Goal: Transaction & Acquisition: Purchase product/service

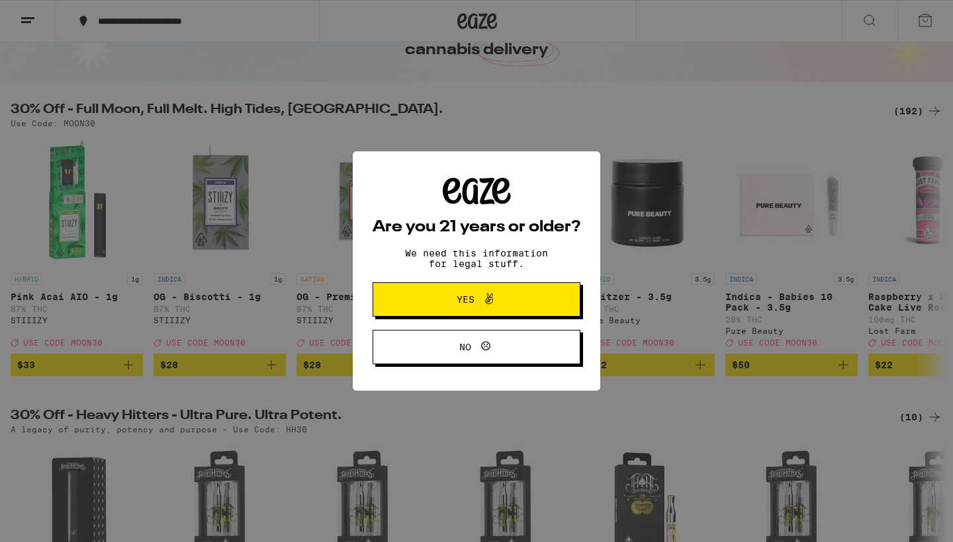
click at [471, 245] on div "Are you 21 years or older? We need this information for legal stuff. Yes No" at bounding box center [476, 271] width 208 height 187
click at [474, 299] on span "Yes" at bounding box center [465, 299] width 18 height 9
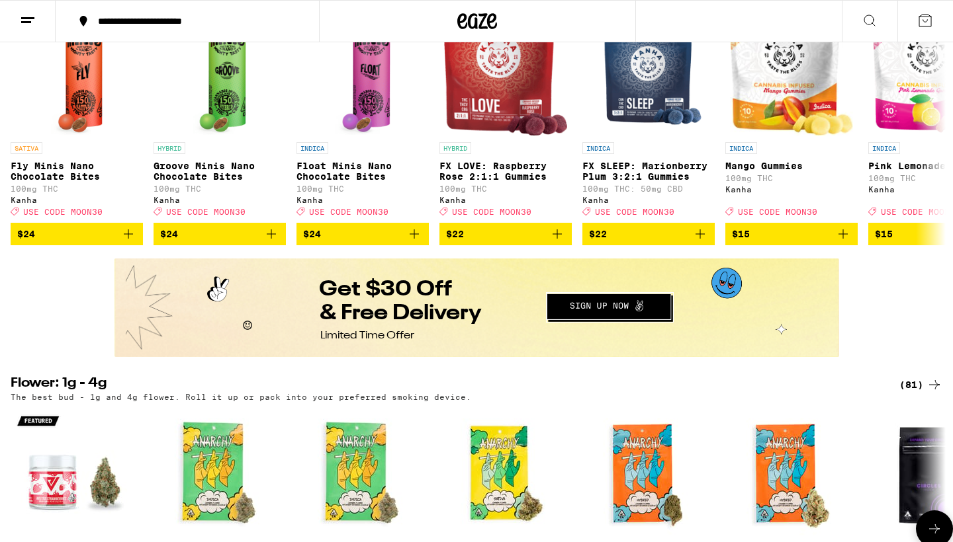
scroll to position [618, 0]
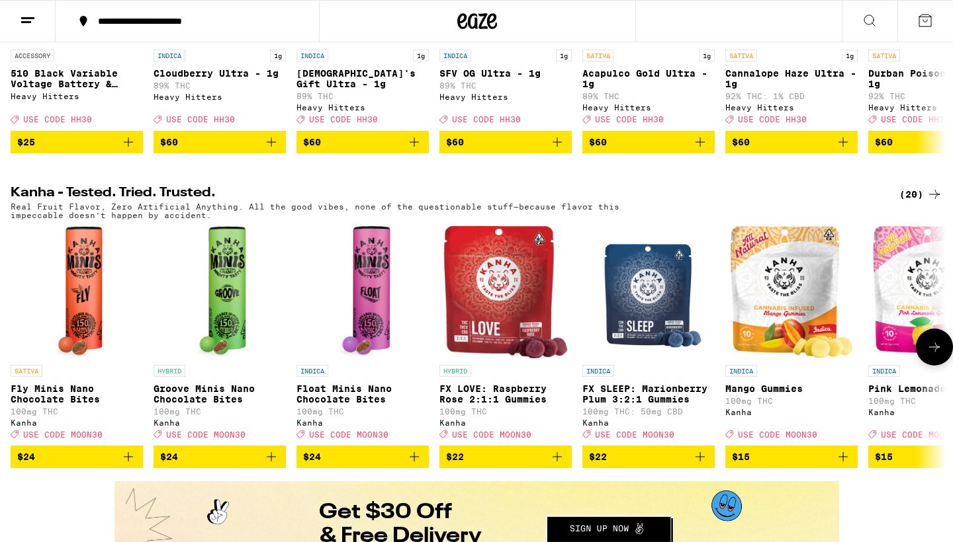
click at [923, 366] on button at bounding box center [933, 347] width 37 height 37
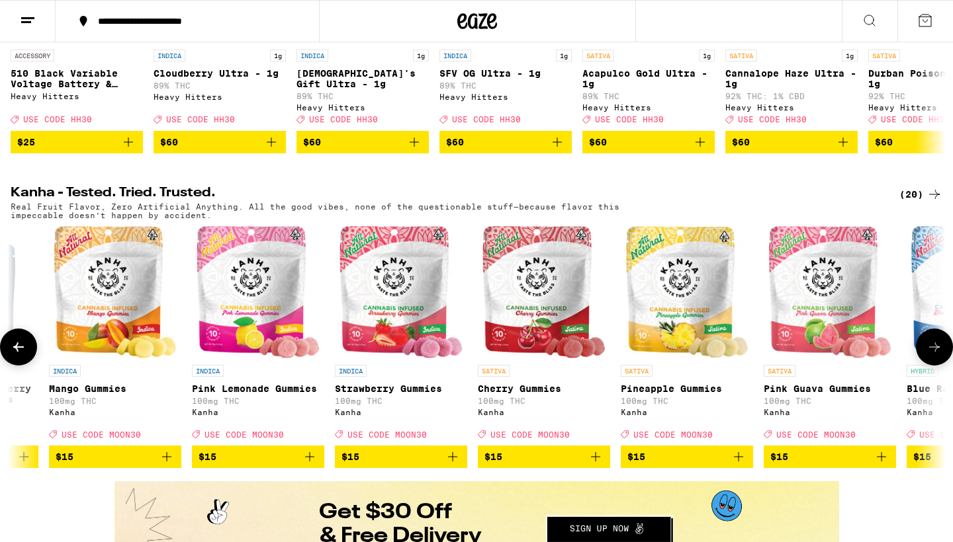
scroll to position [0, 787]
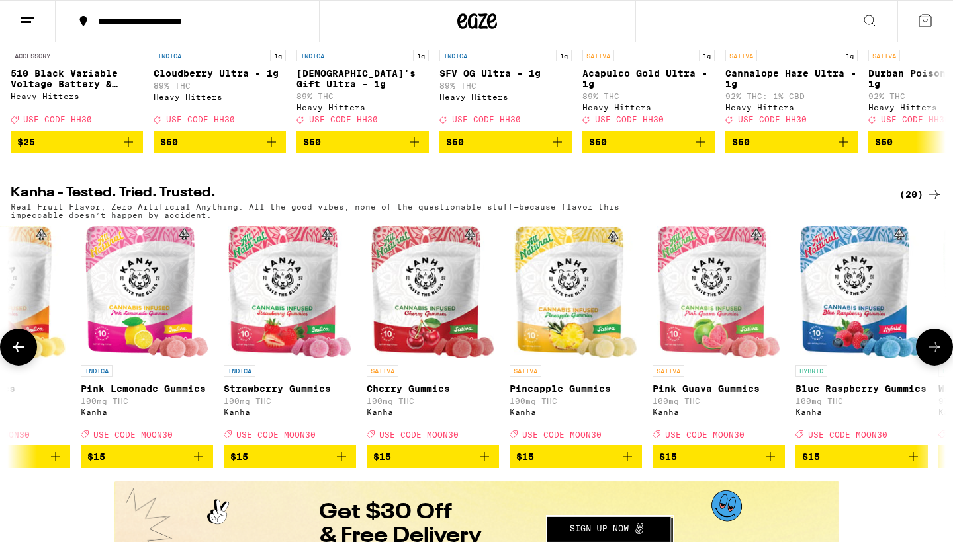
click at [932, 355] on icon at bounding box center [934, 347] width 16 height 16
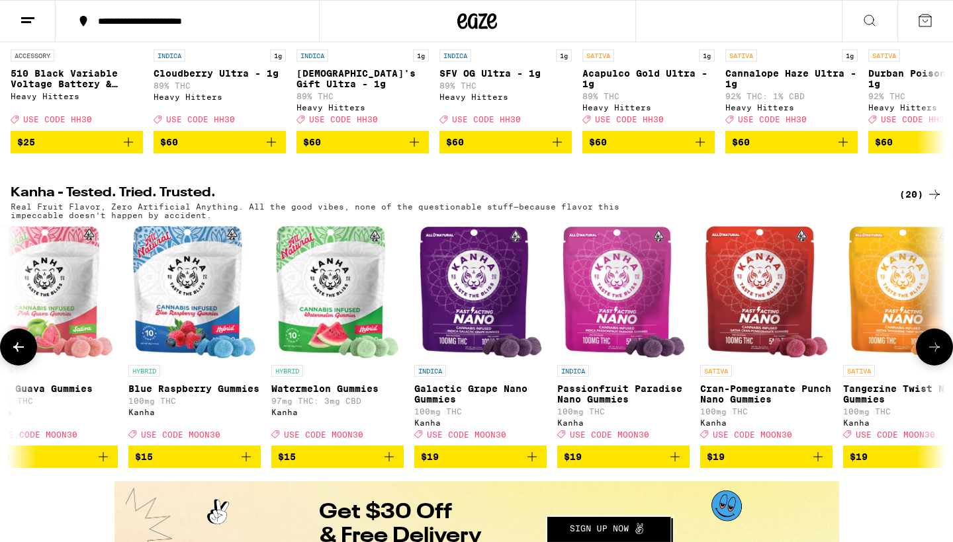
scroll to position [0, 1574]
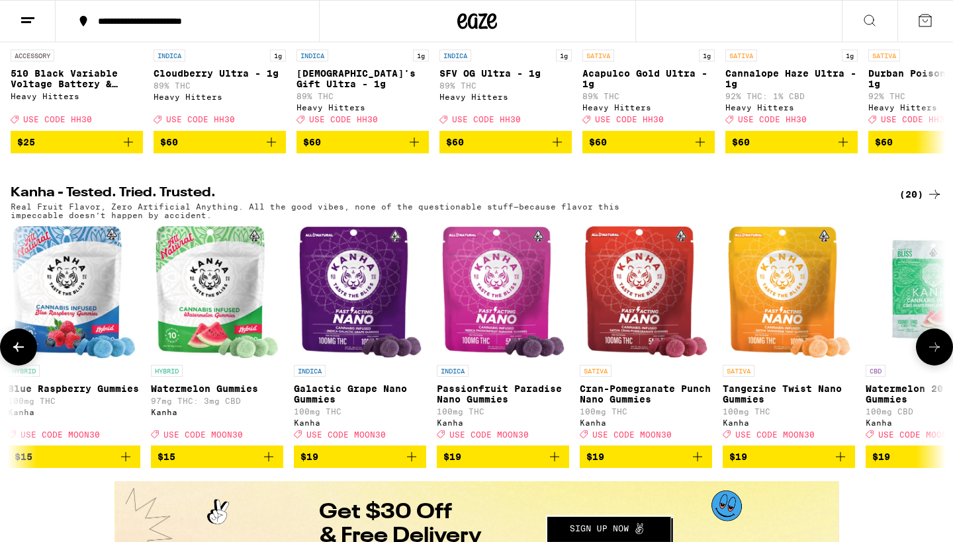
click at [927, 355] on icon at bounding box center [934, 347] width 16 height 16
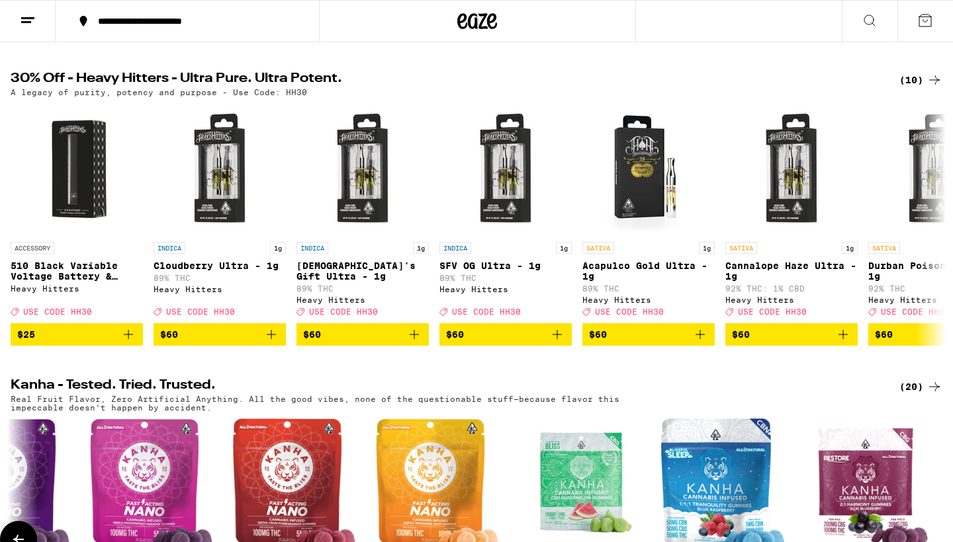
scroll to position [380, 0]
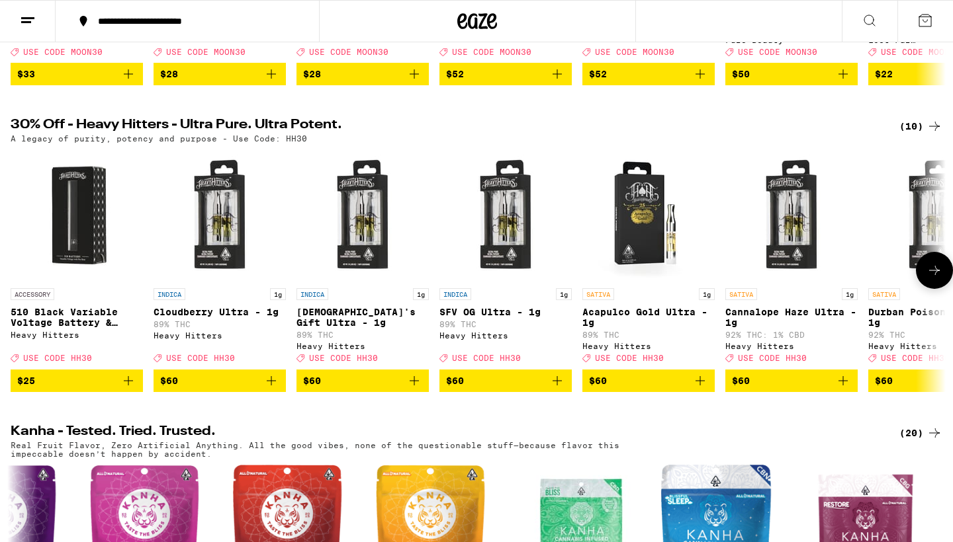
click at [926, 278] on icon at bounding box center [934, 271] width 16 height 16
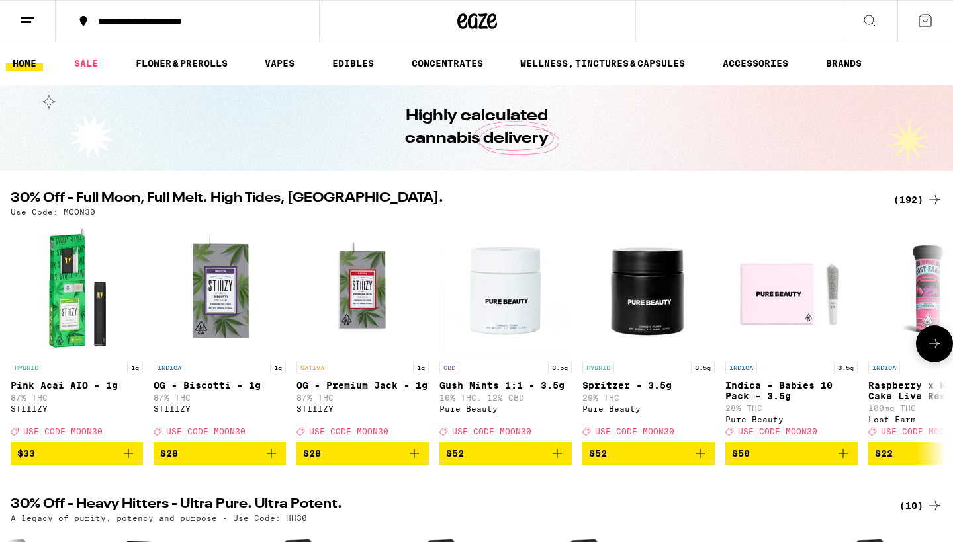
scroll to position [0, 0]
click at [931, 352] on icon at bounding box center [934, 344] width 16 height 16
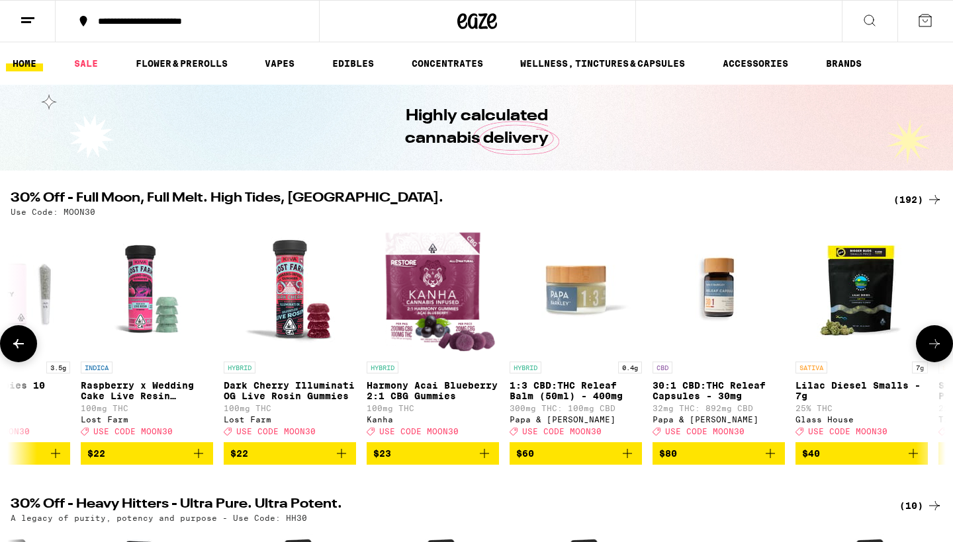
click at [939, 349] on icon at bounding box center [934, 344] width 16 height 16
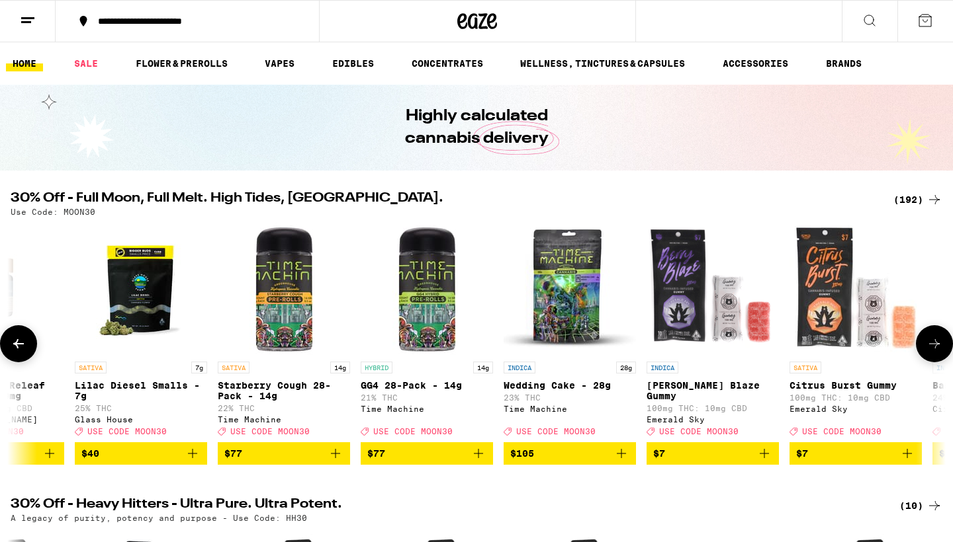
scroll to position [0, 1506]
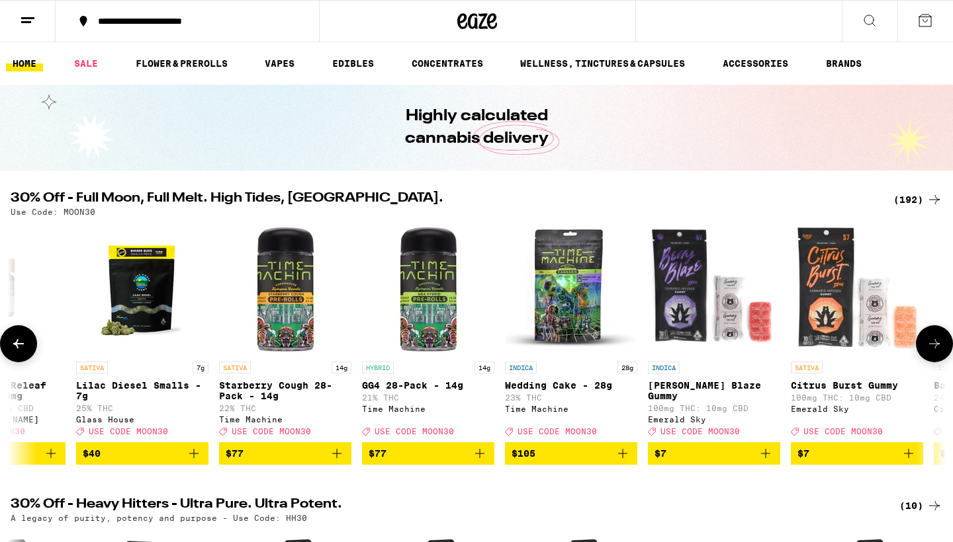
click at [928, 338] on button at bounding box center [933, 343] width 37 height 37
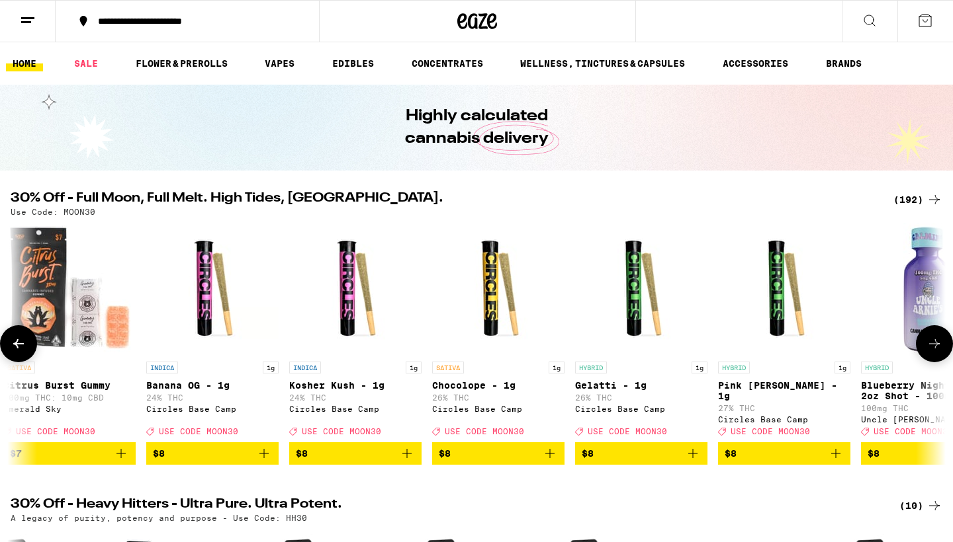
click at [939, 352] on icon at bounding box center [934, 344] width 16 height 16
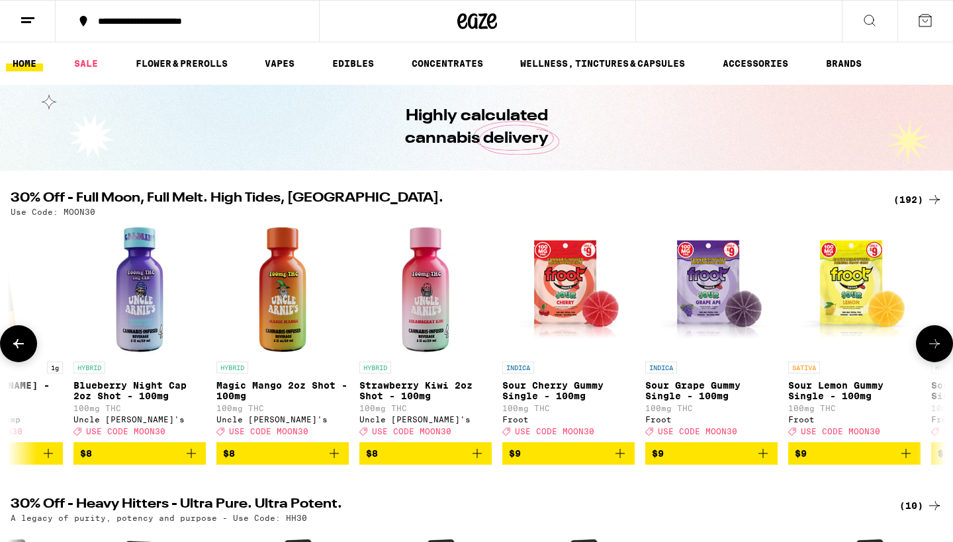
click at [939, 352] on icon at bounding box center [934, 344] width 16 height 16
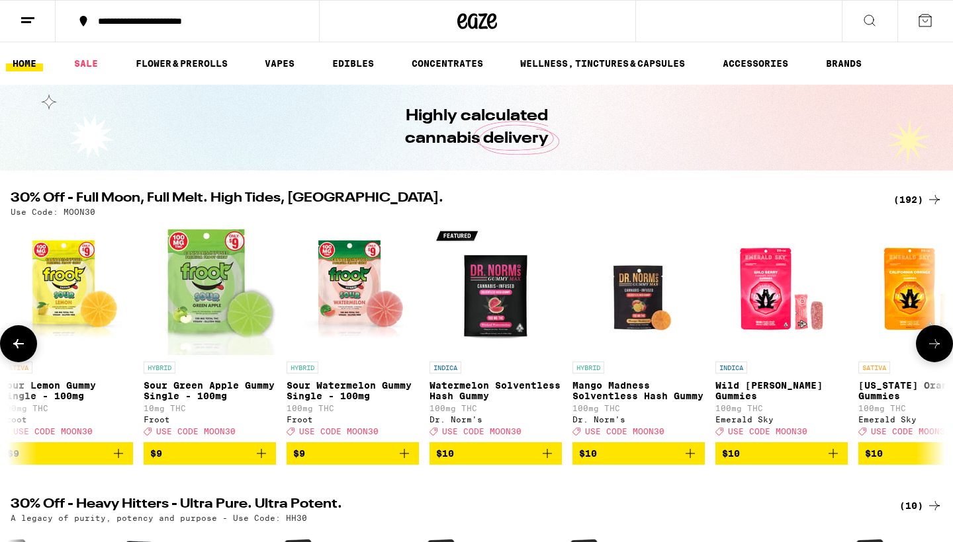
click at [937, 343] on icon at bounding box center [934, 344] width 16 height 16
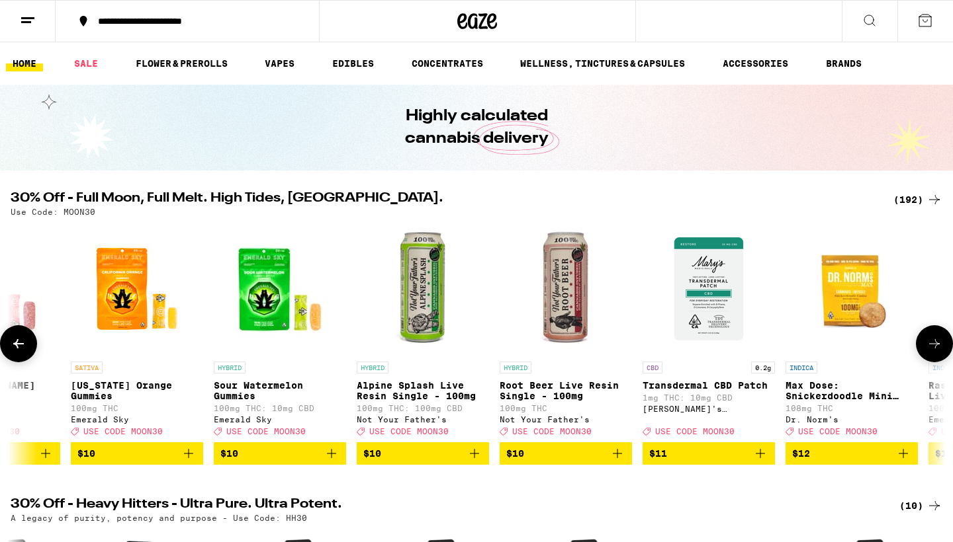
click at [938, 345] on icon at bounding box center [934, 344] width 16 height 16
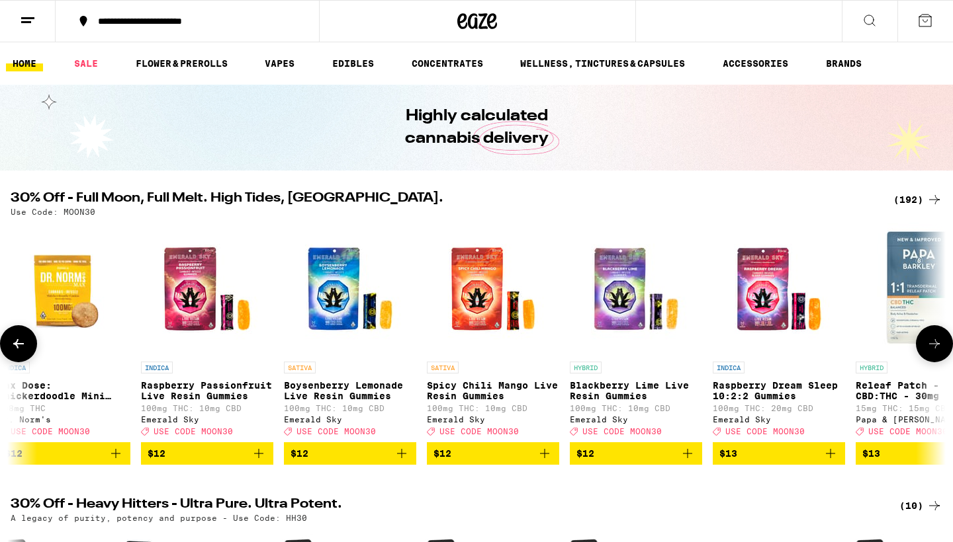
click at [931, 345] on icon at bounding box center [934, 344] width 16 height 16
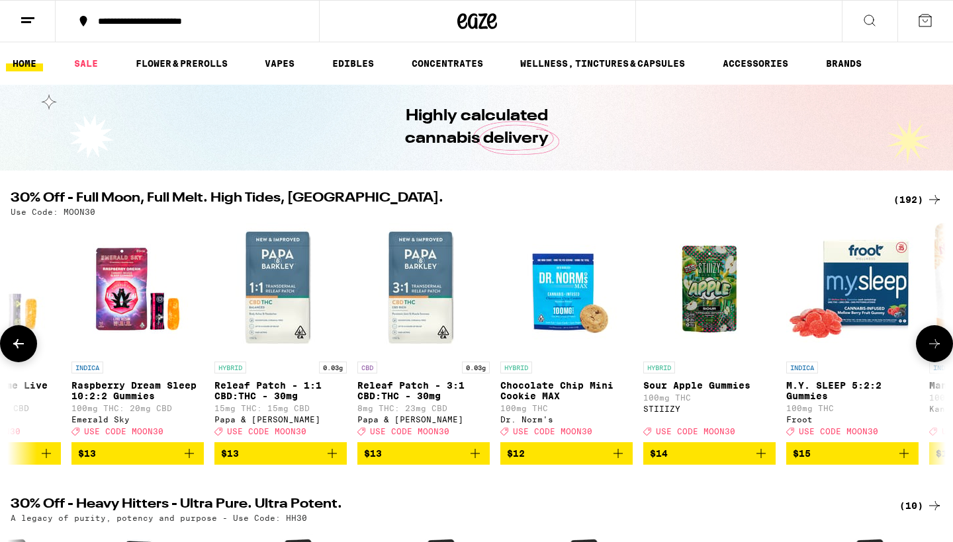
scroll to position [0, 6229]
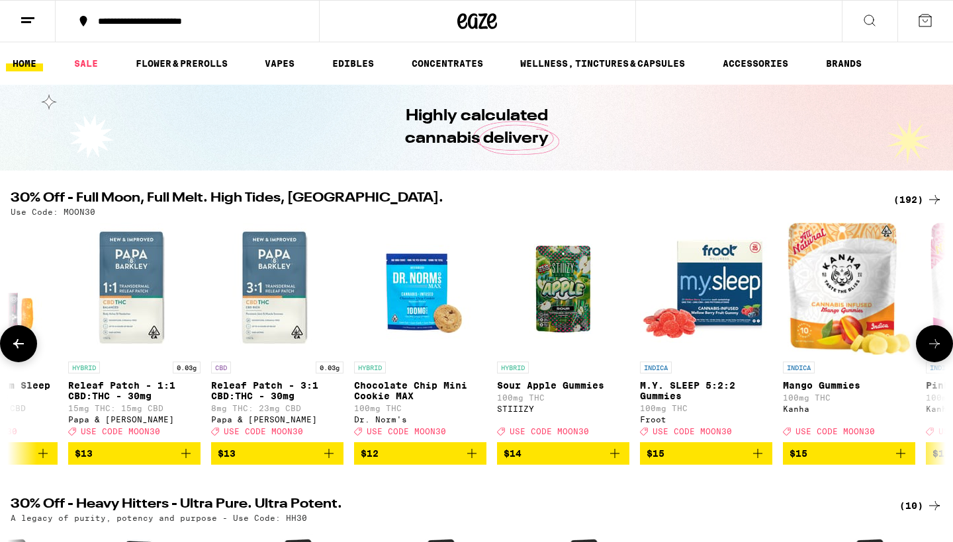
click at [928, 345] on icon at bounding box center [934, 344] width 16 height 16
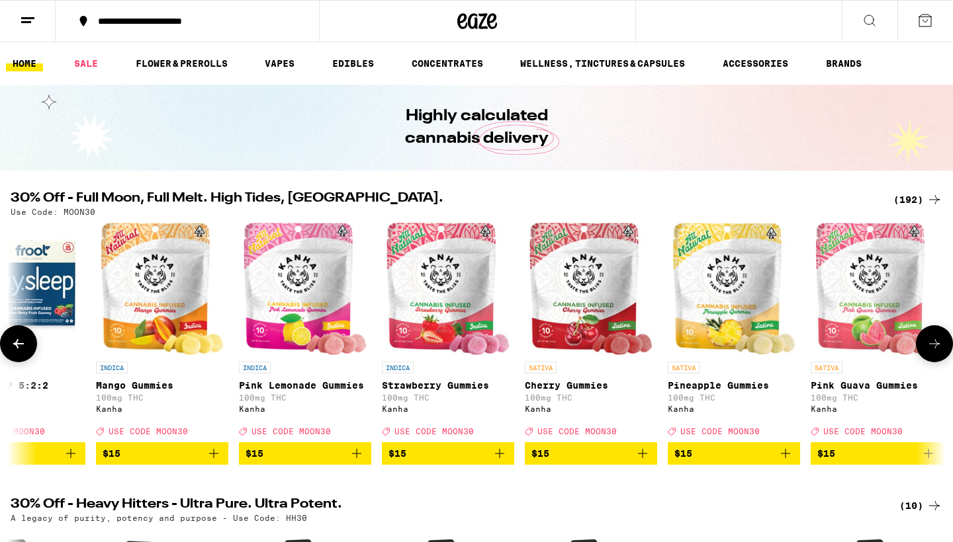
scroll to position [0, 7016]
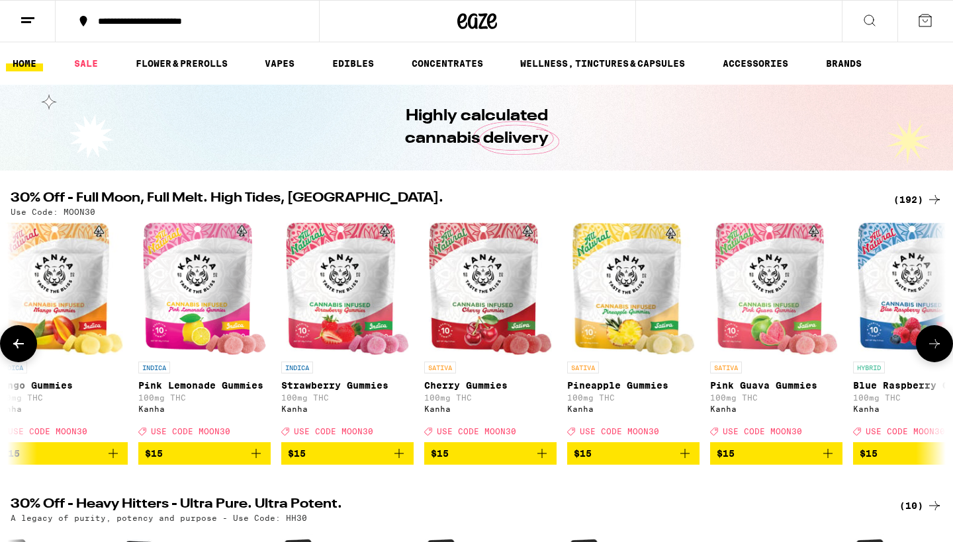
click at [934, 349] on icon at bounding box center [934, 344] width 16 height 16
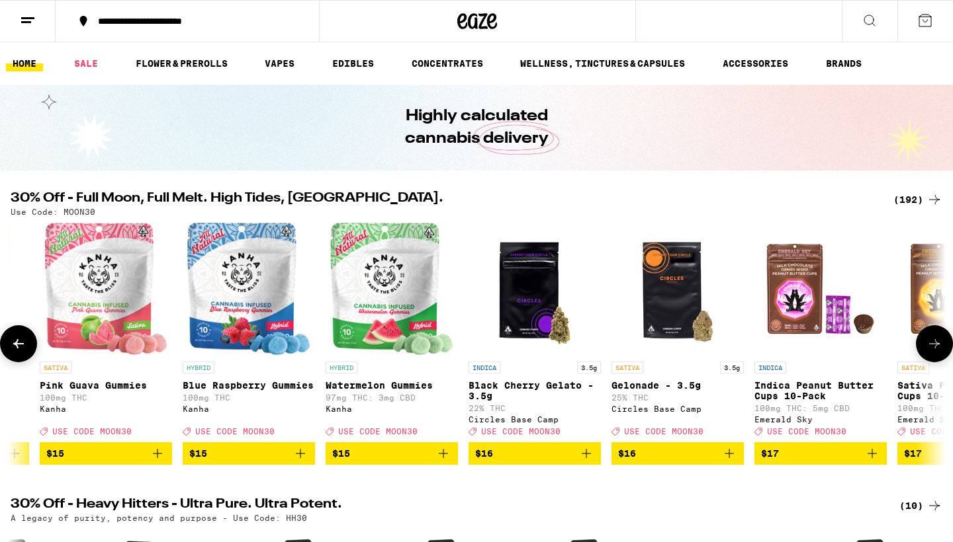
scroll to position [0, 7803]
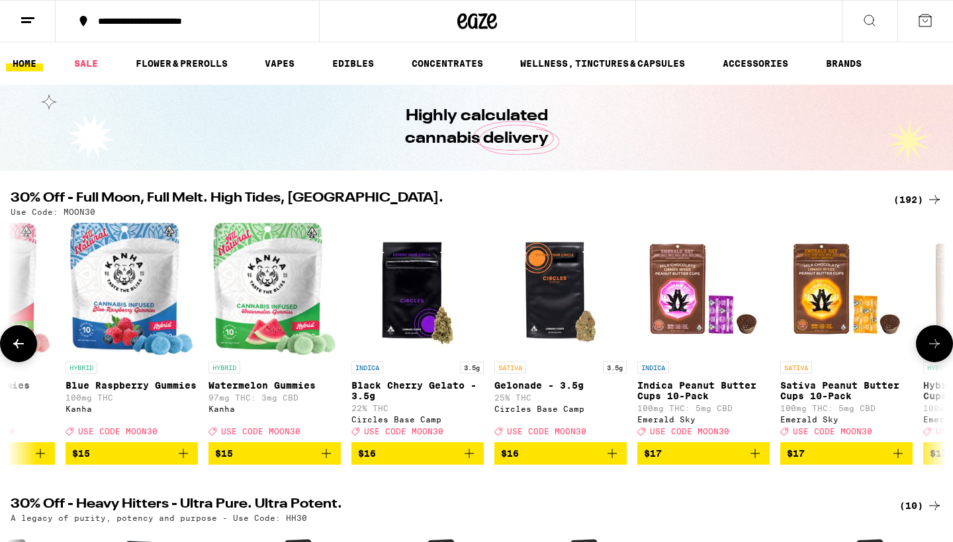
click at [935, 349] on icon at bounding box center [934, 344] width 16 height 16
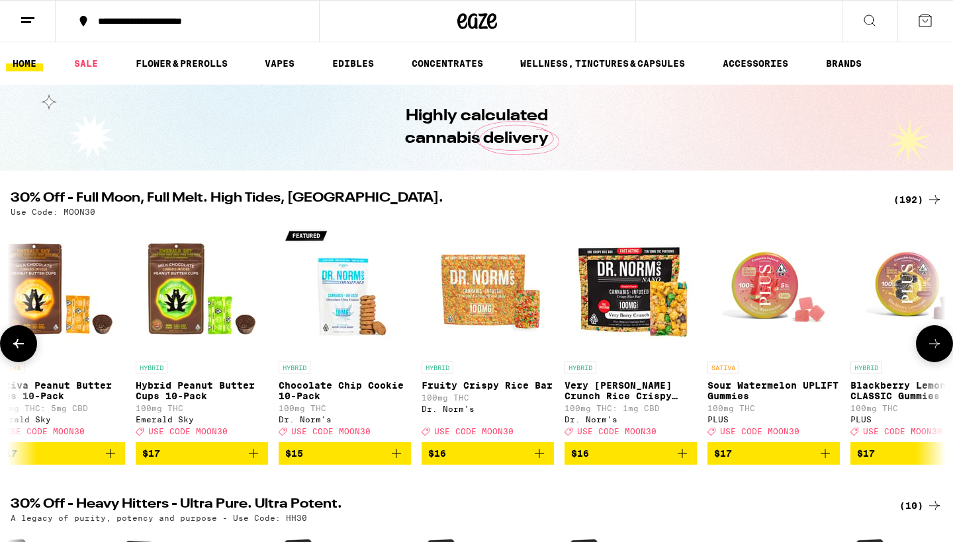
click at [934, 352] on icon at bounding box center [934, 344] width 16 height 16
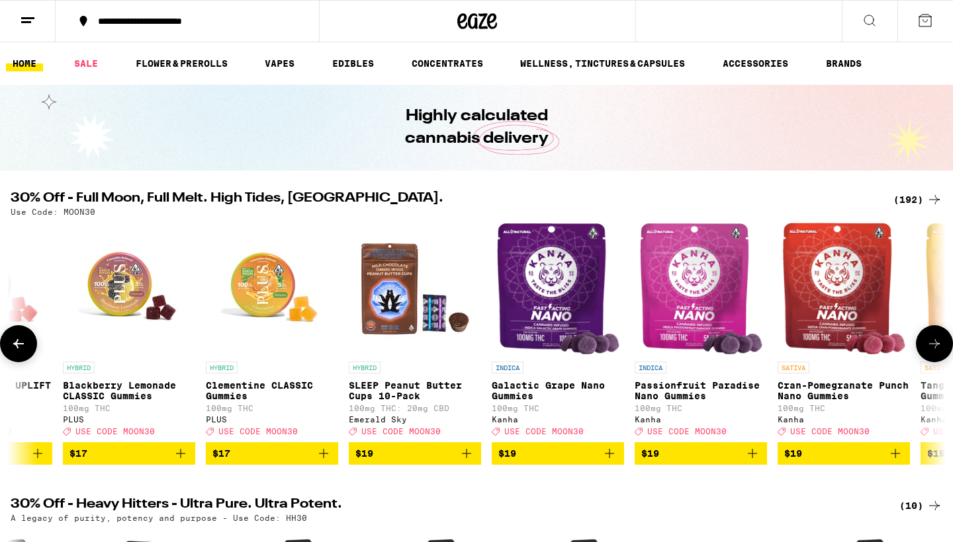
click at [936, 347] on icon at bounding box center [934, 344] width 16 height 16
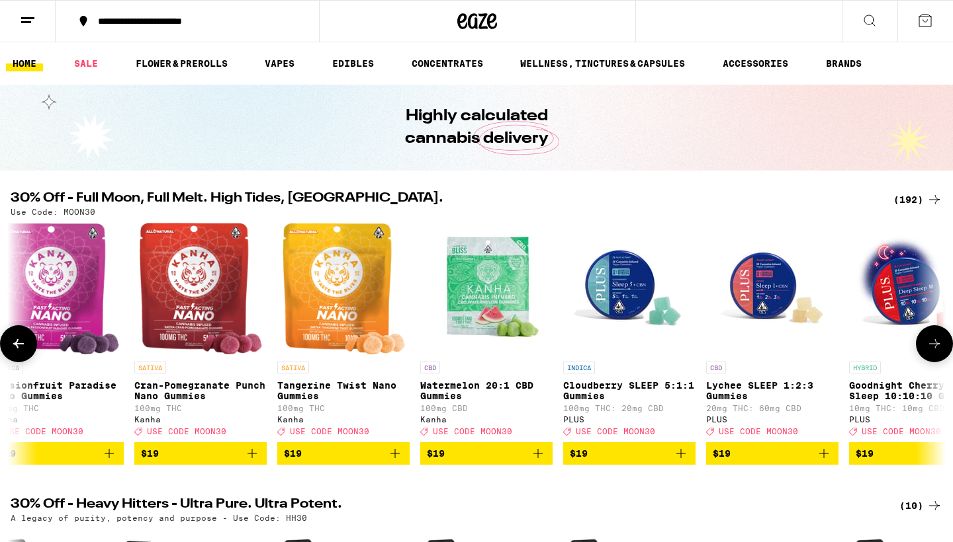
scroll to position [0, 10165]
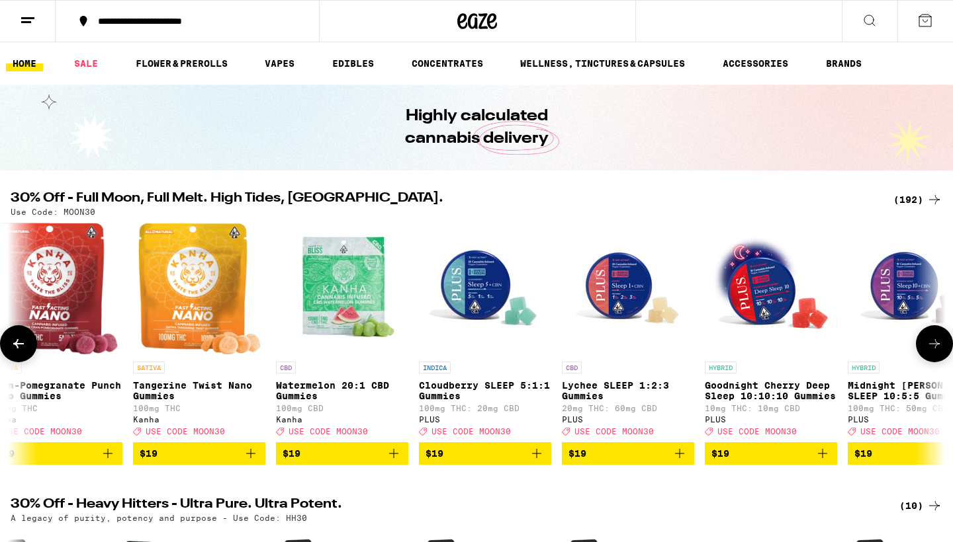
click at [934, 344] on icon at bounding box center [934, 344] width 16 height 16
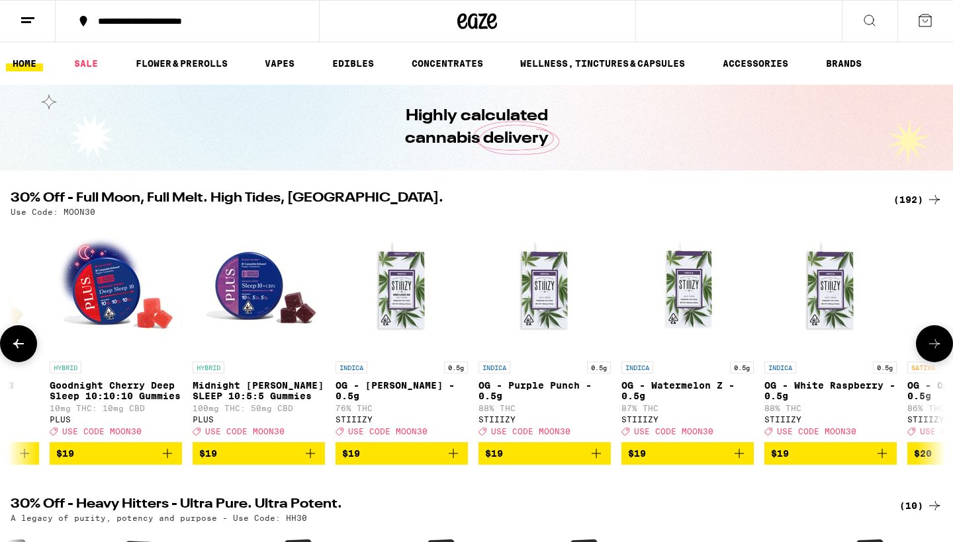
scroll to position [0, 10952]
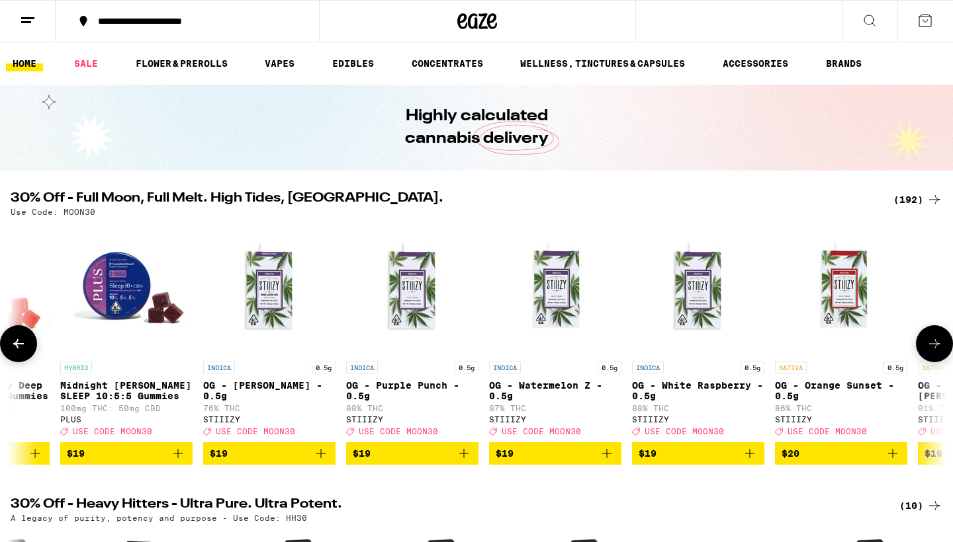
click at [929, 340] on button at bounding box center [933, 343] width 37 height 37
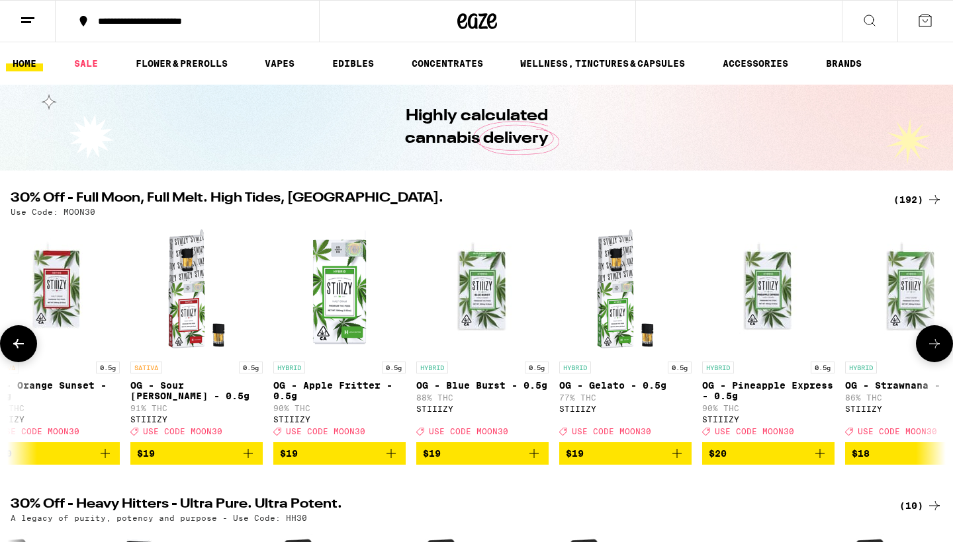
click at [934, 346] on icon at bounding box center [934, 344] width 16 height 16
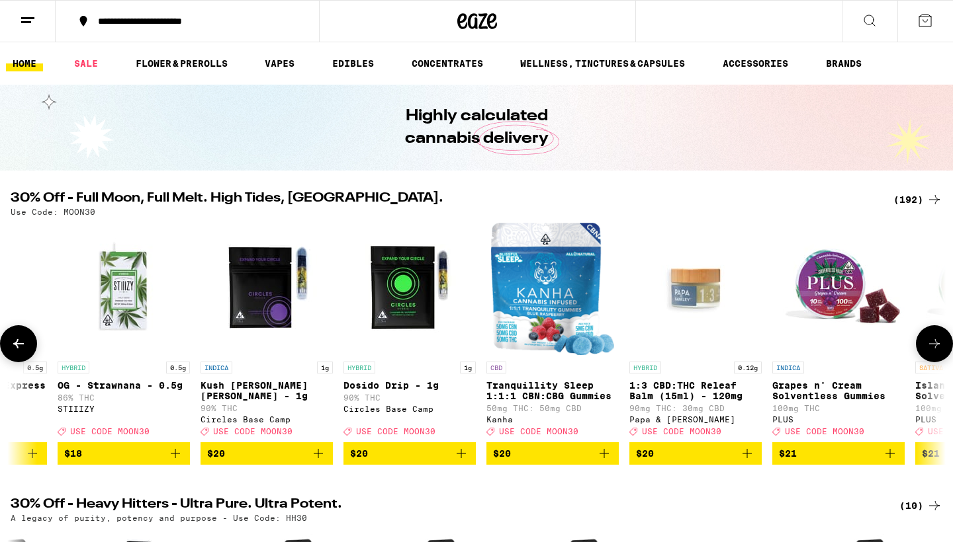
click at [936, 351] on icon at bounding box center [934, 344] width 16 height 16
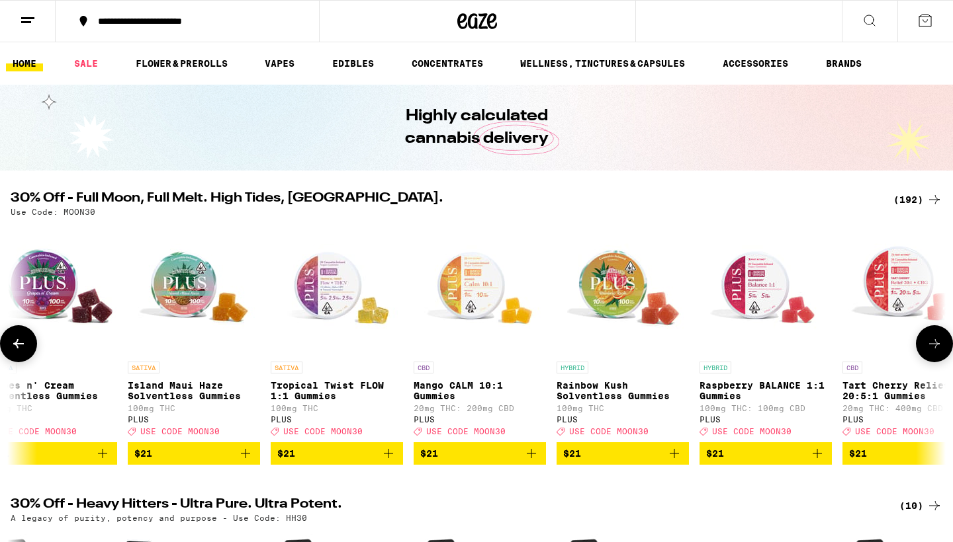
click at [934, 349] on icon at bounding box center [934, 344] width 16 height 16
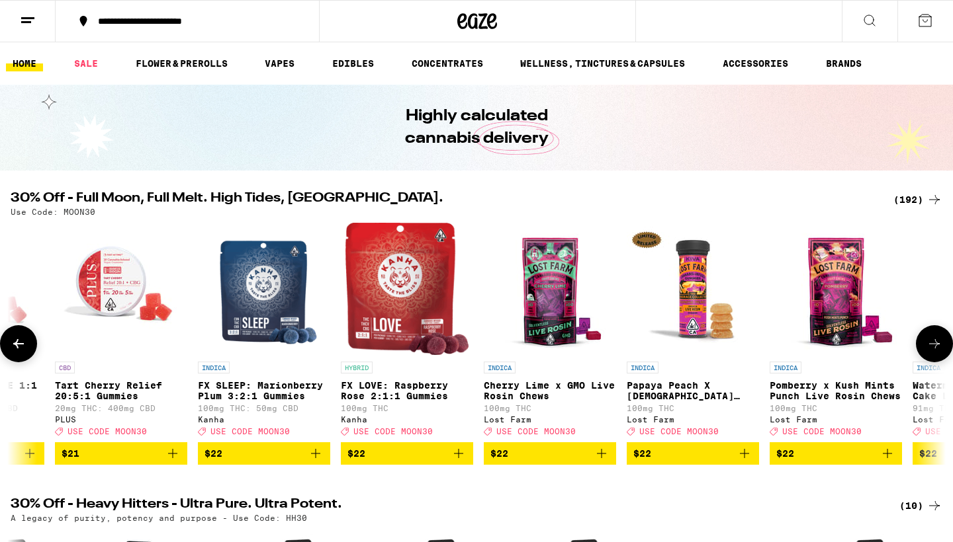
click at [934, 349] on icon at bounding box center [934, 344] width 16 height 16
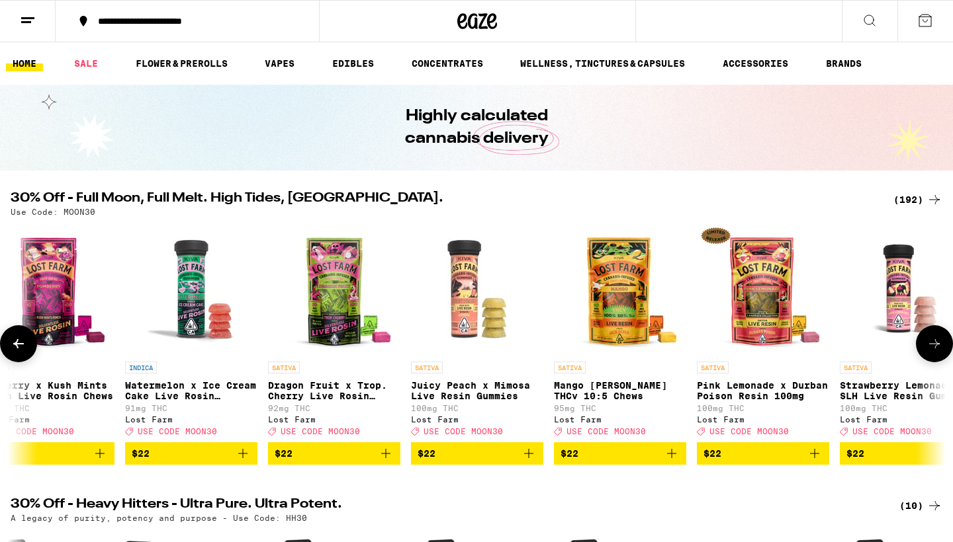
click at [934, 349] on icon at bounding box center [934, 344] width 16 height 16
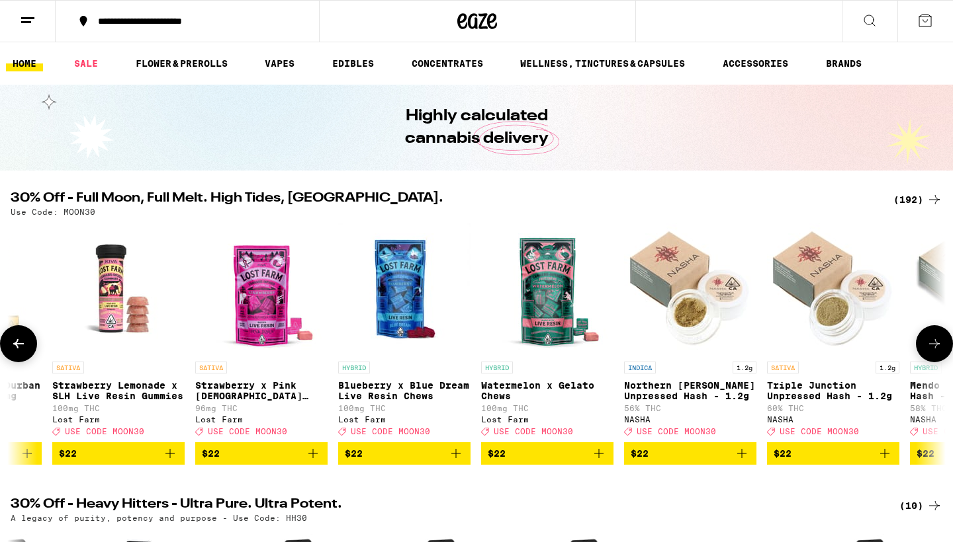
click at [934, 349] on icon at bounding box center [934, 344] width 16 height 16
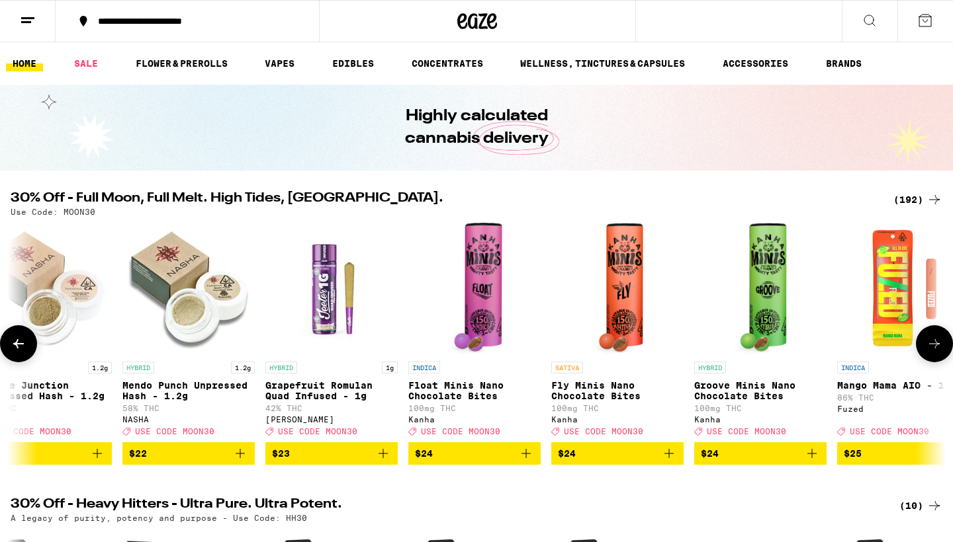
click at [934, 349] on icon at bounding box center [934, 344] width 16 height 16
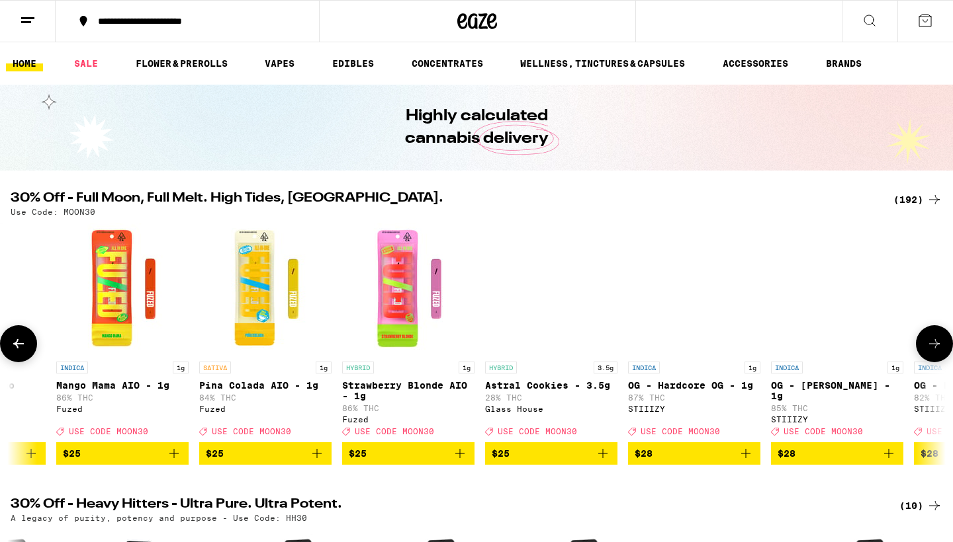
scroll to position [0, 17249]
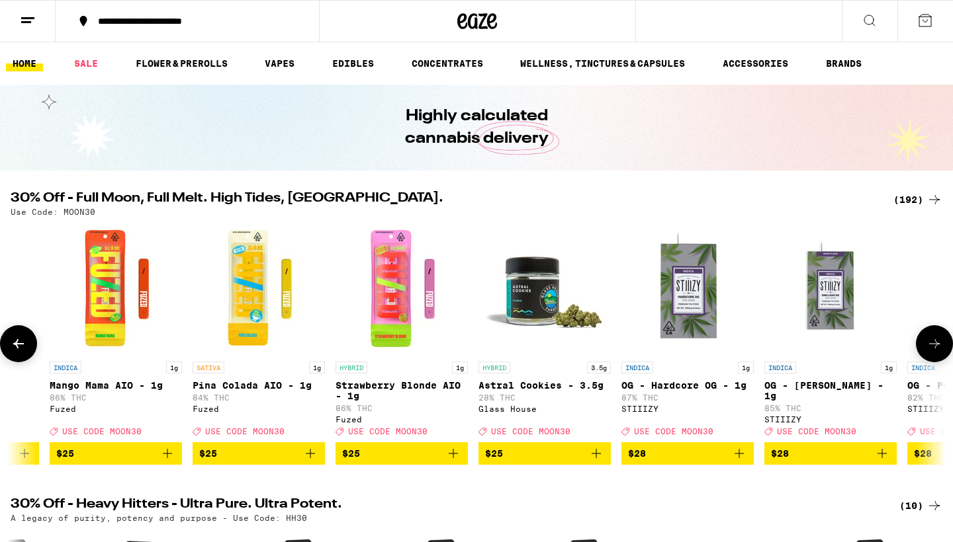
click at [931, 351] on icon at bounding box center [934, 344] width 16 height 16
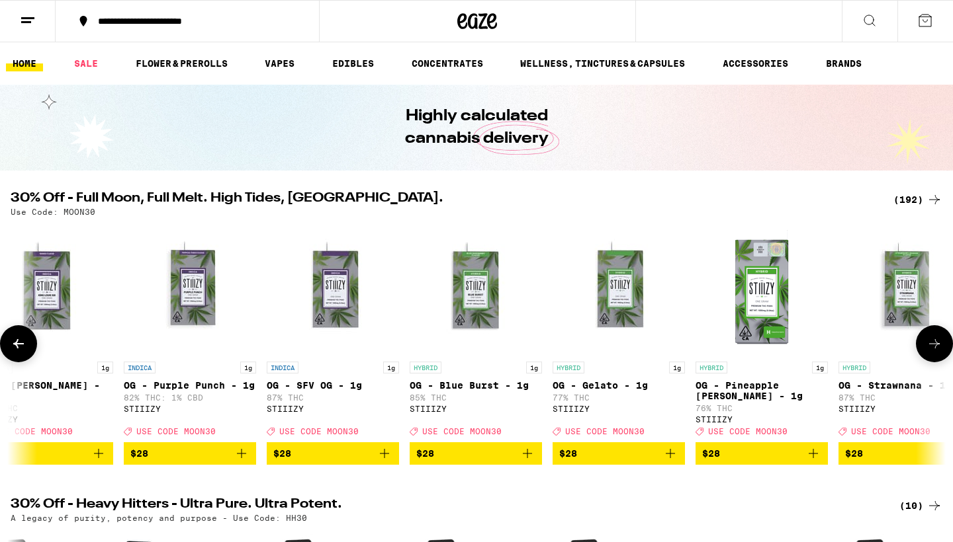
scroll to position [0, 18037]
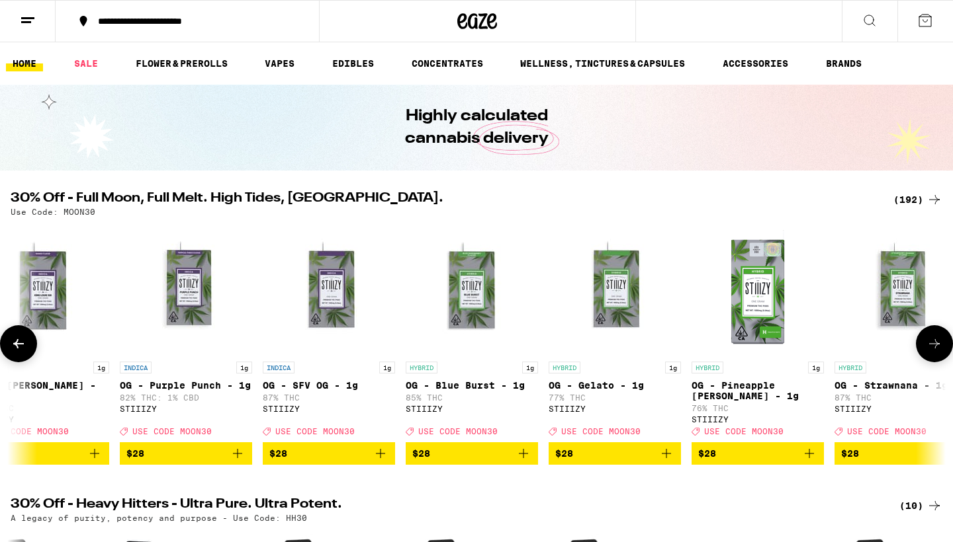
click at [931, 352] on icon at bounding box center [934, 344] width 16 height 16
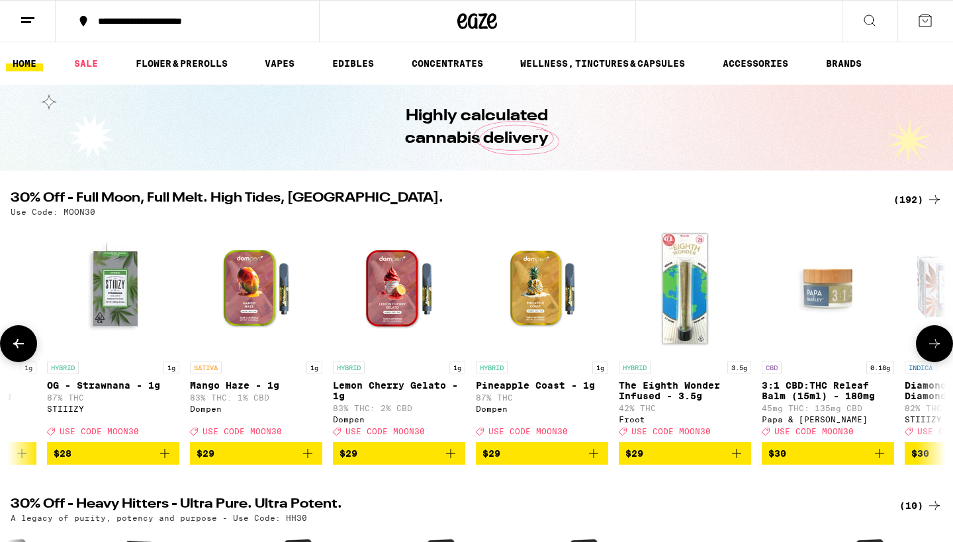
click at [931, 344] on icon at bounding box center [934, 344] width 16 height 16
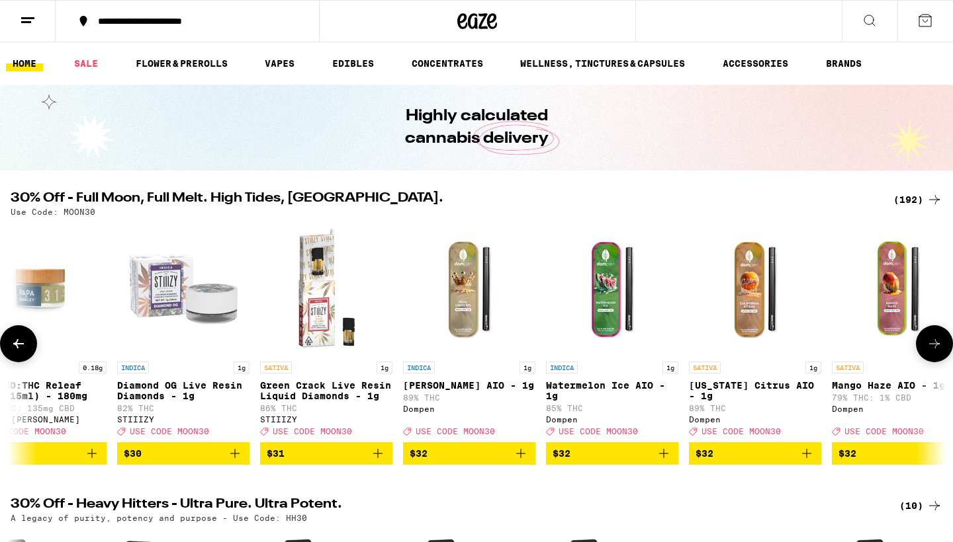
click at [931, 344] on icon at bounding box center [934, 344] width 16 height 16
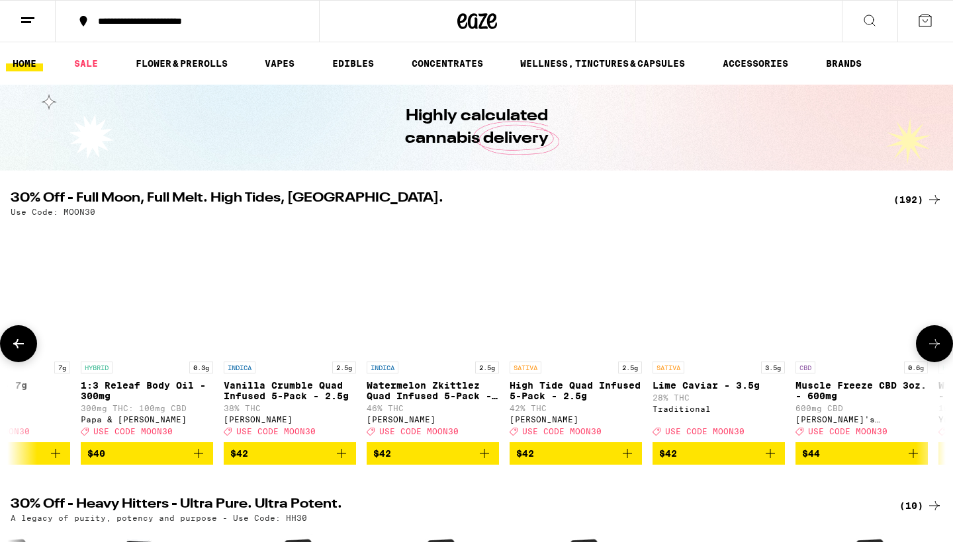
scroll to position [0, 23075]
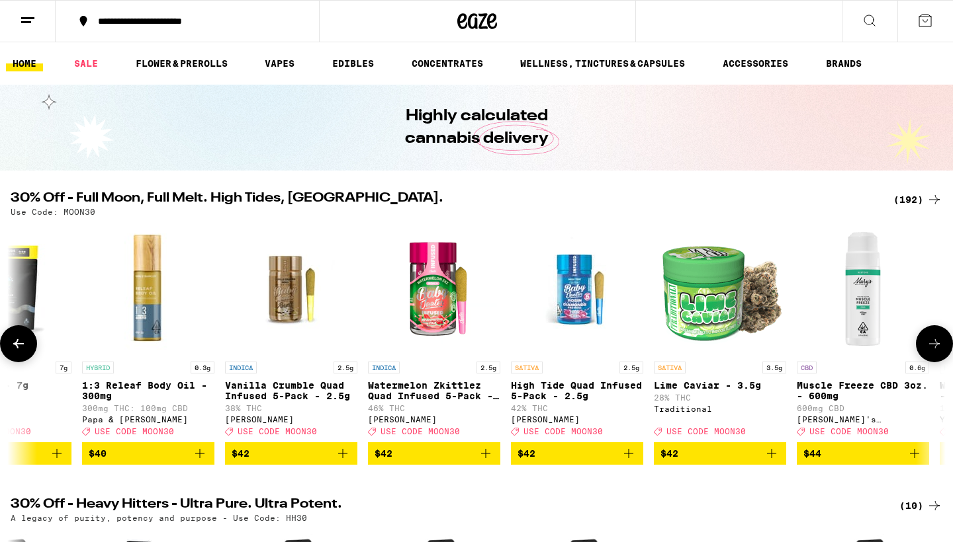
click at [771, 458] on icon "Add to bag" at bounding box center [771, 453] width 9 height 9
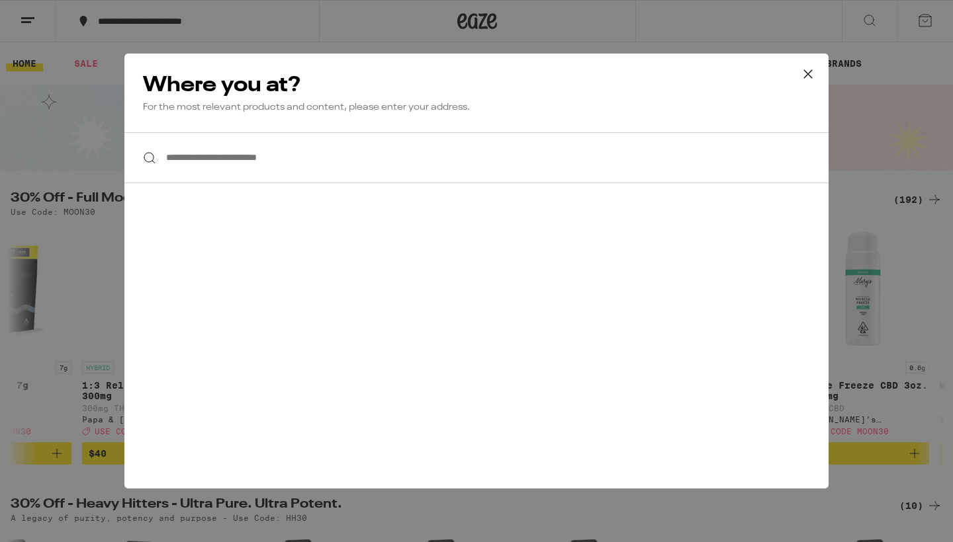
click at [298, 158] on input "**********" at bounding box center [476, 157] width 704 height 51
click at [304, 163] on input "**********" at bounding box center [476, 157] width 704 height 51
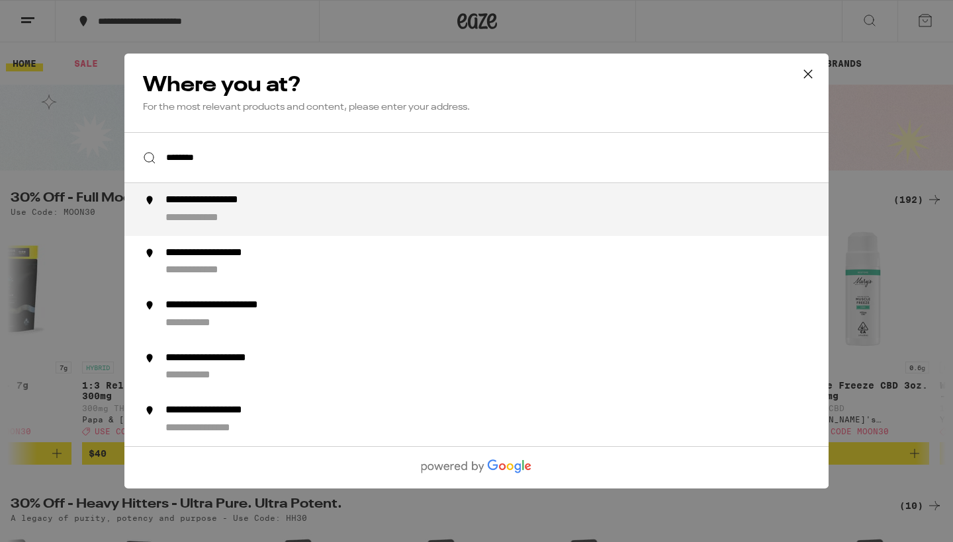
click at [275, 203] on div "**********" at bounding box center [226, 201] width 123 height 14
type input "**********"
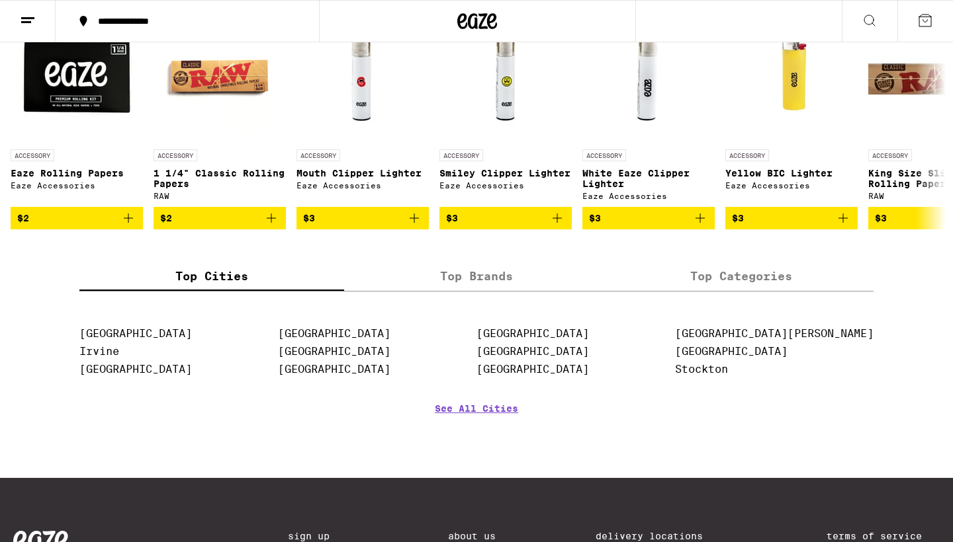
scroll to position [5963, 0]
click at [839, 226] on icon "Add to bag" at bounding box center [843, 218] width 16 height 16
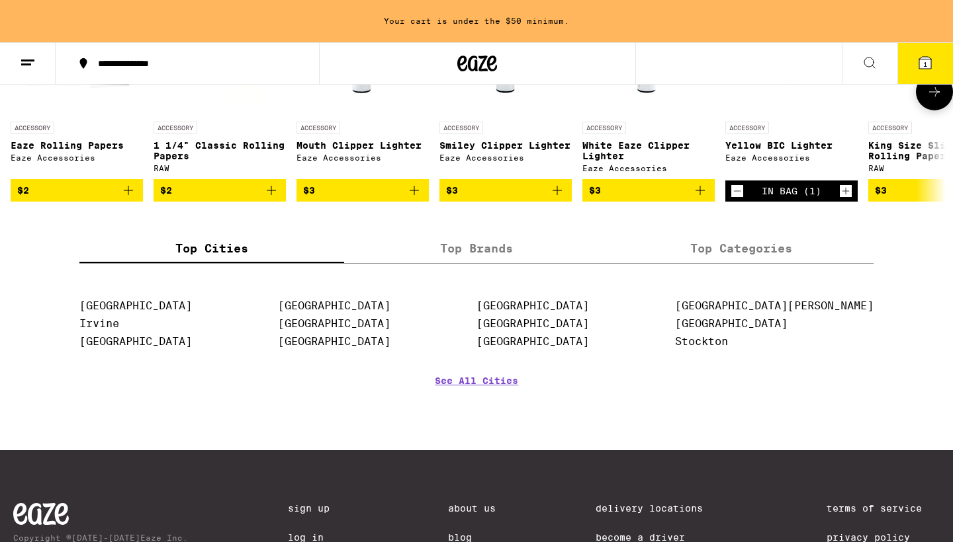
scroll to position [6035, 0]
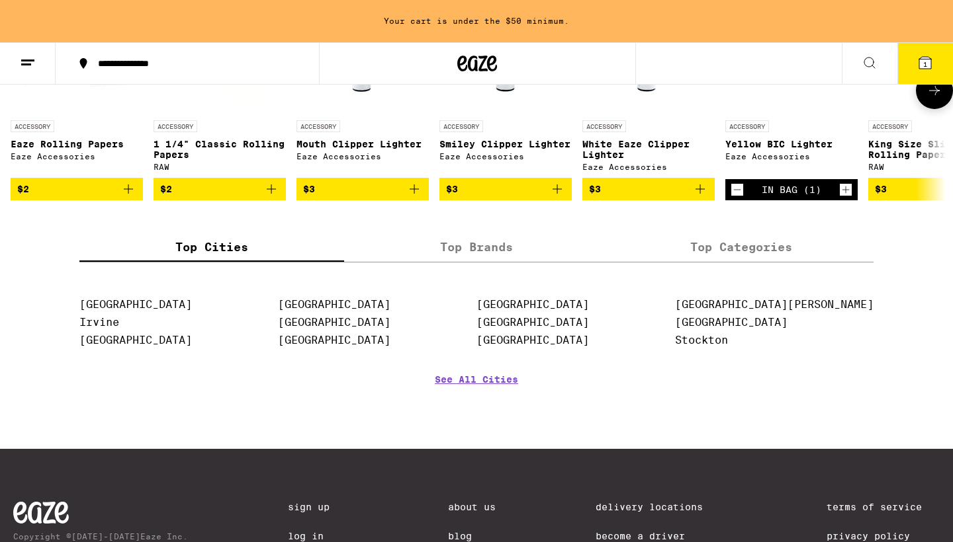
click at [272, 197] on icon "Add to bag" at bounding box center [271, 189] width 16 height 16
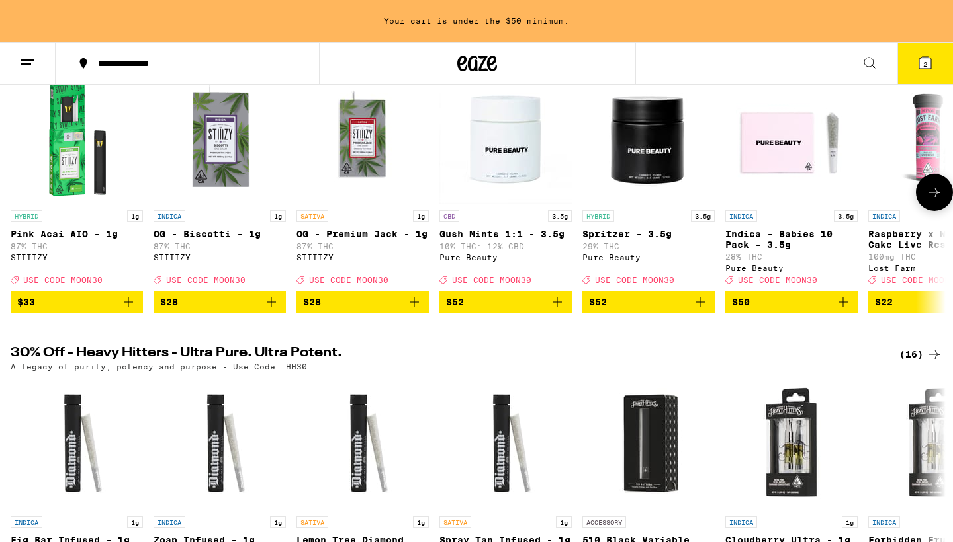
scroll to position [191, 0]
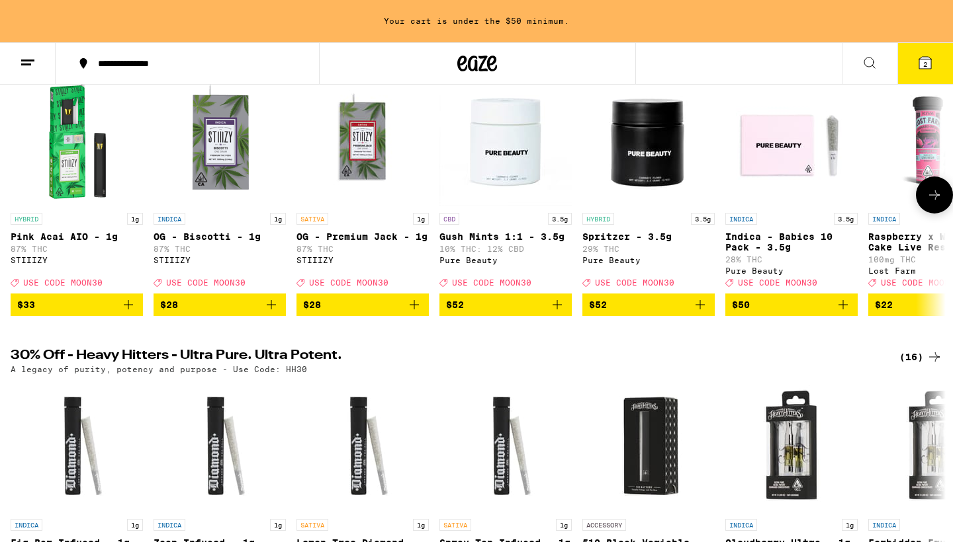
click at [698, 313] on icon "Add to bag" at bounding box center [700, 305] width 16 height 16
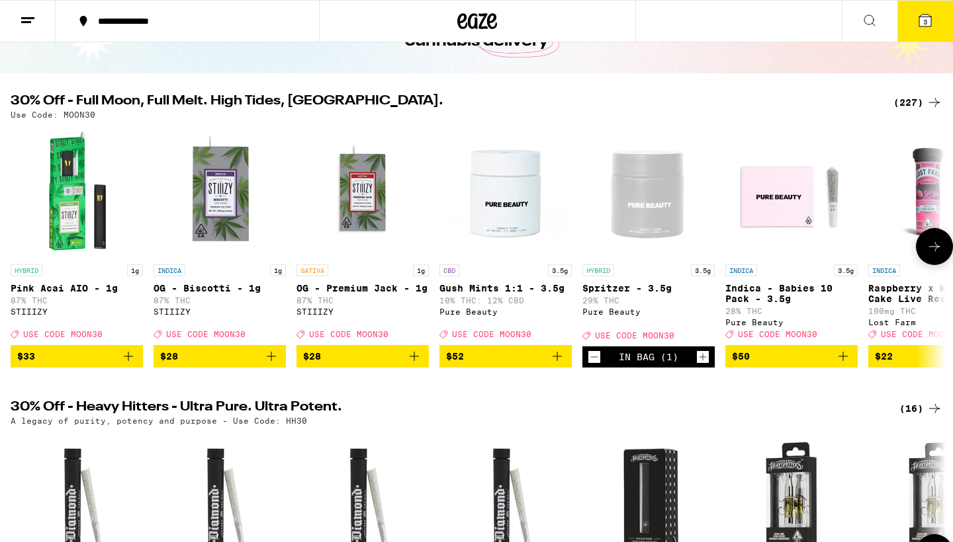
scroll to position [97, 0]
click at [934, 255] on icon at bounding box center [934, 247] width 16 height 16
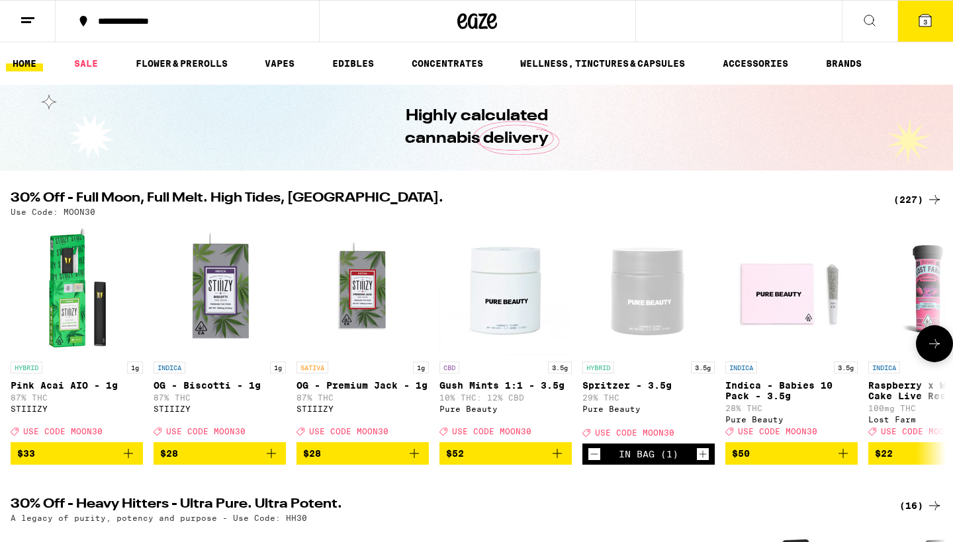
click at [939, 352] on icon at bounding box center [934, 344] width 16 height 16
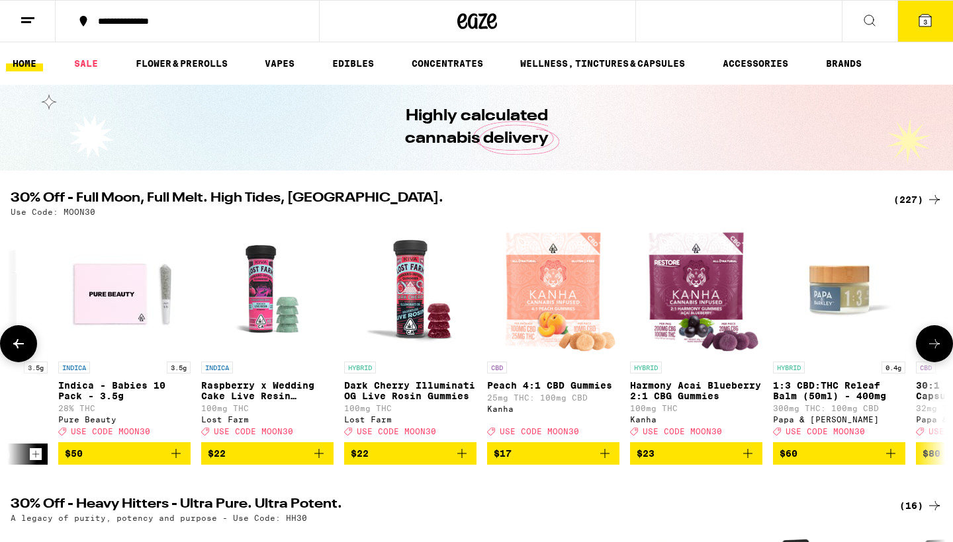
scroll to position [0, 787]
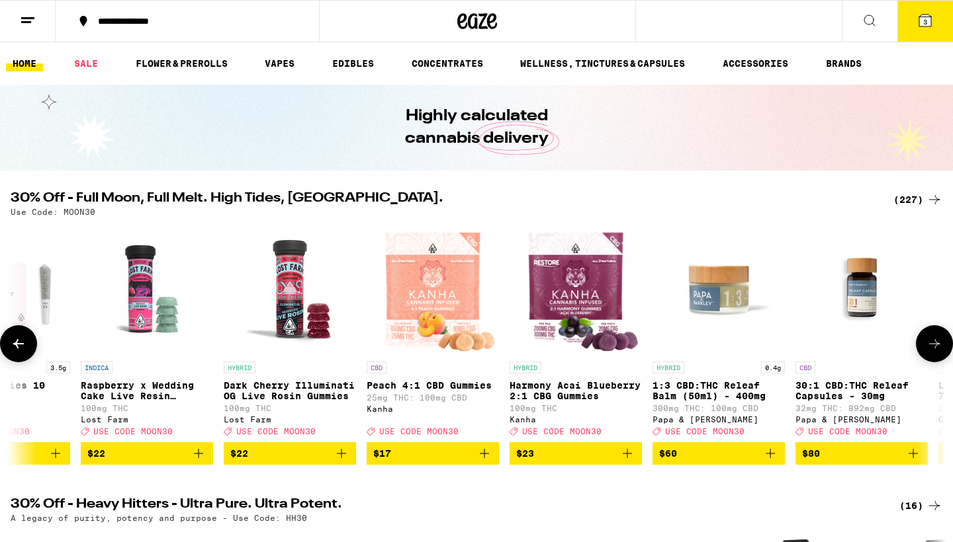
click at [929, 349] on icon at bounding box center [934, 344] width 16 height 16
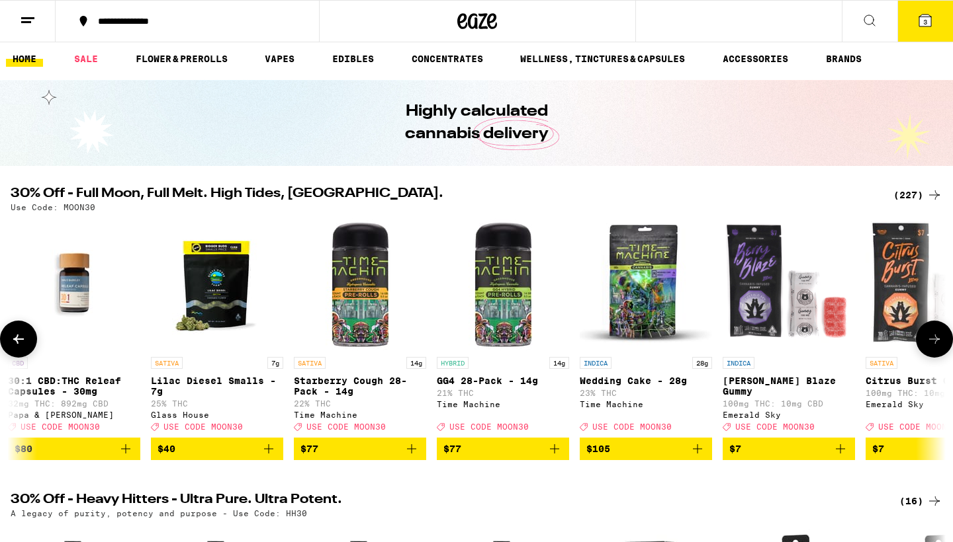
scroll to position [5, 0]
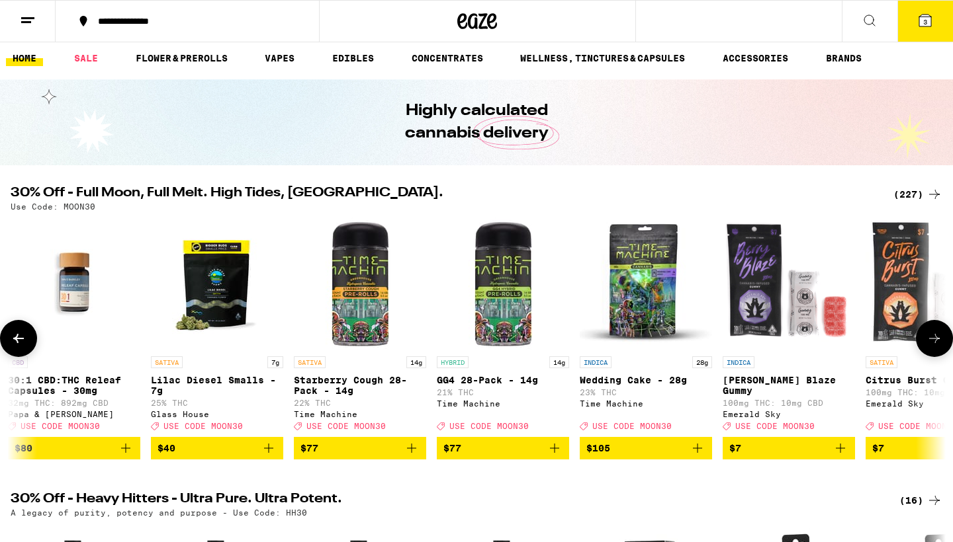
click at [937, 341] on icon at bounding box center [934, 339] width 16 height 16
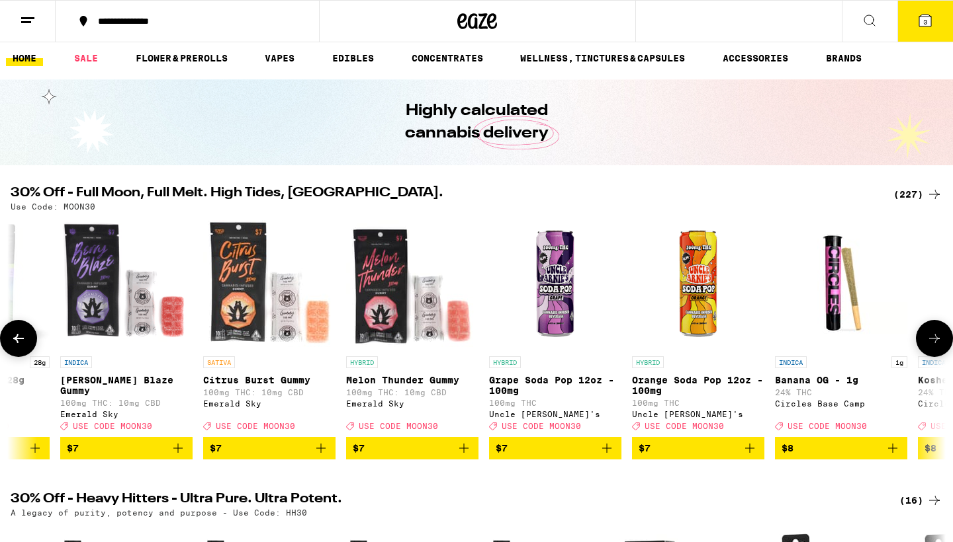
scroll to position [0, 2361]
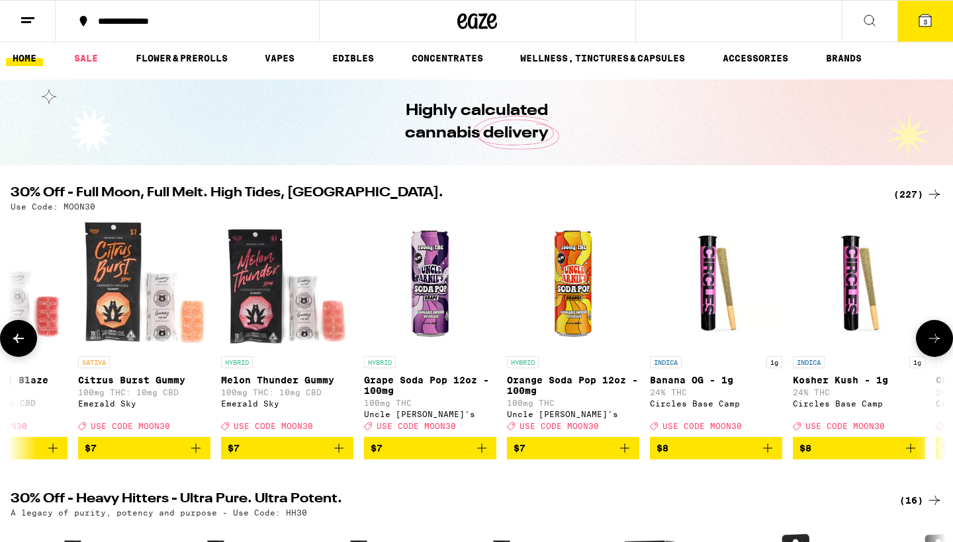
click at [933, 342] on icon at bounding box center [934, 339] width 16 height 16
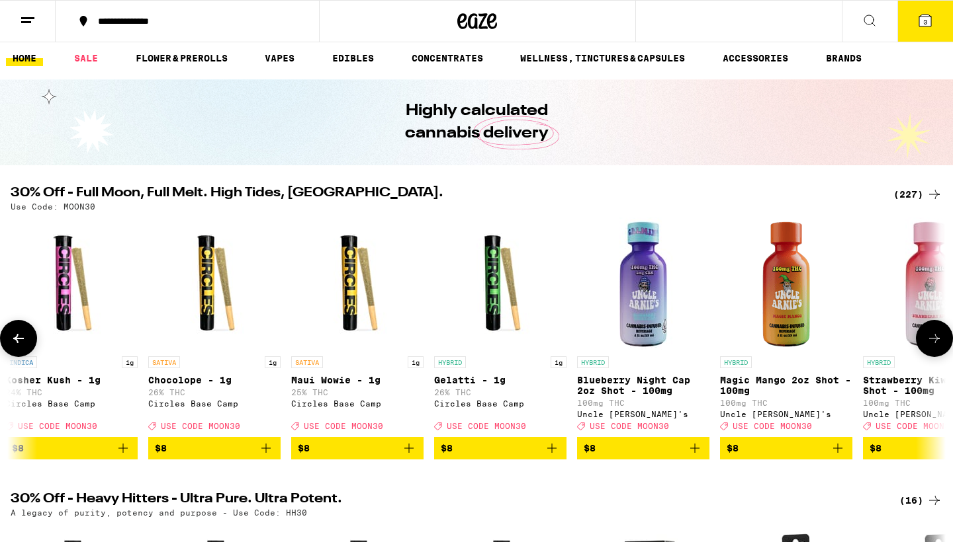
click at [934, 343] on icon at bounding box center [934, 339] width 16 height 16
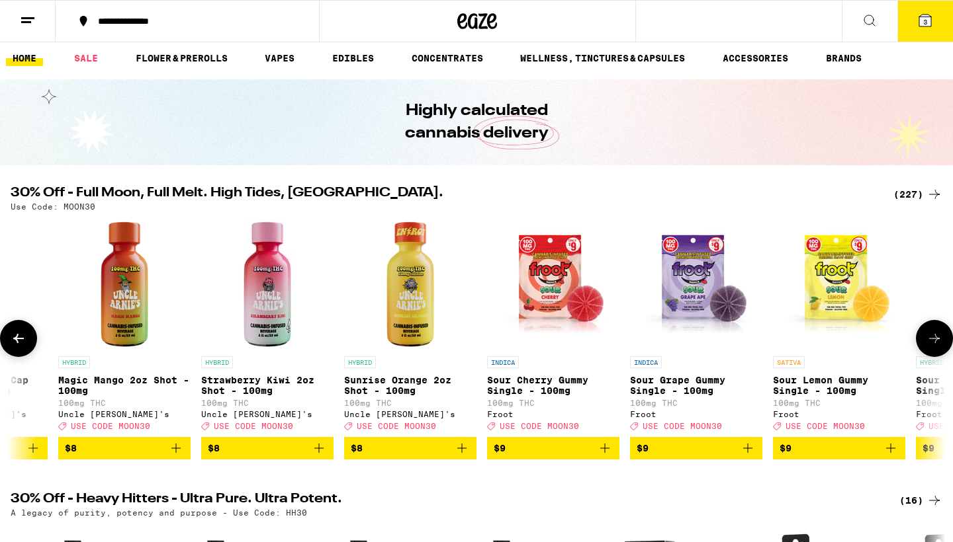
scroll to position [0, 3936]
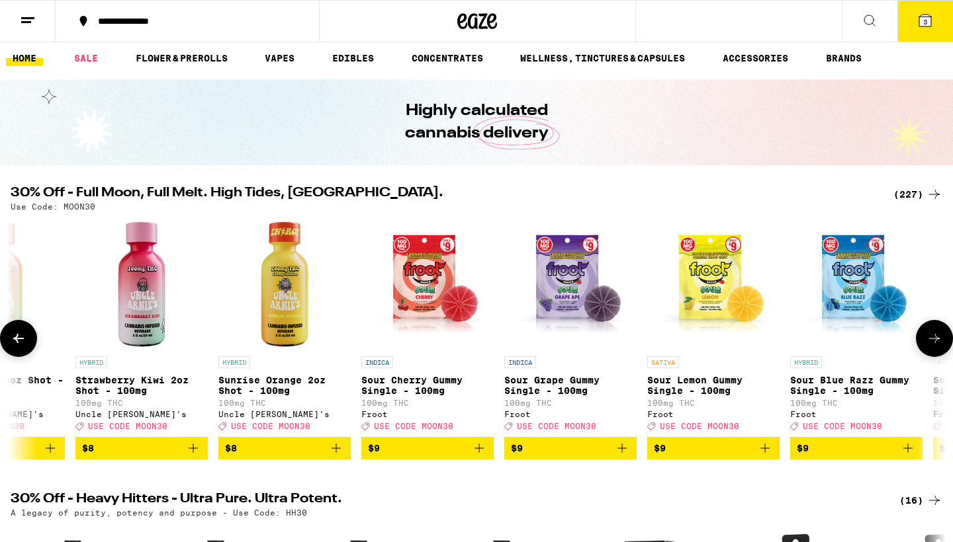
click at [936, 343] on icon at bounding box center [934, 338] width 11 height 9
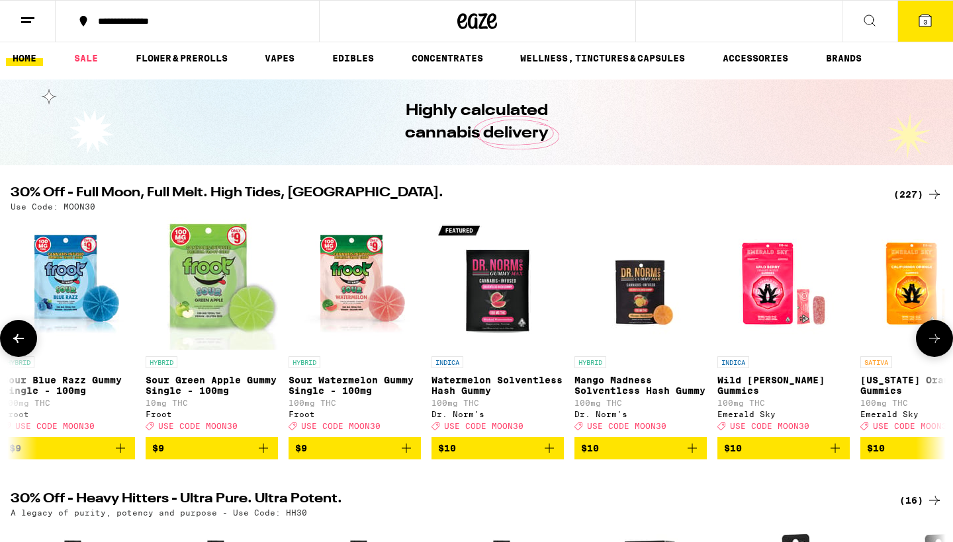
click at [936, 343] on icon at bounding box center [934, 338] width 11 height 9
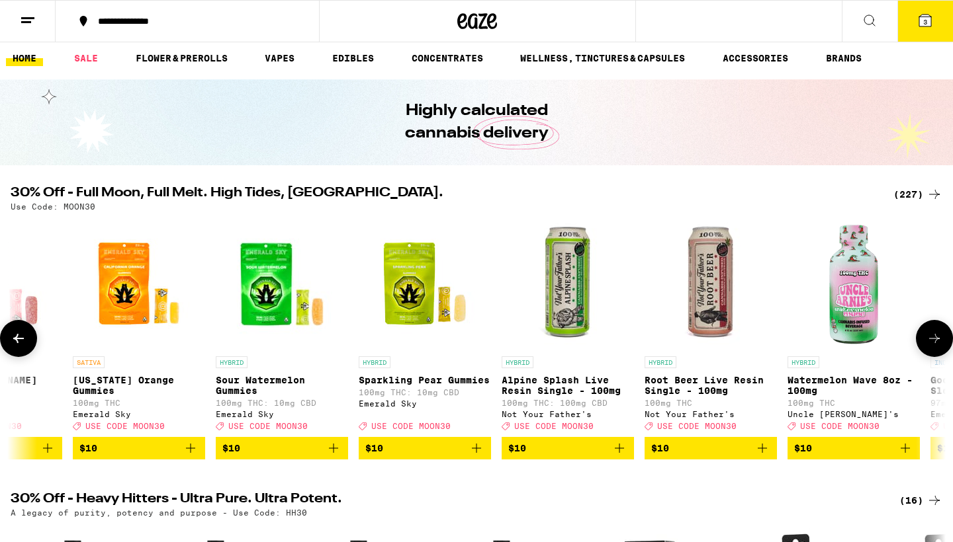
click at [936, 343] on icon at bounding box center [934, 338] width 11 height 9
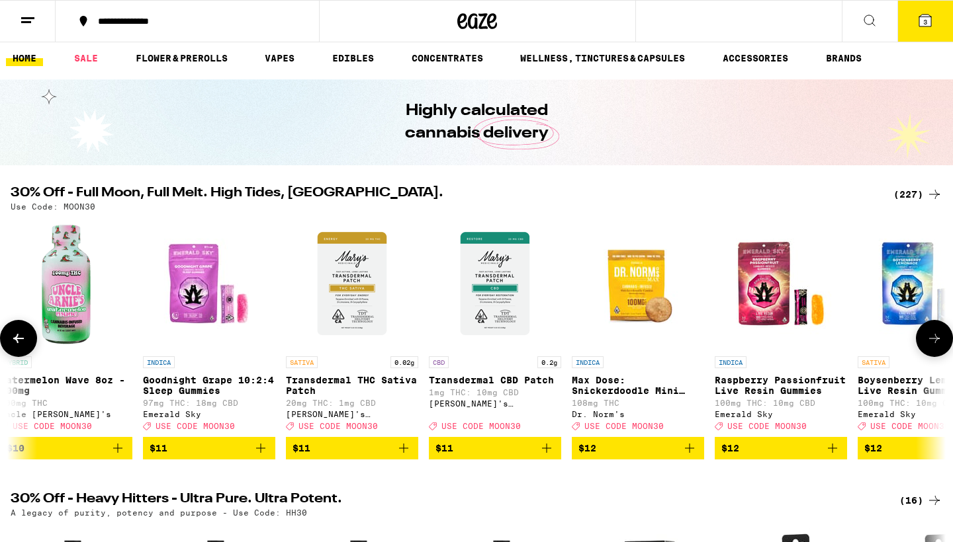
click at [936, 343] on icon at bounding box center [934, 338] width 11 height 9
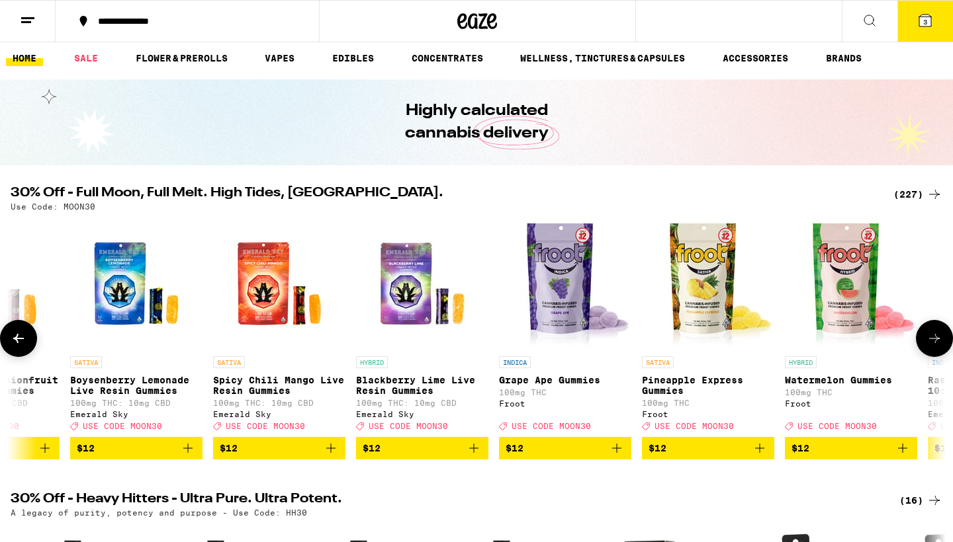
click at [936, 343] on icon at bounding box center [934, 338] width 11 height 9
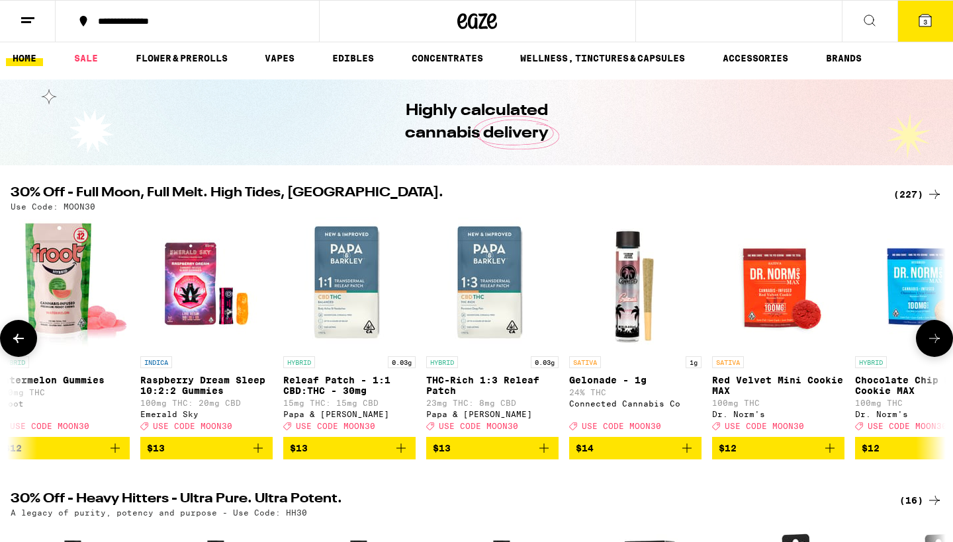
click at [936, 343] on icon at bounding box center [934, 338] width 11 height 9
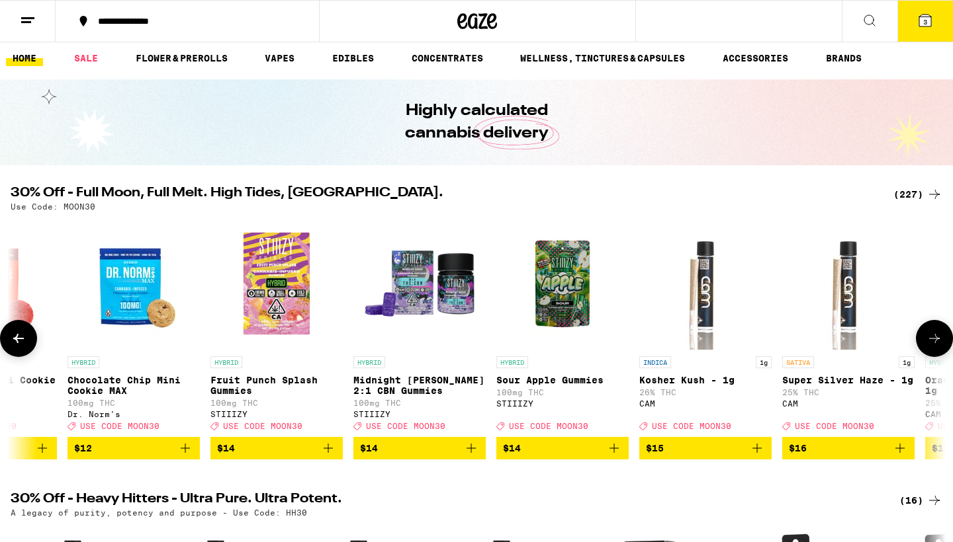
click at [936, 343] on icon at bounding box center [934, 338] width 11 height 9
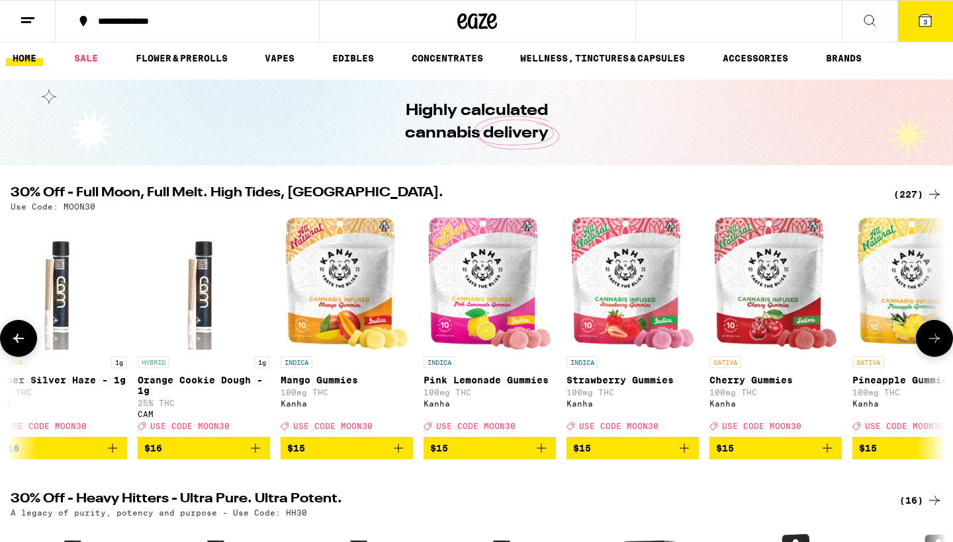
click at [936, 343] on icon at bounding box center [934, 338] width 11 height 9
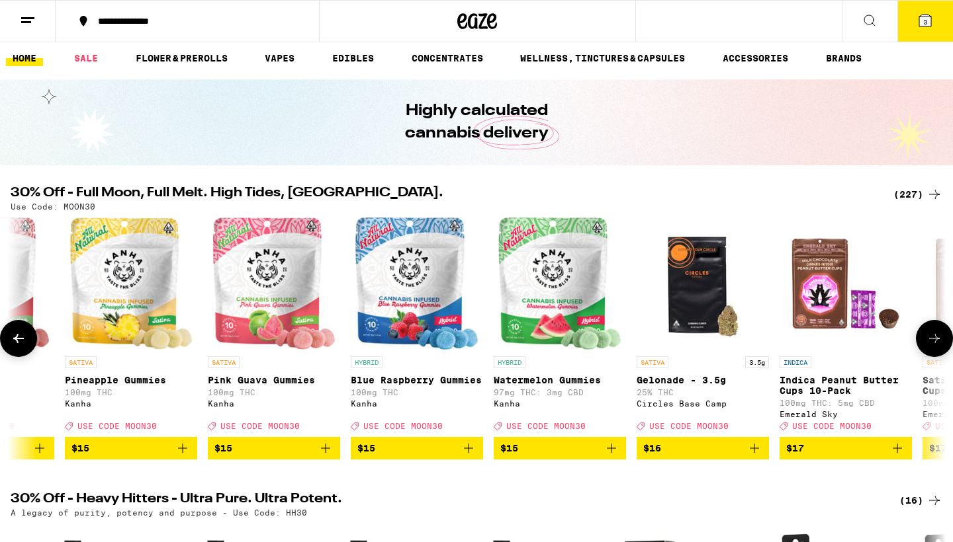
click at [936, 343] on icon at bounding box center [934, 338] width 11 height 9
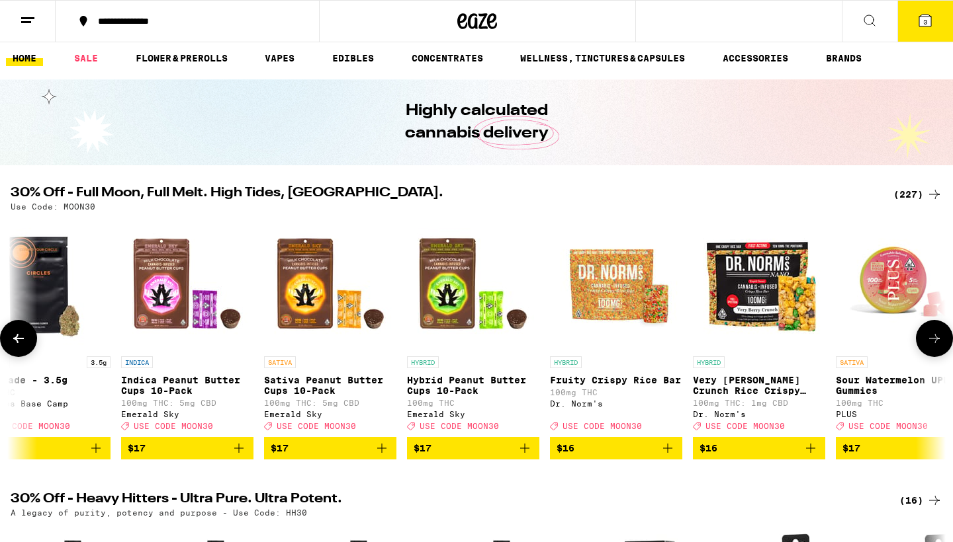
scroll to position [0, 11020]
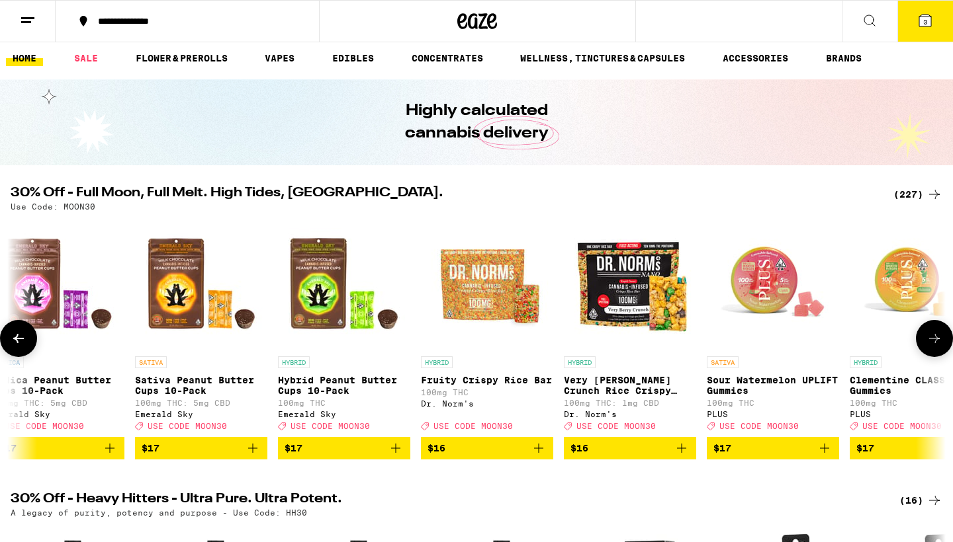
click at [937, 347] on icon at bounding box center [934, 339] width 16 height 16
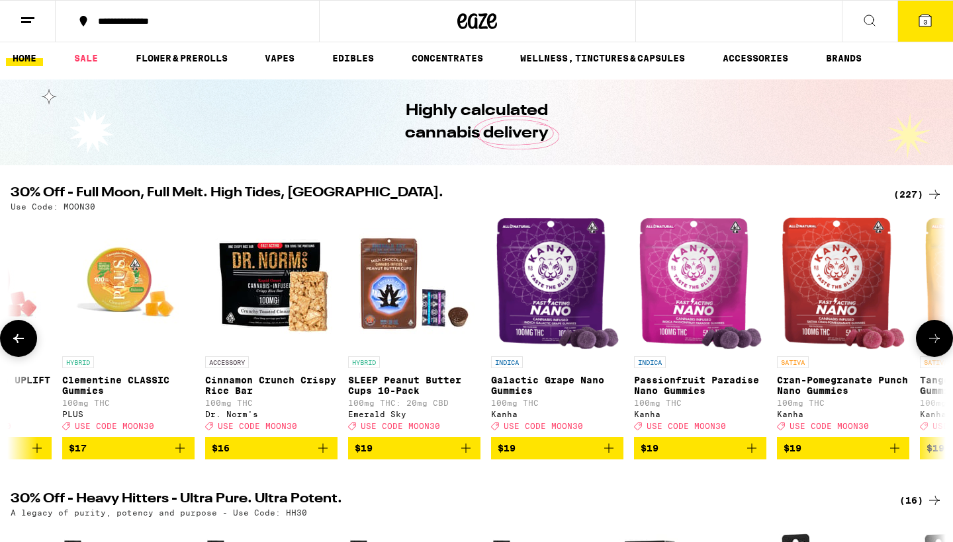
click at [937, 347] on icon at bounding box center [934, 339] width 16 height 16
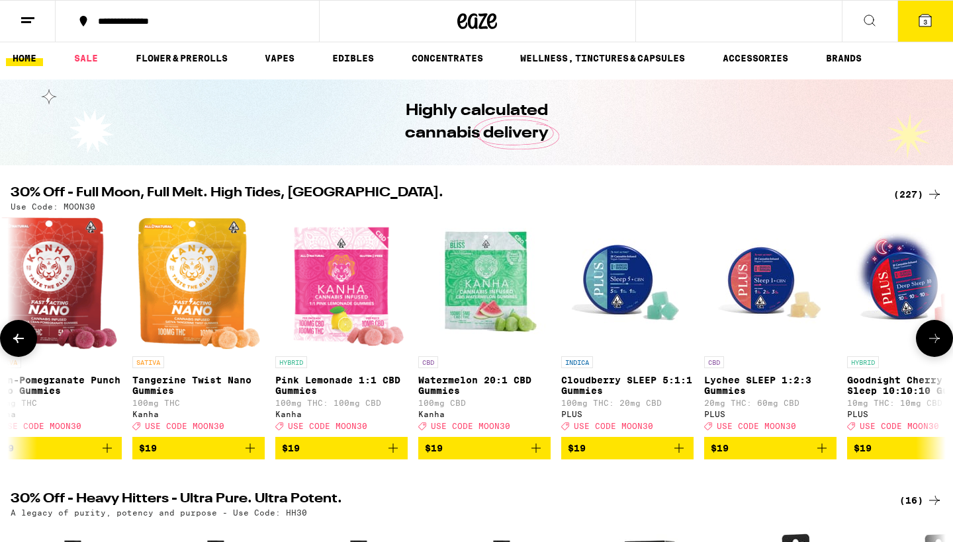
click at [937, 347] on icon at bounding box center [934, 339] width 16 height 16
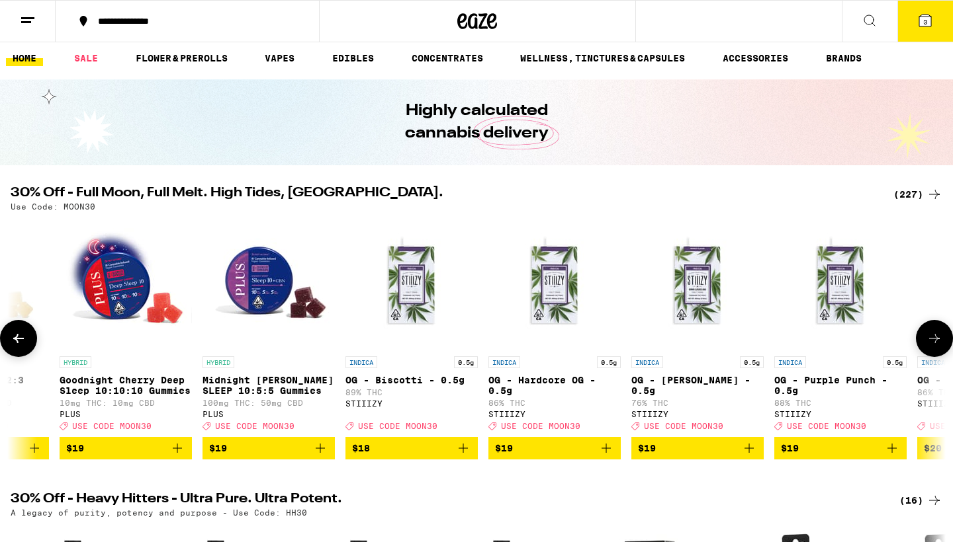
click at [937, 347] on icon at bounding box center [934, 339] width 16 height 16
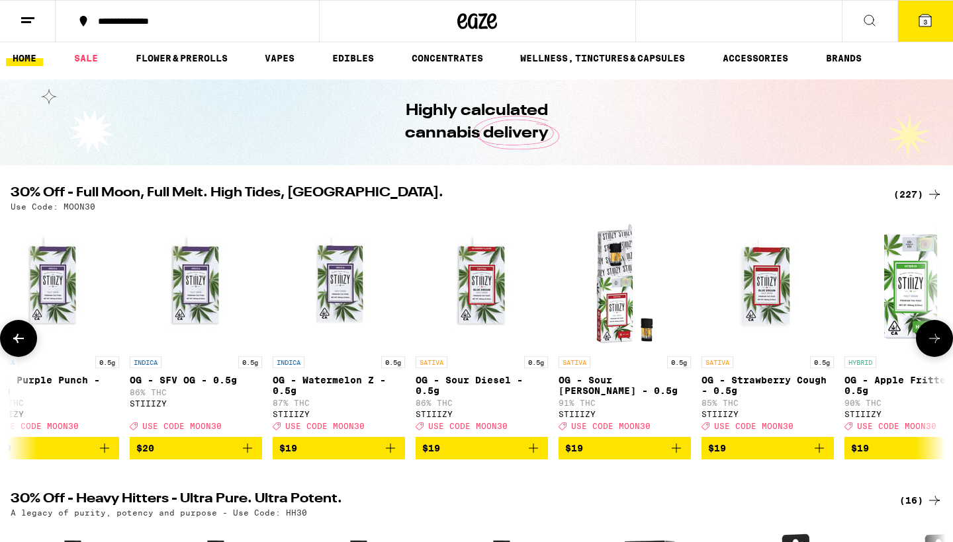
click at [937, 347] on icon at bounding box center [934, 339] width 16 height 16
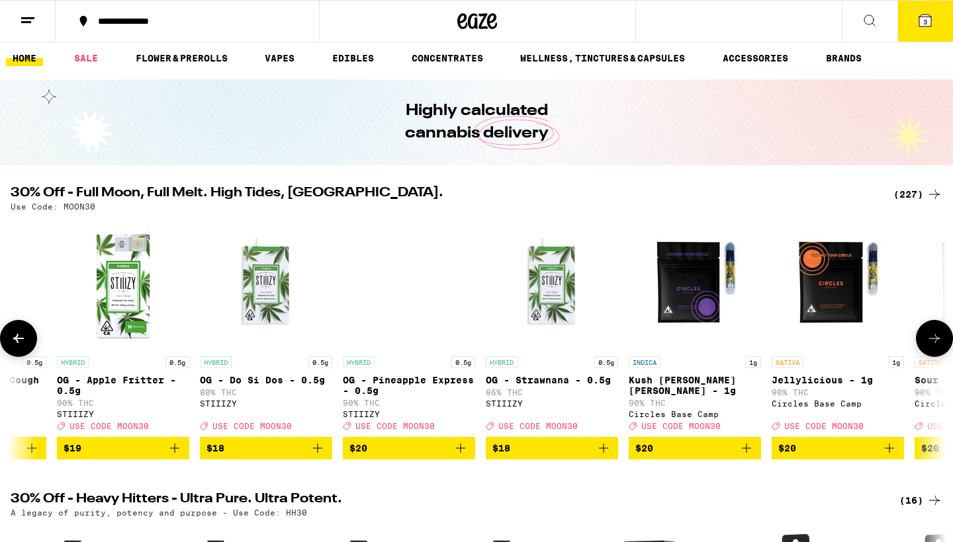
click at [935, 343] on icon at bounding box center [934, 338] width 11 height 9
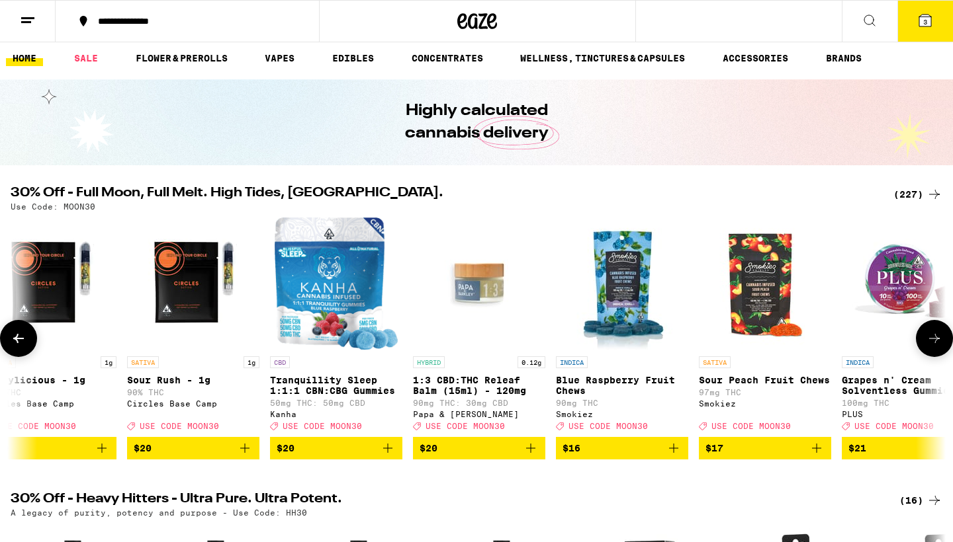
click at [935, 343] on icon at bounding box center [934, 338] width 11 height 9
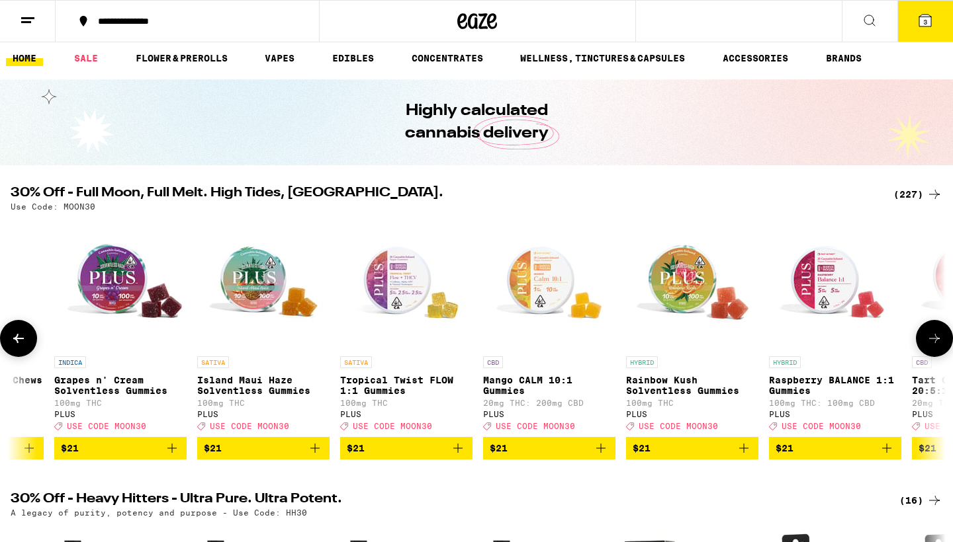
click at [935, 343] on icon at bounding box center [934, 338] width 11 height 9
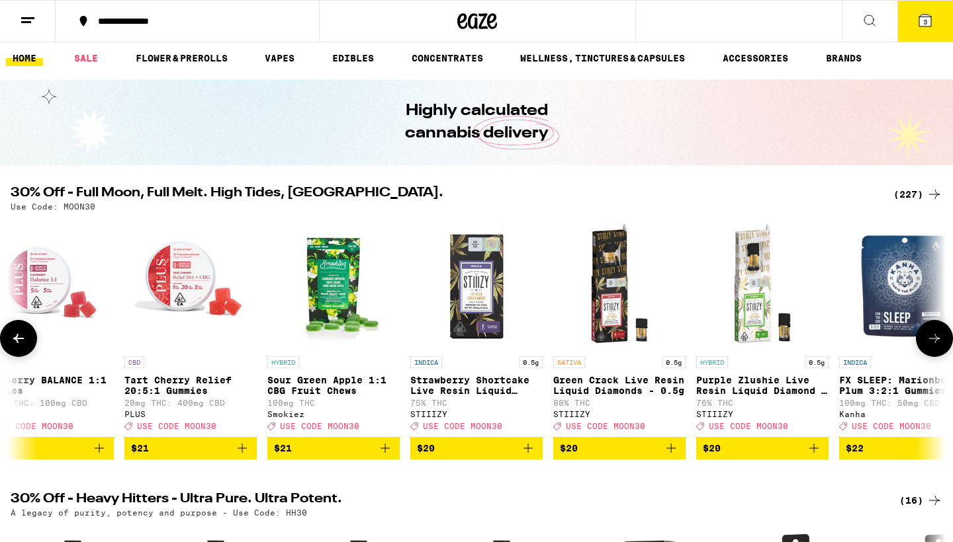
click at [935, 343] on icon at bounding box center [934, 338] width 11 height 9
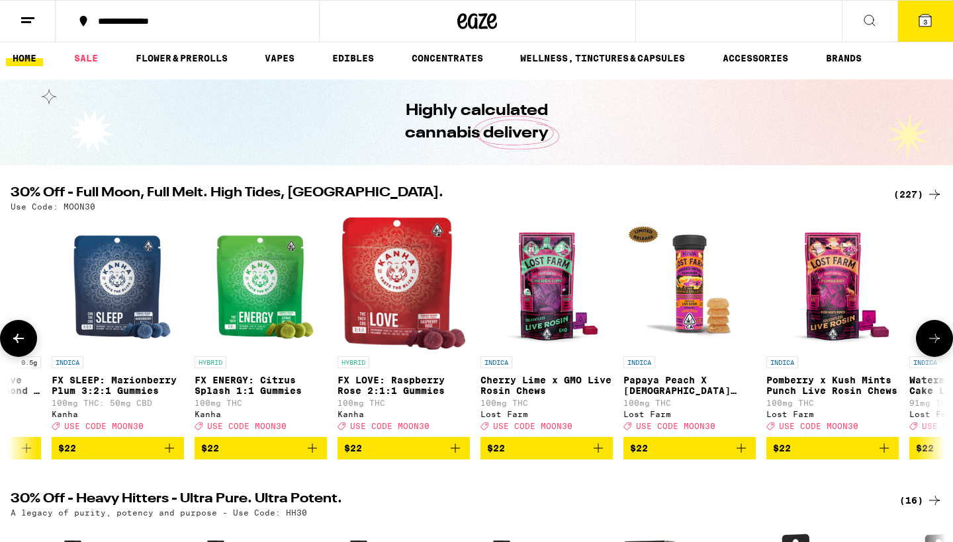
click at [935, 343] on icon at bounding box center [934, 338] width 11 height 9
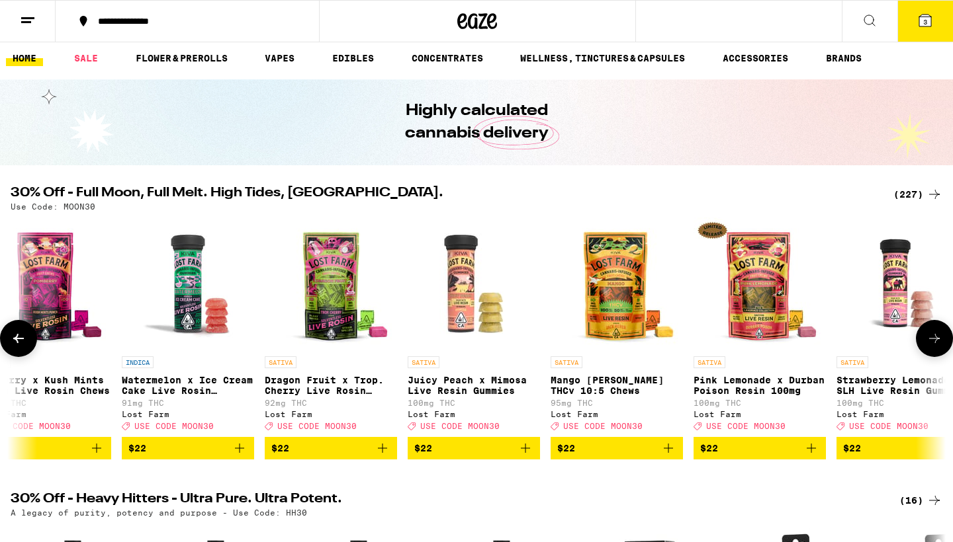
click at [937, 338] on icon at bounding box center [934, 339] width 16 height 16
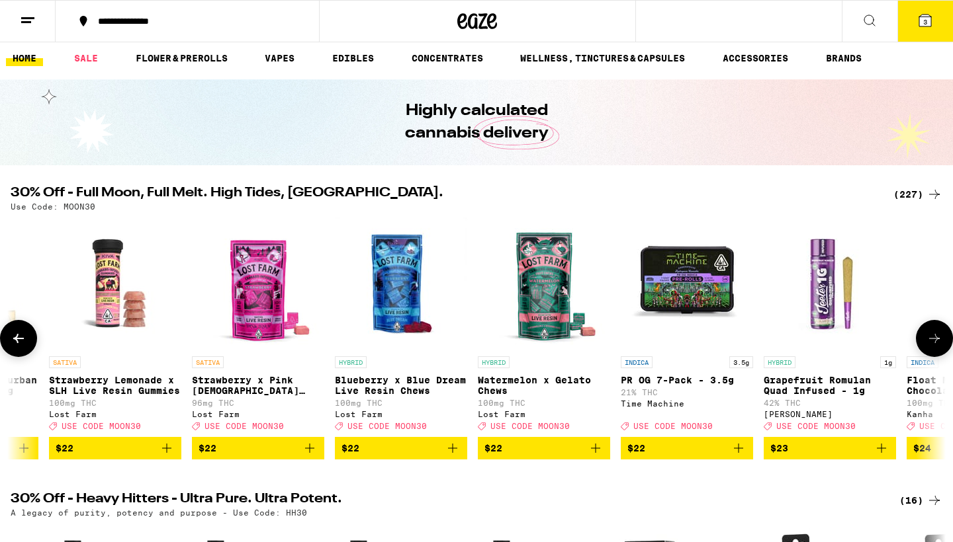
click at [935, 337] on icon at bounding box center [934, 339] width 16 height 16
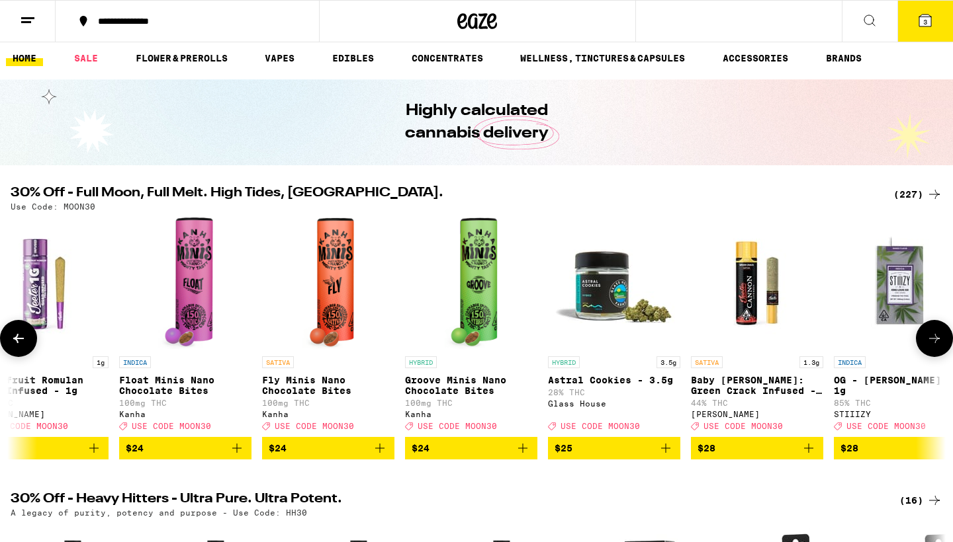
click at [663, 456] on icon "Add to bag" at bounding box center [666, 449] width 16 height 16
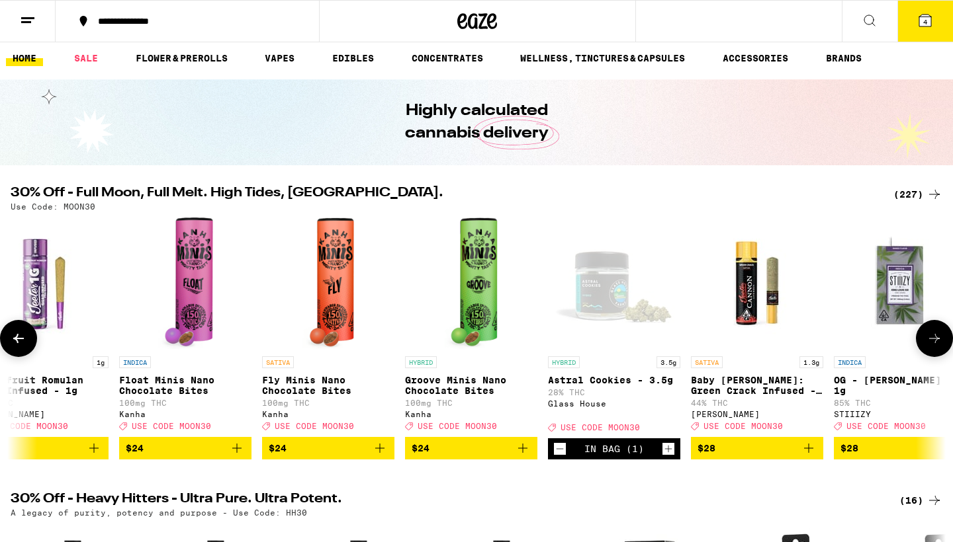
click at [938, 347] on icon at bounding box center [934, 339] width 16 height 16
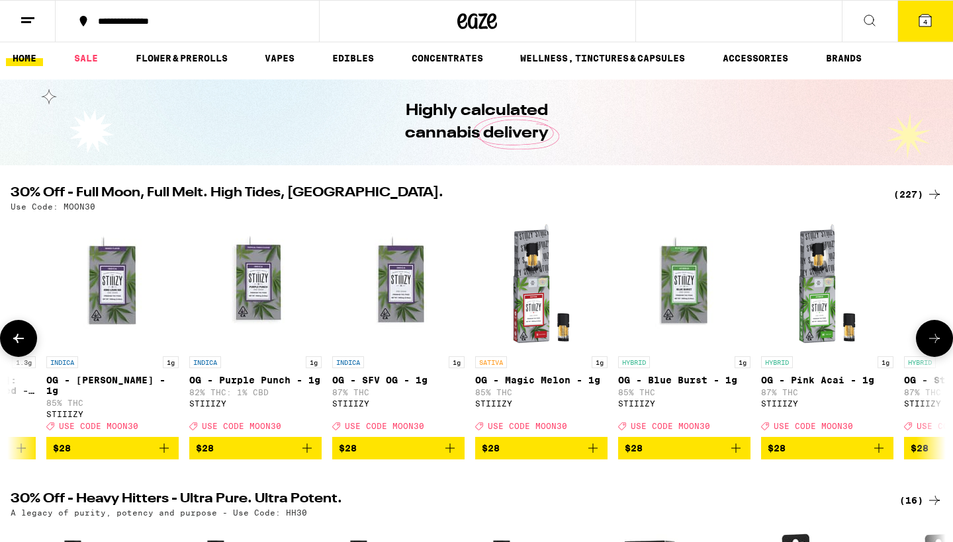
click at [934, 339] on icon at bounding box center [934, 339] width 16 height 16
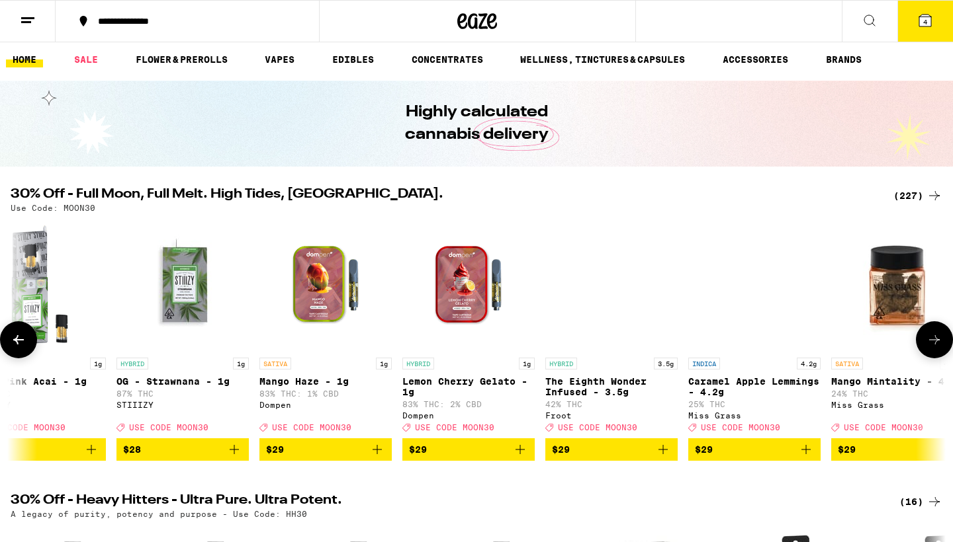
scroll to position [4, 0]
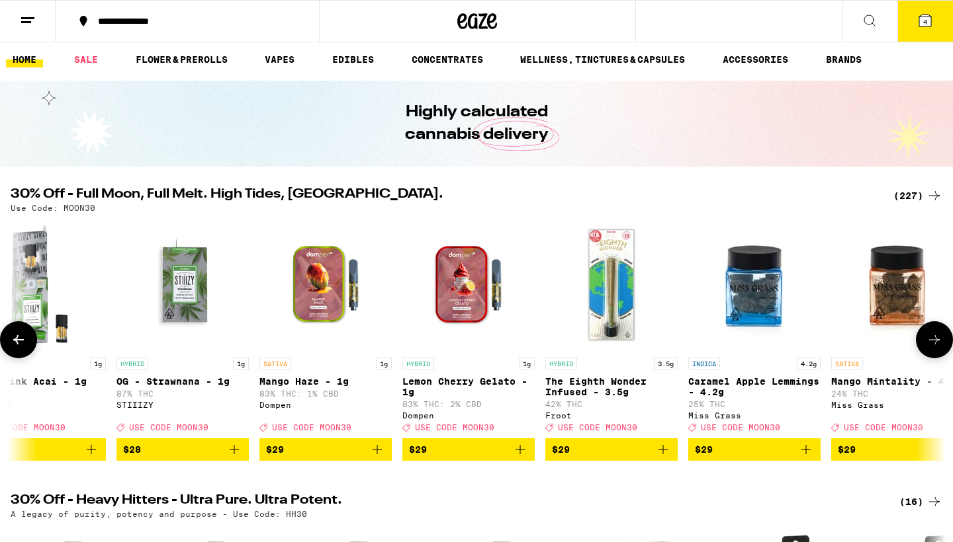
click at [898, 452] on span "$29" at bounding box center [896, 450] width 119 height 16
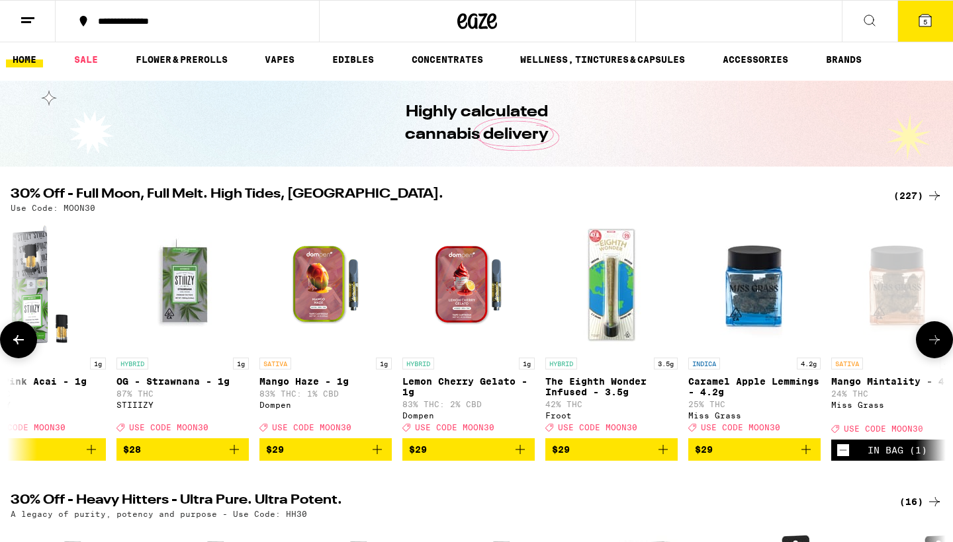
click at [931, 348] on icon at bounding box center [934, 340] width 16 height 16
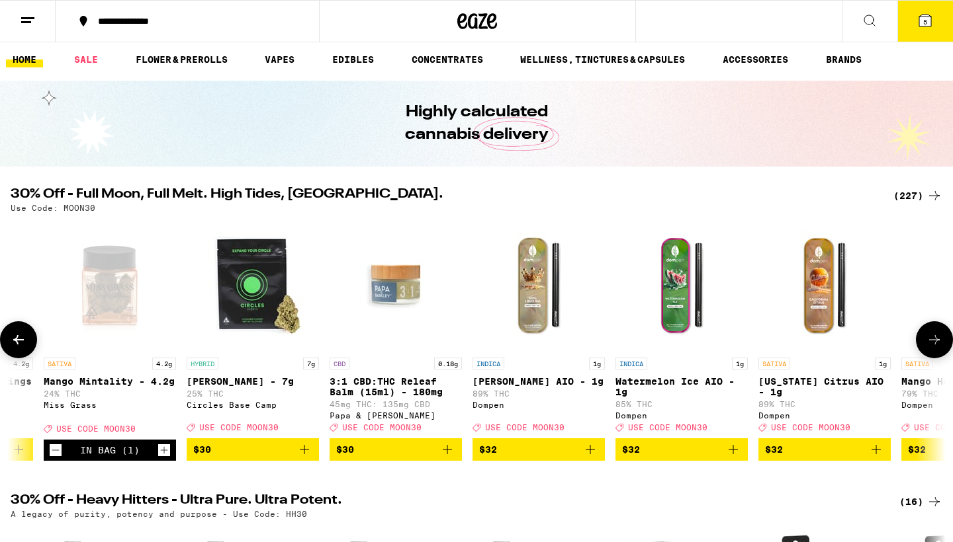
click at [166, 456] on icon "Increment" at bounding box center [164, 451] width 12 height 16
click at [932, 348] on icon at bounding box center [934, 340] width 16 height 16
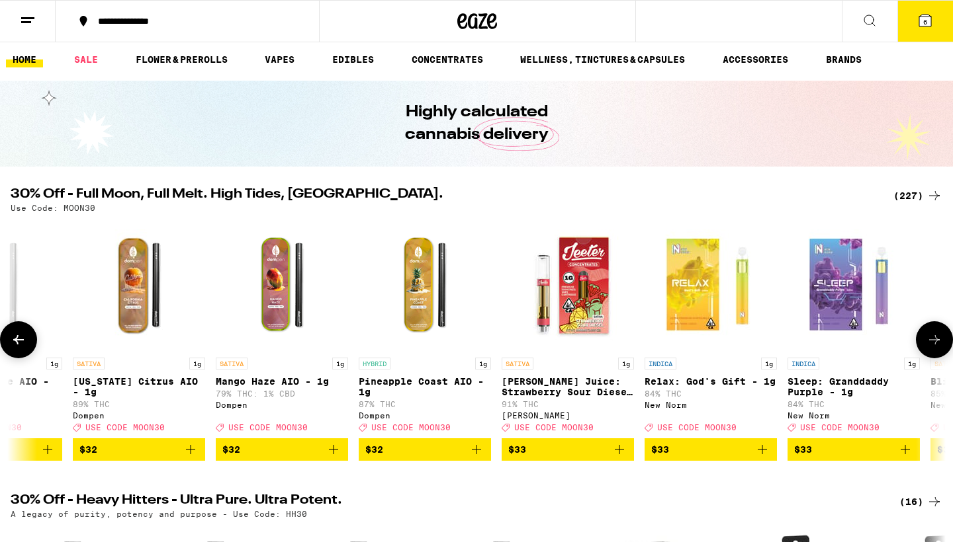
scroll to position [0, 23615]
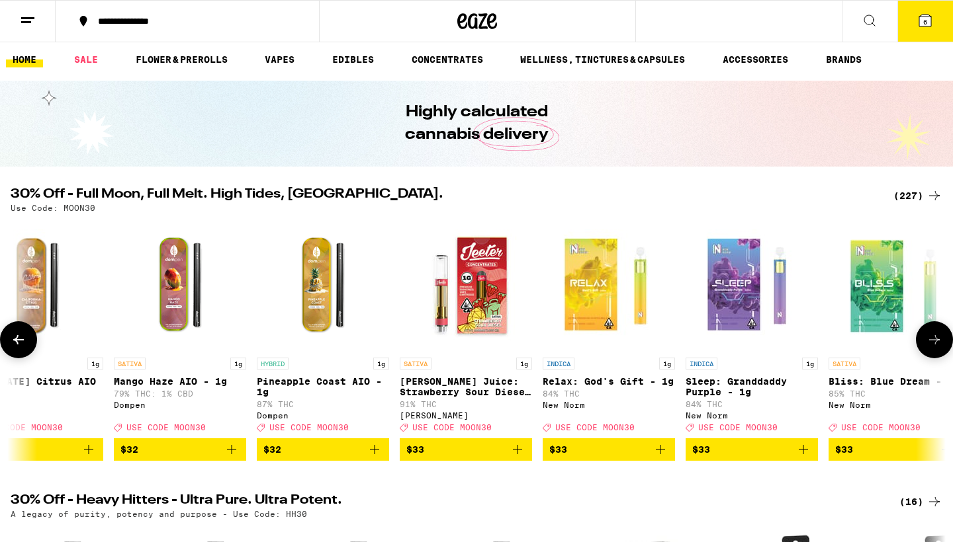
click at [933, 345] on icon at bounding box center [934, 339] width 11 height 9
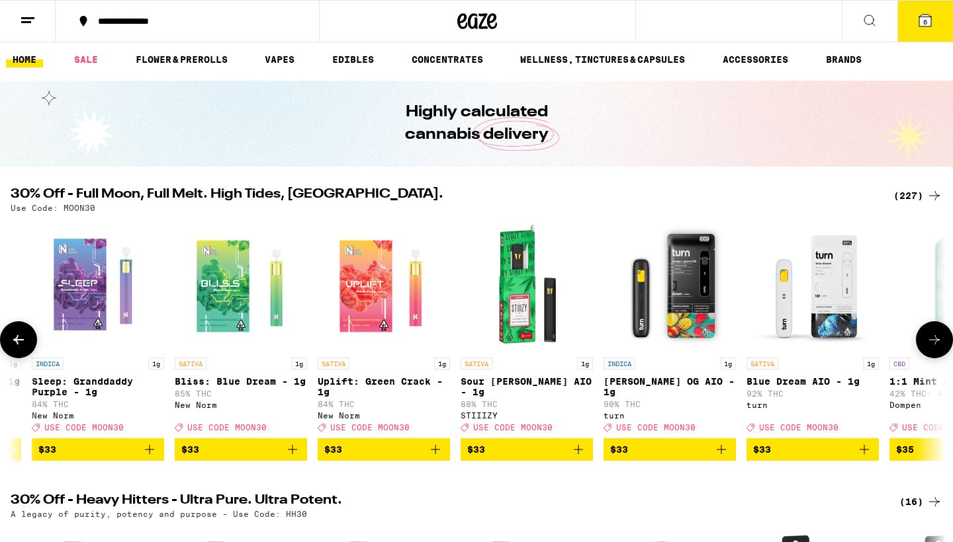
scroll to position [0, 24402]
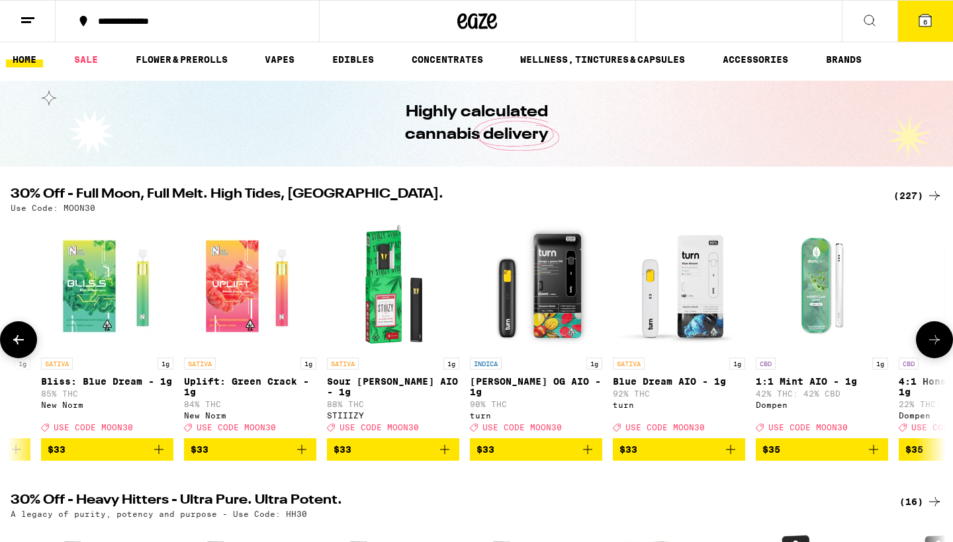
click at [936, 345] on icon at bounding box center [934, 339] width 11 height 9
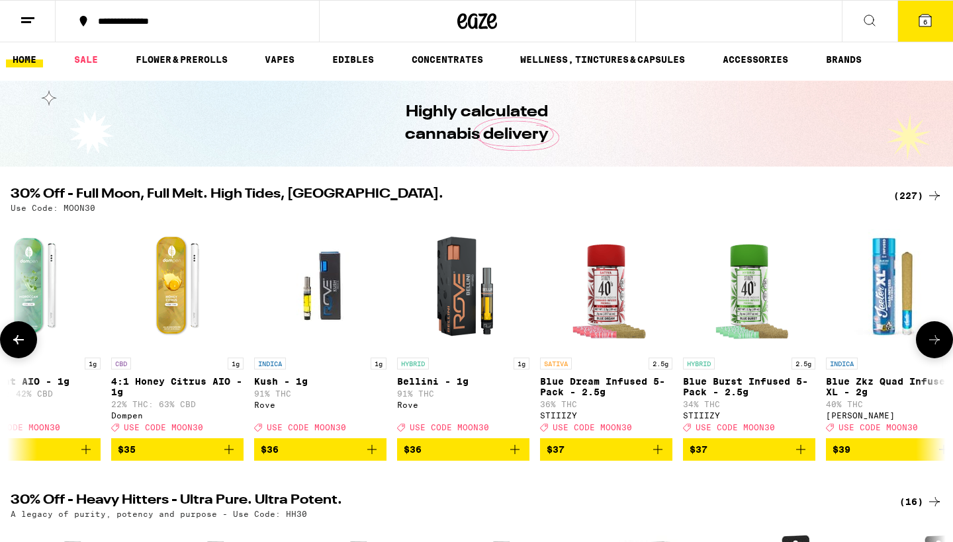
click at [936, 345] on icon at bounding box center [934, 339] width 11 height 9
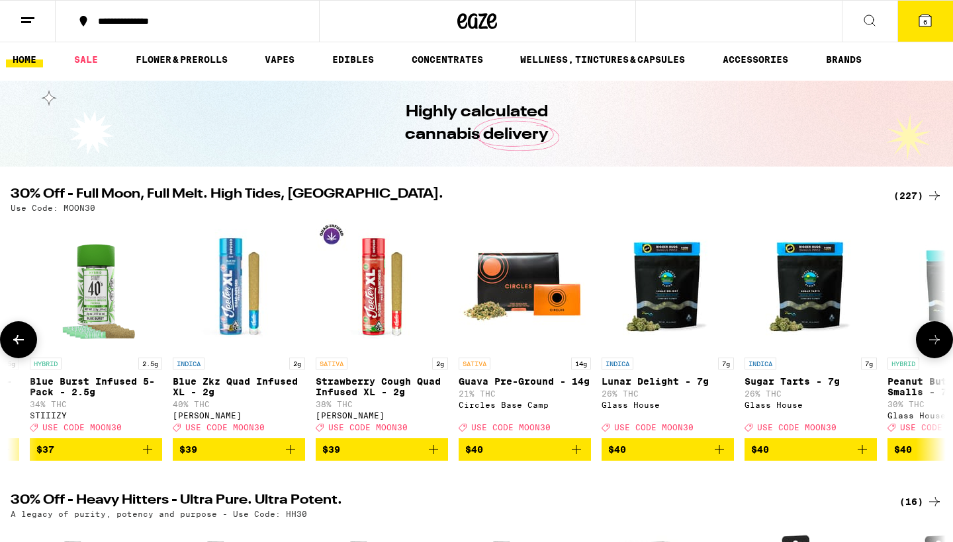
scroll to position [0, 25976]
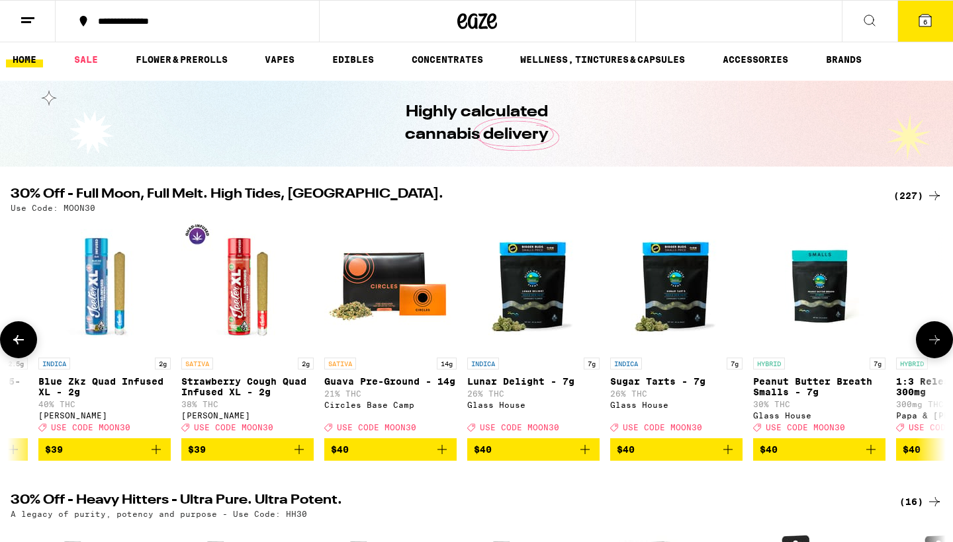
click at [936, 345] on icon at bounding box center [934, 339] width 11 height 9
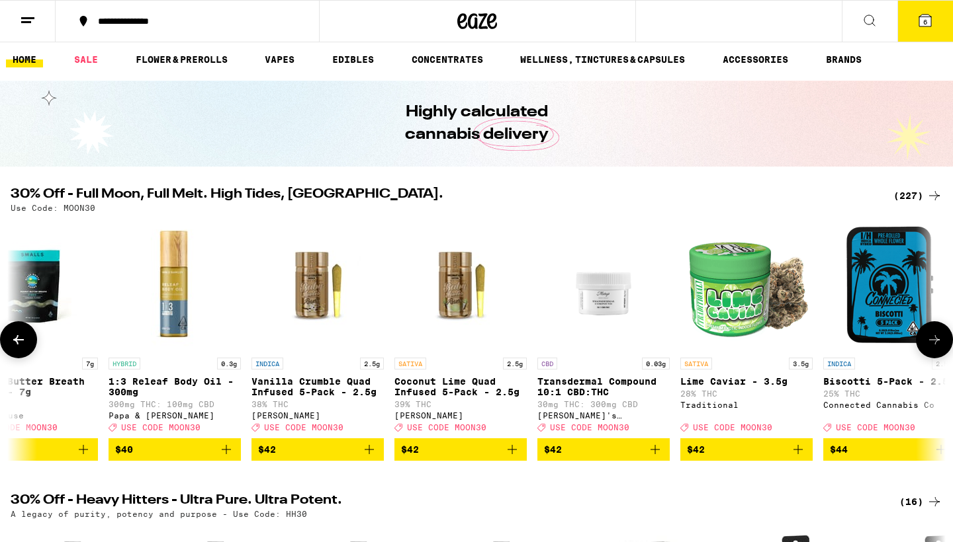
click at [798, 458] on icon "Add to bag" at bounding box center [798, 450] width 16 height 16
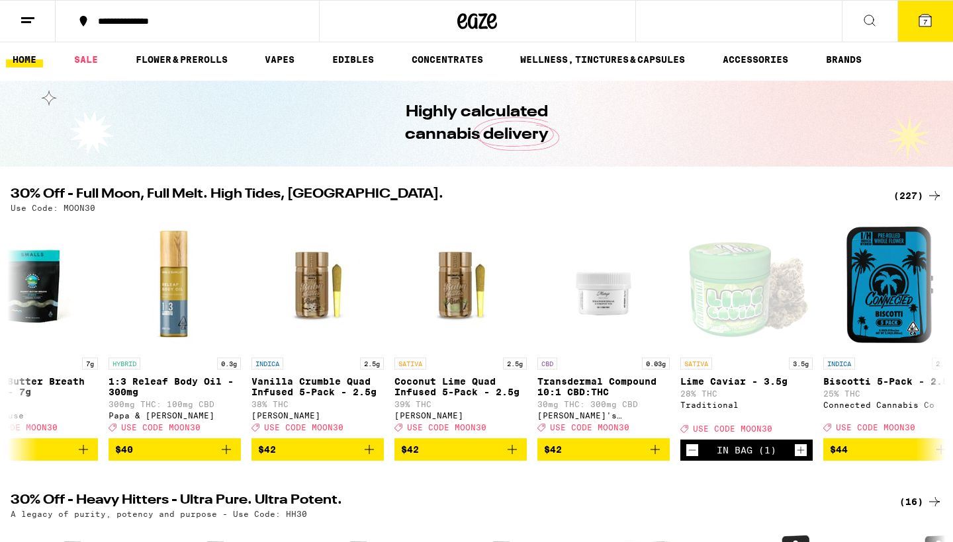
click at [926, 20] on span "7" at bounding box center [925, 22] width 4 height 8
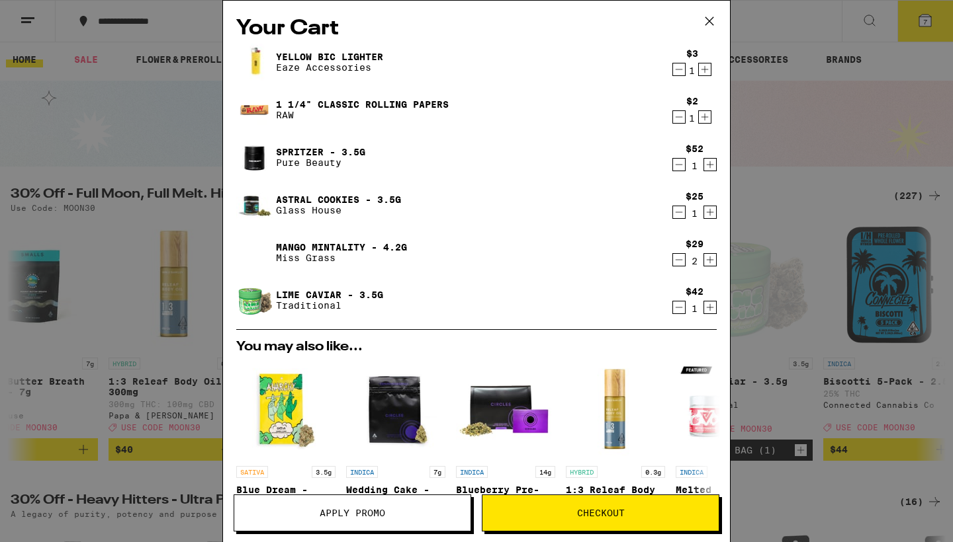
click at [677, 165] on icon "Decrement" at bounding box center [679, 165] width 12 height 16
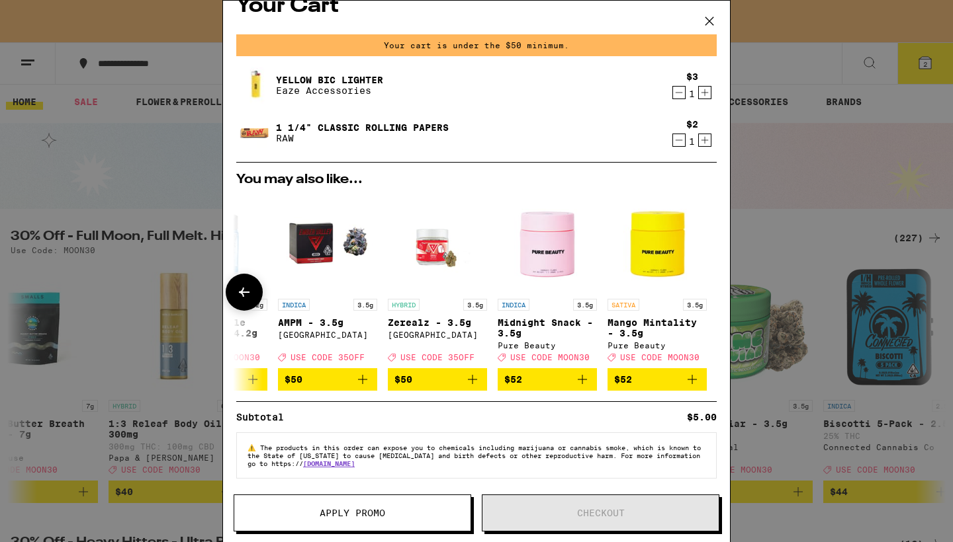
scroll to position [31, 0]
click at [693, 378] on icon "Add to bag" at bounding box center [691, 379] width 9 height 9
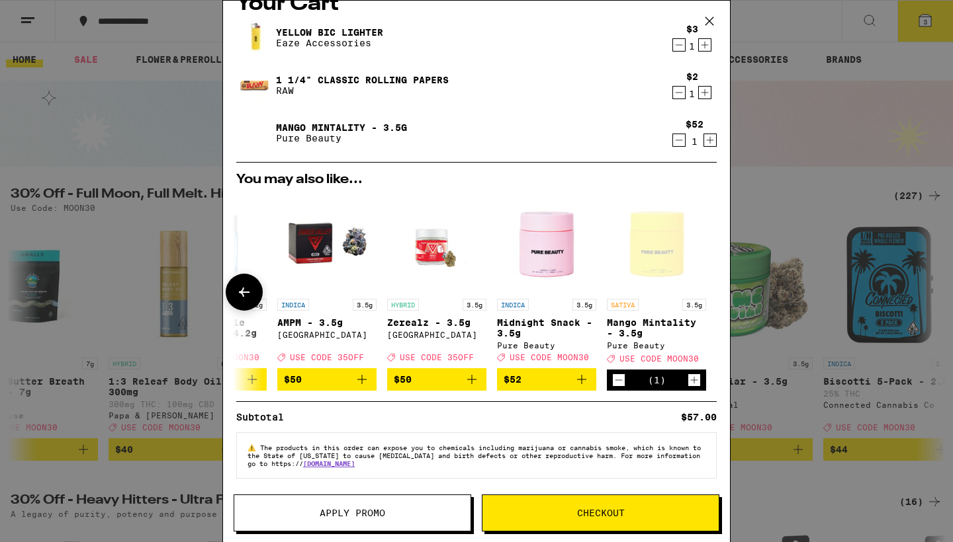
scroll to position [33, 0]
click at [245, 288] on icon at bounding box center [244, 292] width 11 height 9
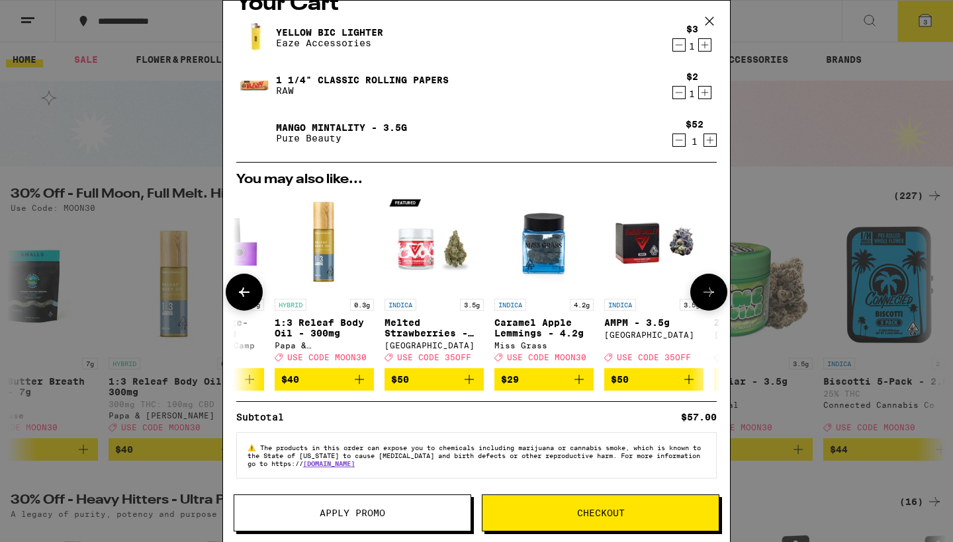
scroll to position [0, 282]
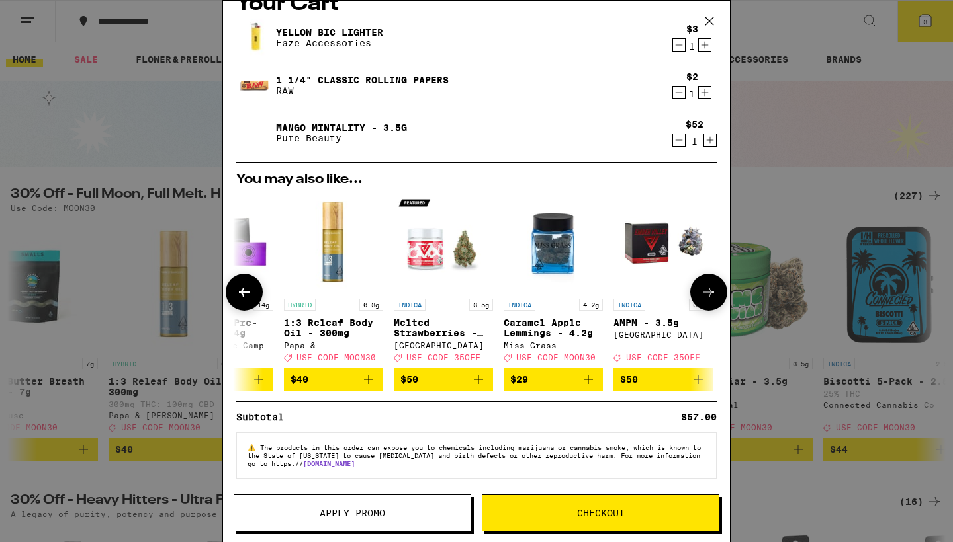
click at [249, 284] on icon at bounding box center [244, 292] width 16 height 16
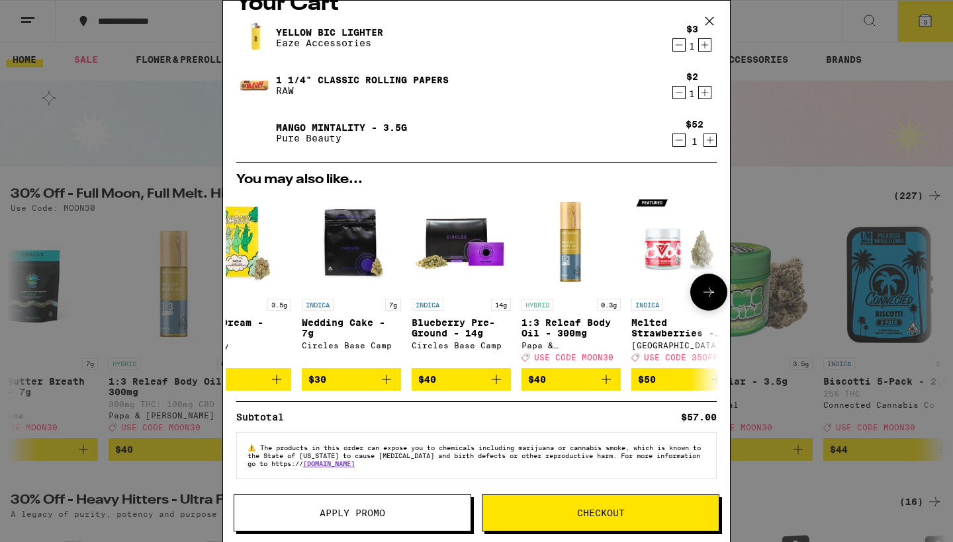
scroll to position [0, 0]
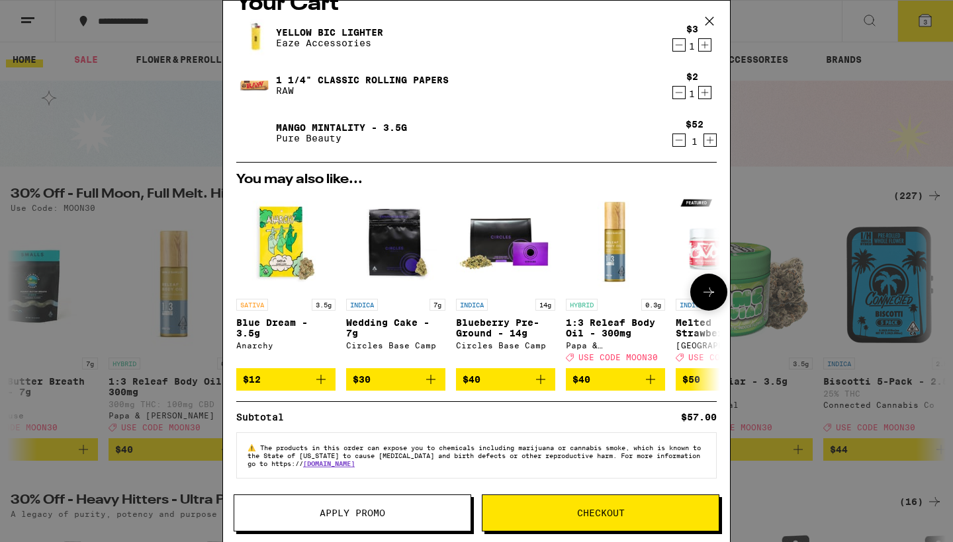
click at [249, 281] on div at bounding box center [244, 292] width 37 height 37
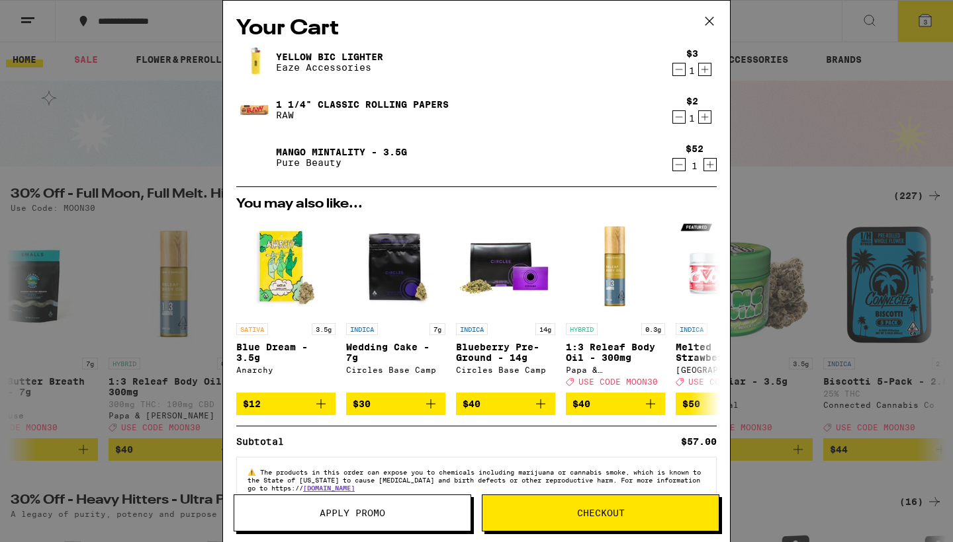
click at [707, 21] on icon at bounding box center [709, 21] width 20 height 20
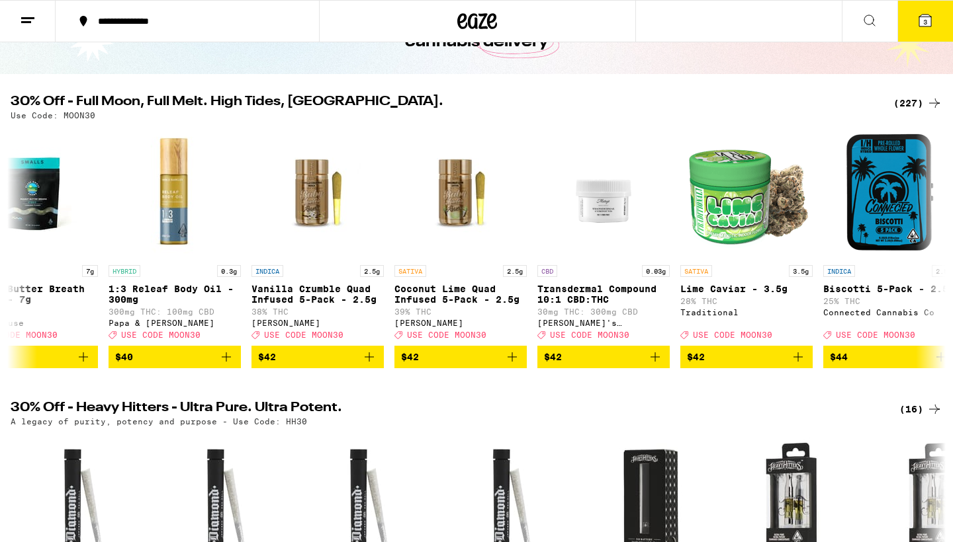
scroll to position [96, 0]
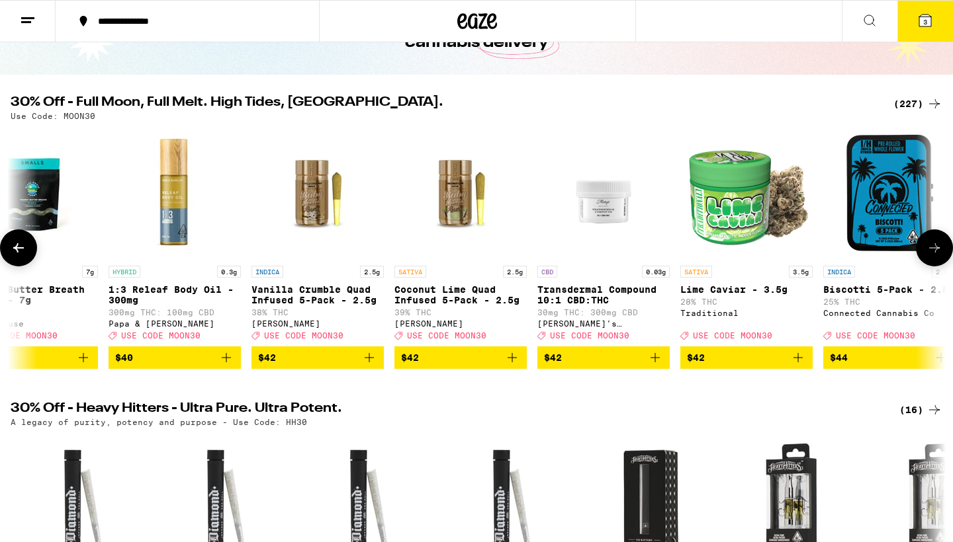
click at [796, 364] on icon "Add to bag" at bounding box center [798, 358] width 16 height 16
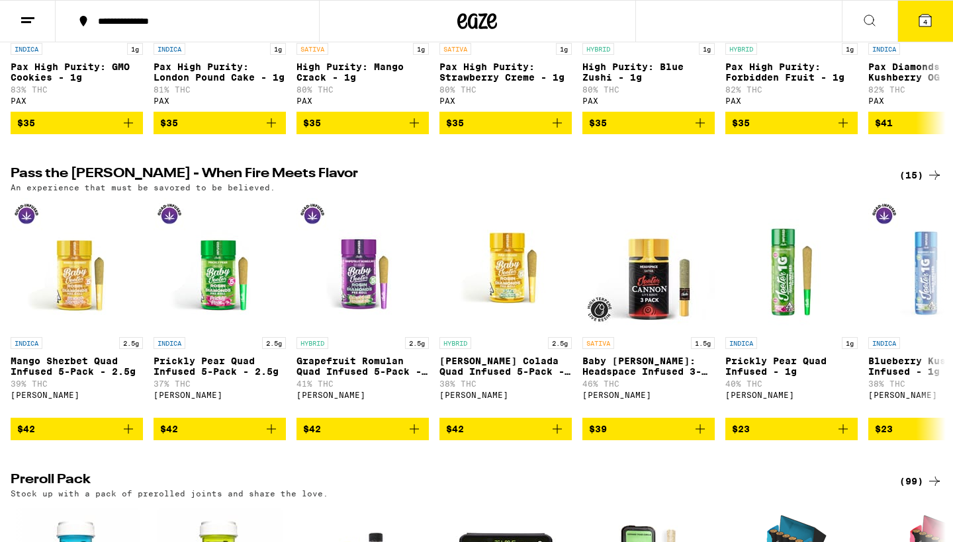
scroll to position [2970, 0]
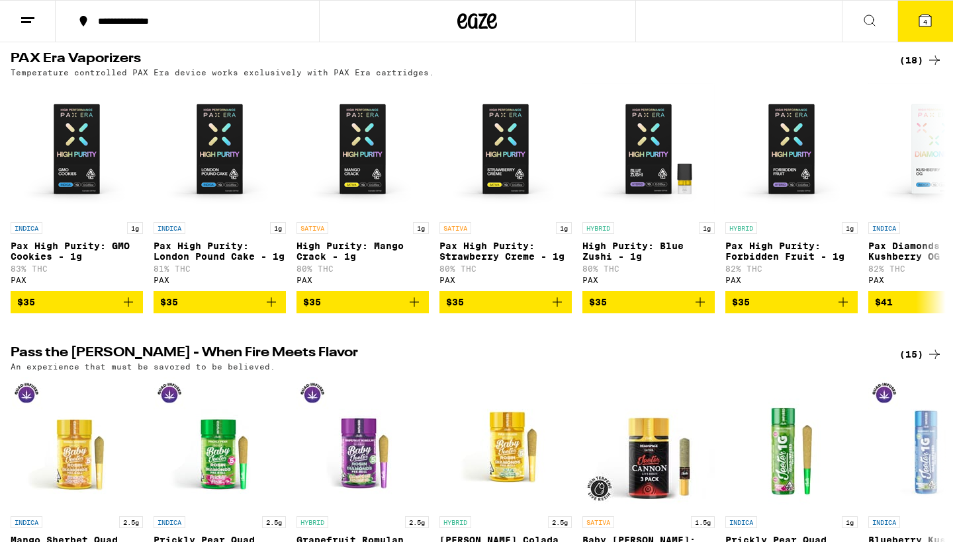
click at [938, 68] on icon at bounding box center [934, 60] width 16 height 16
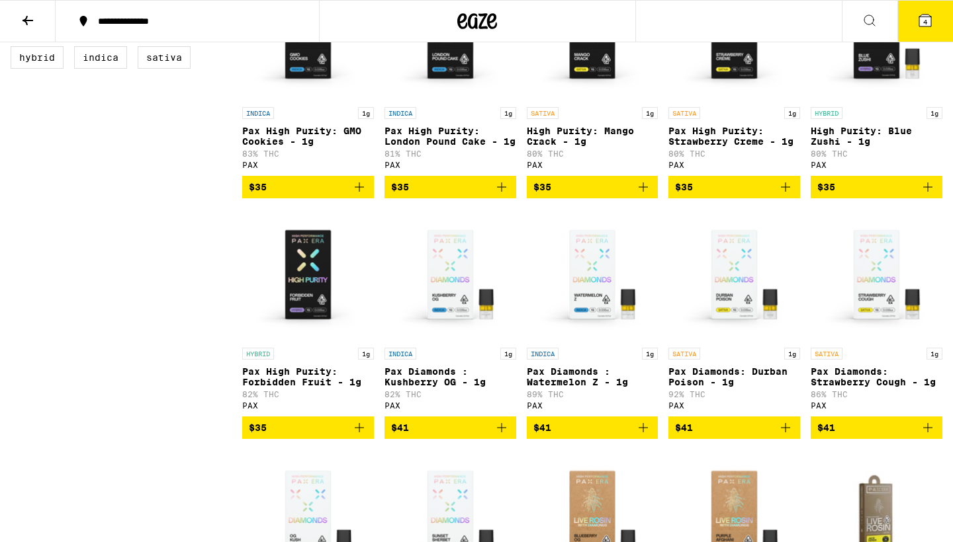
scroll to position [221, 0]
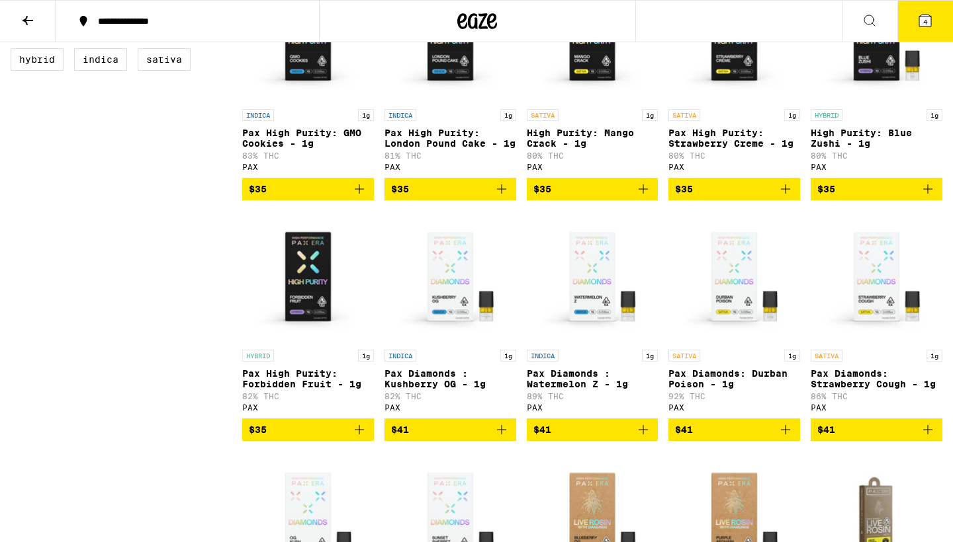
click at [29, 20] on icon at bounding box center [27, 20] width 11 height 9
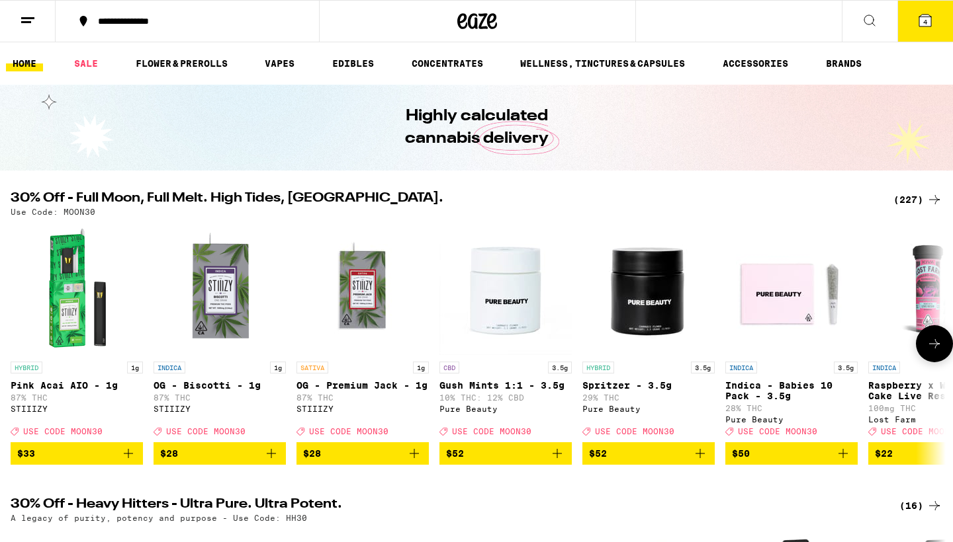
click at [933, 348] on icon at bounding box center [934, 344] width 16 height 16
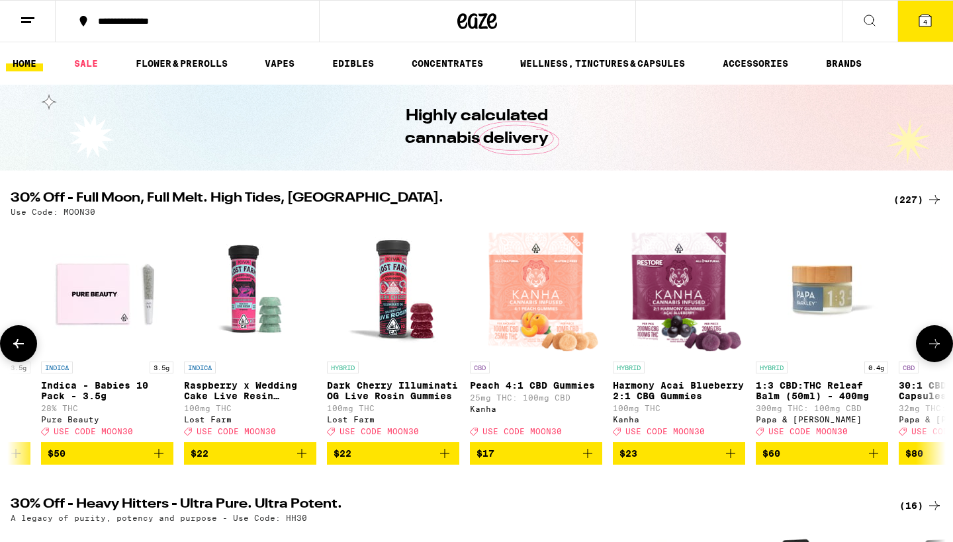
scroll to position [0, 787]
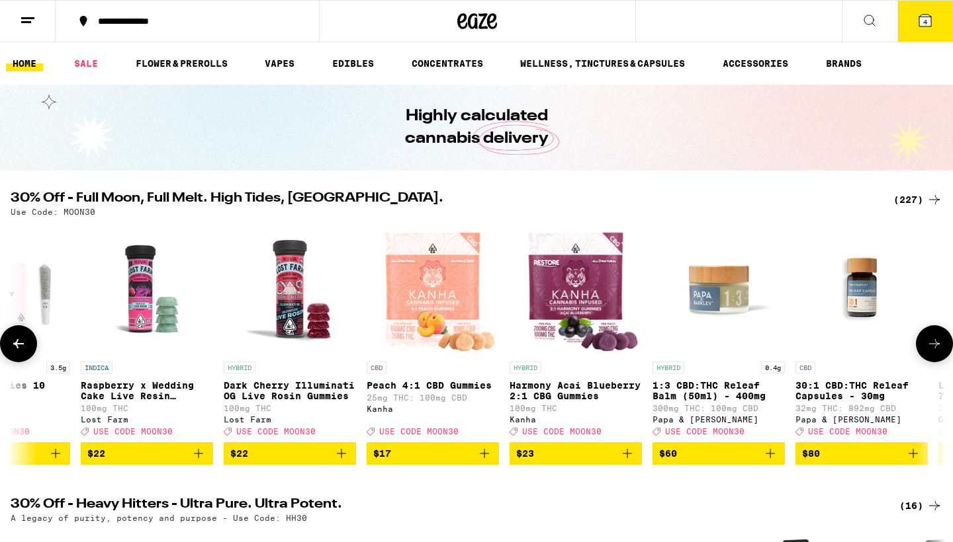
click at [936, 351] on icon at bounding box center [934, 344] width 16 height 16
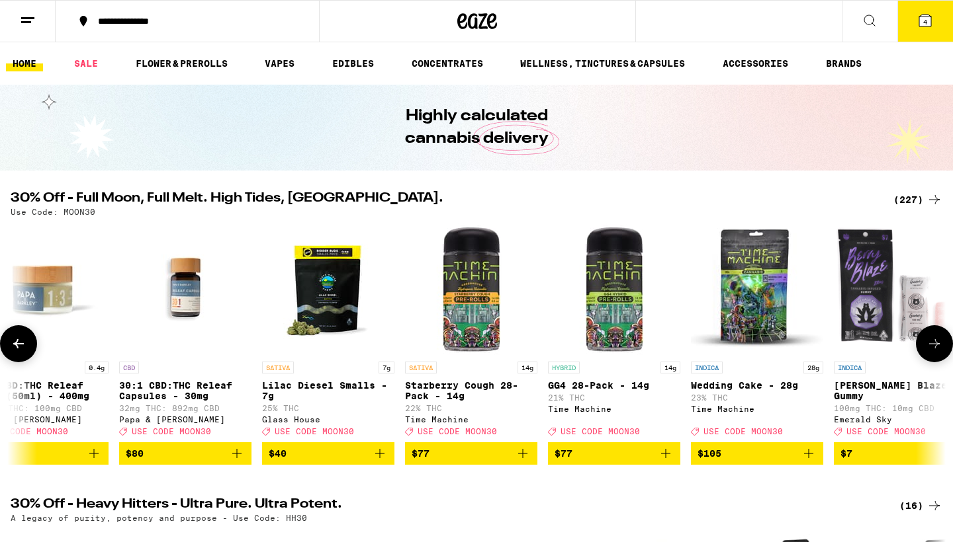
scroll to position [0, 1574]
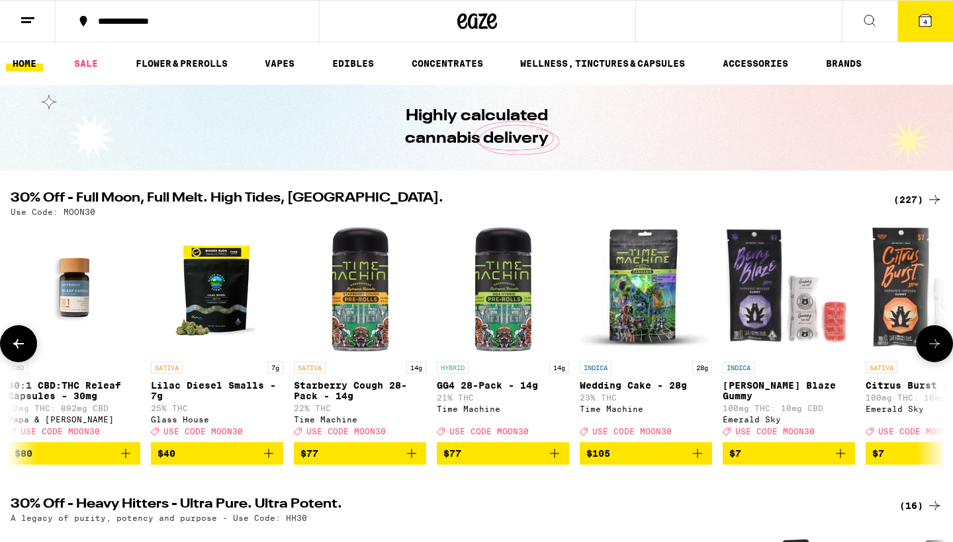
click at [932, 345] on icon at bounding box center [934, 344] width 16 height 16
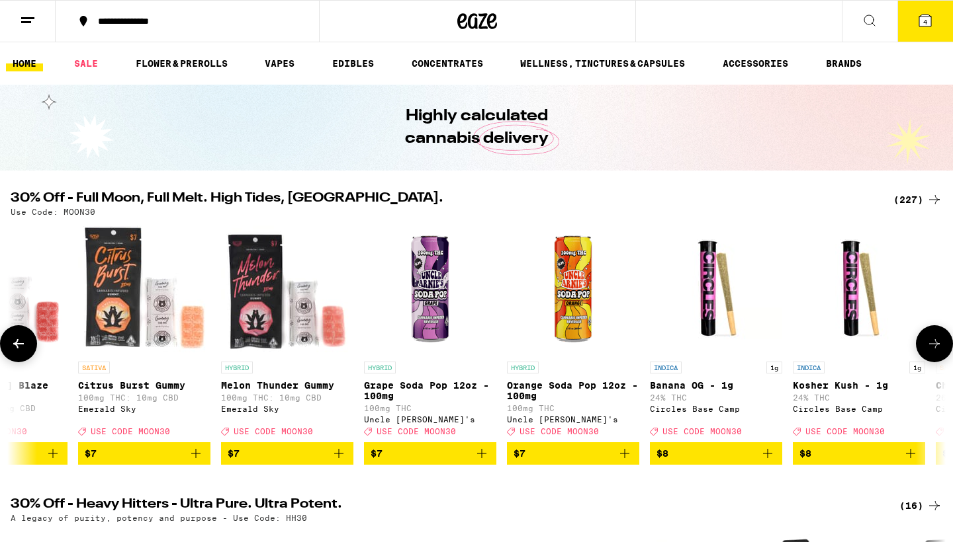
click at [935, 347] on icon at bounding box center [934, 343] width 11 height 9
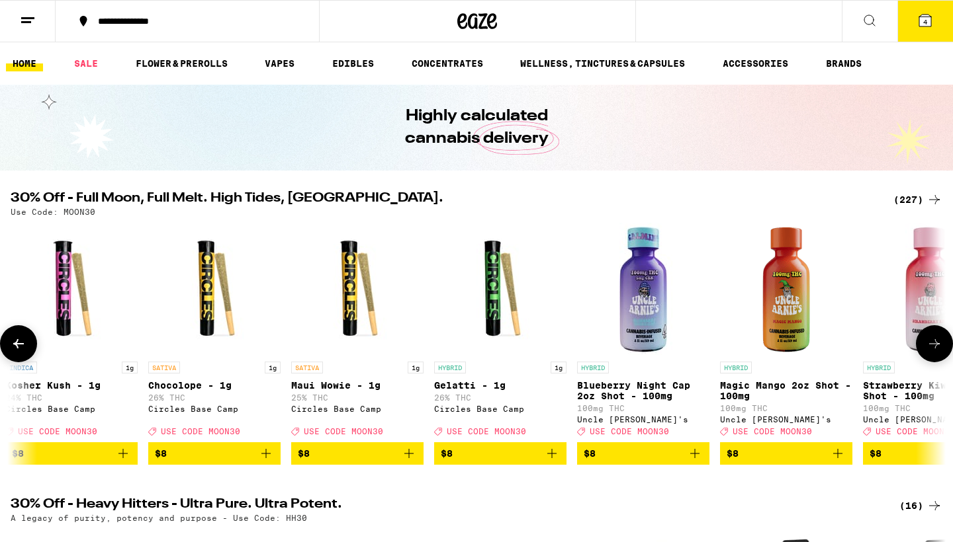
click at [935, 347] on icon at bounding box center [934, 343] width 11 height 9
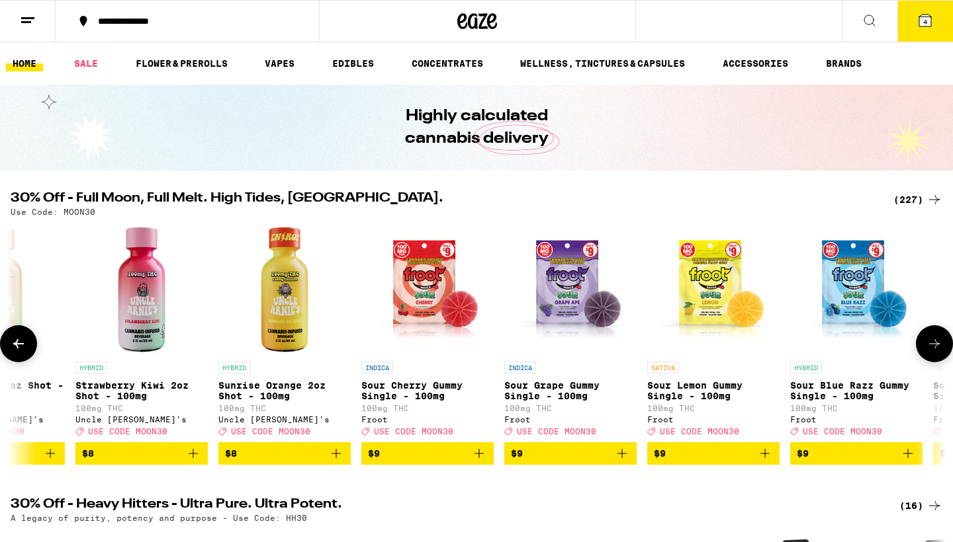
click at [935, 347] on icon at bounding box center [934, 343] width 11 height 9
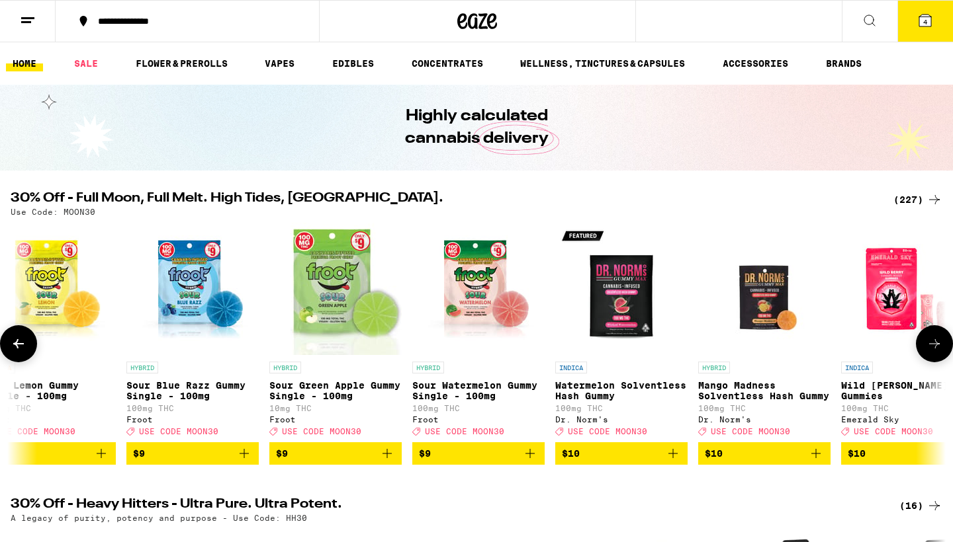
scroll to position [0, 4723]
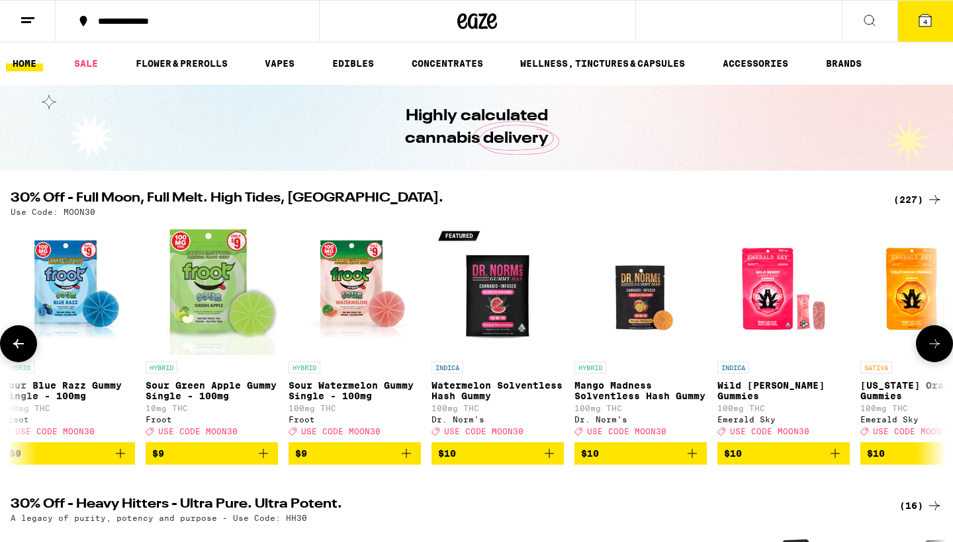
click at [935, 349] on icon at bounding box center [934, 344] width 16 height 16
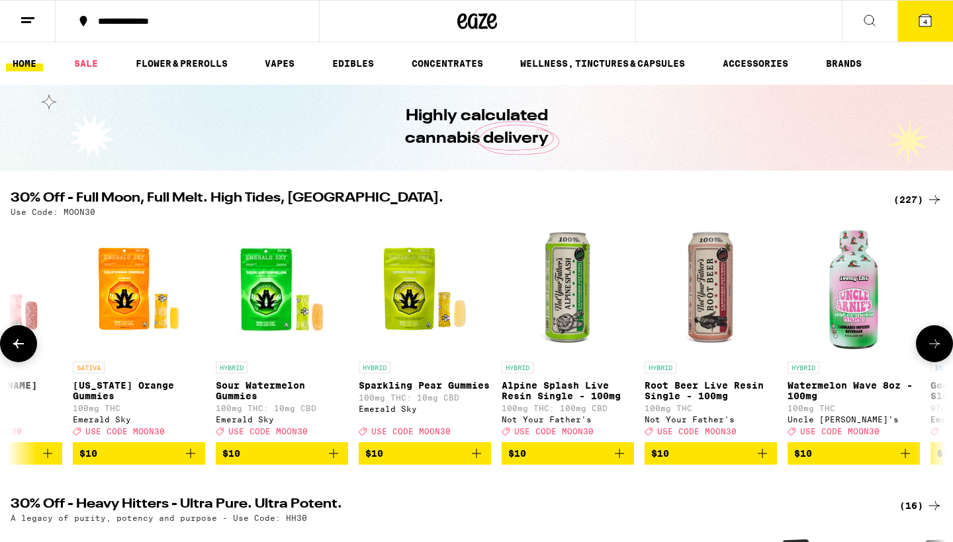
click at [935, 349] on icon at bounding box center [934, 344] width 16 height 16
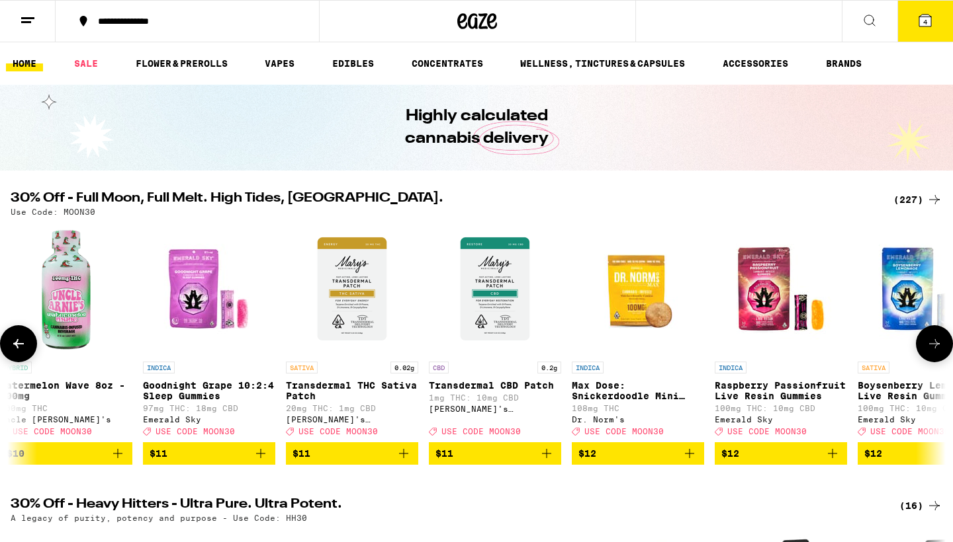
click at [935, 349] on icon at bounding box center [934, 344] width 16 height 16
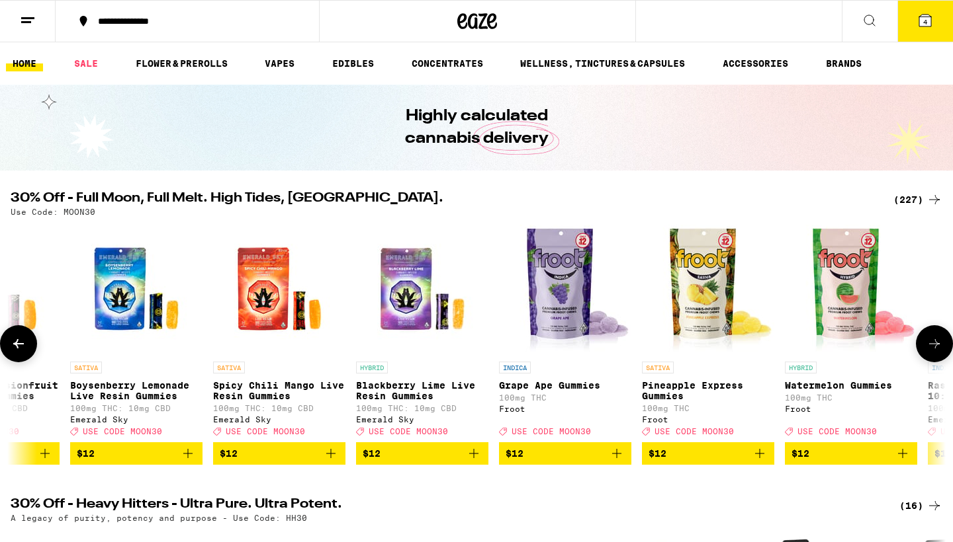
click at [935, 349] on icon at bounding box center [934, 344] width 16 height 16
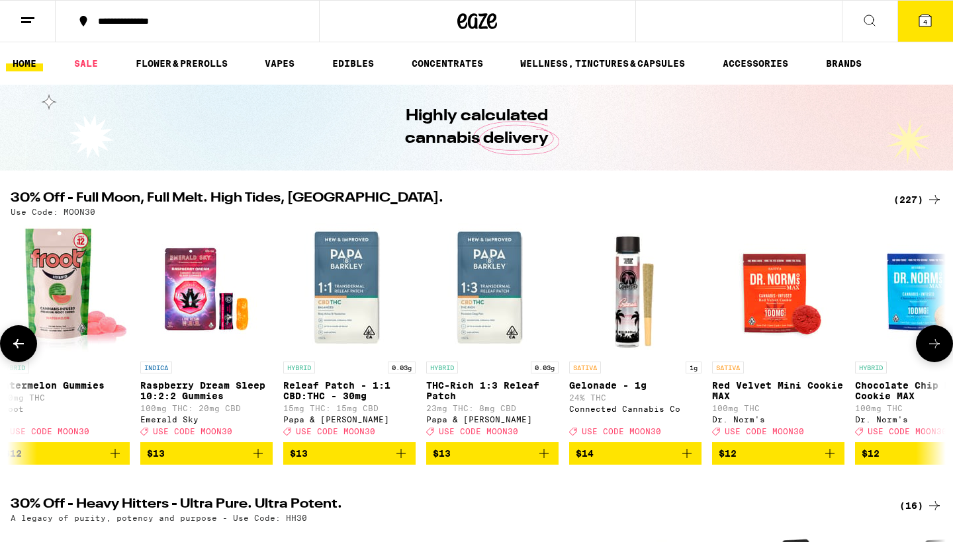
click at [935, 349] on icon at bounding box center [934, 344] width 16 height 16
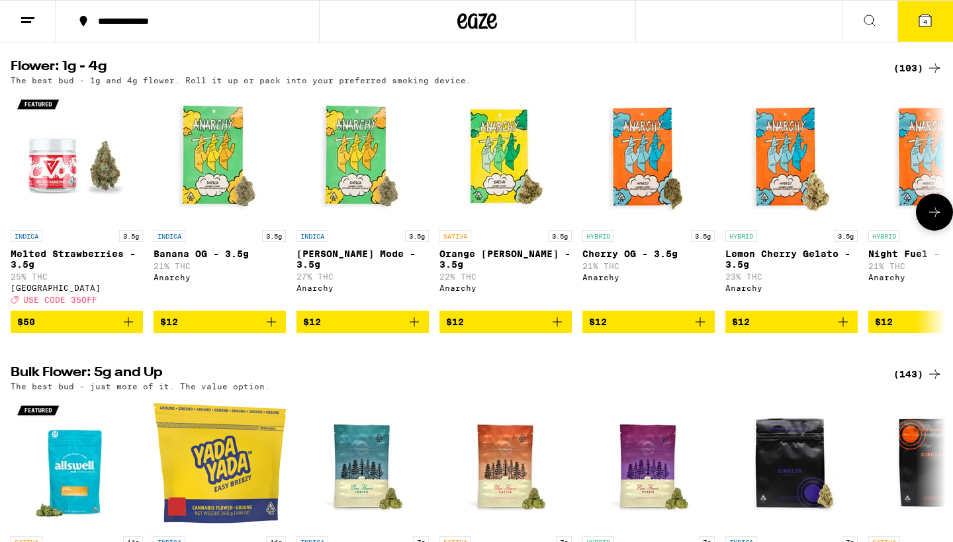
scroll to position [1302, 0]
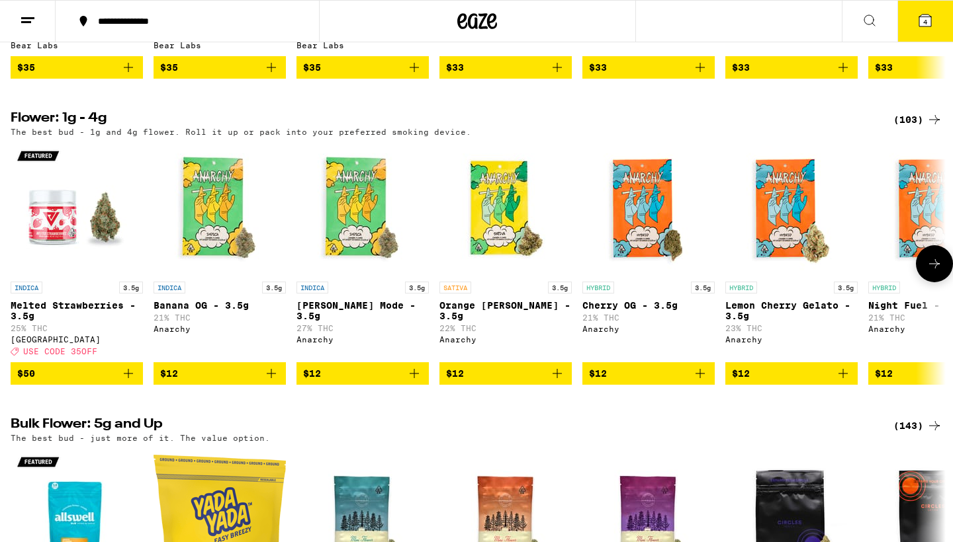
click at [928, 272] on icon at bounding box center [934, 264] width 16 height 16
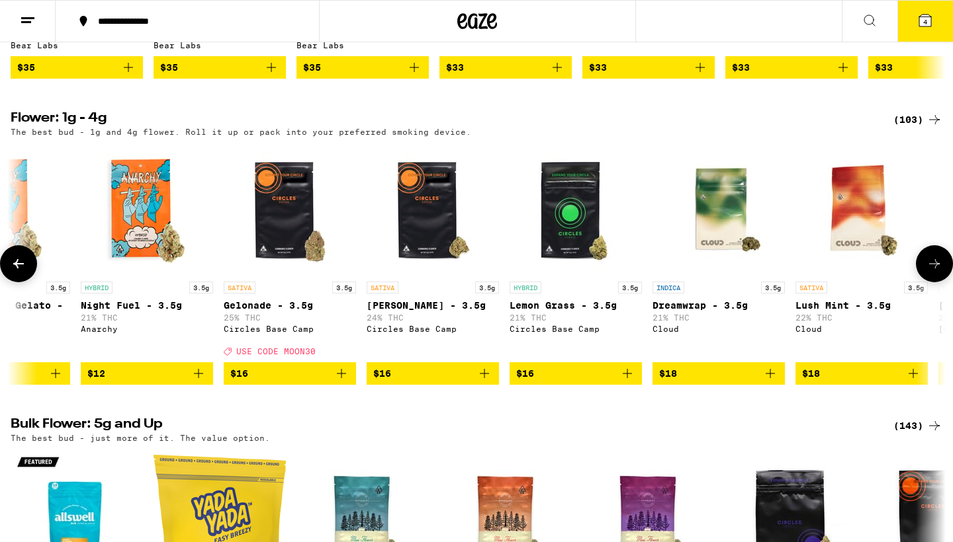
click at [928, 272] on icon at bounding box center [934, 264] width 16 height 16
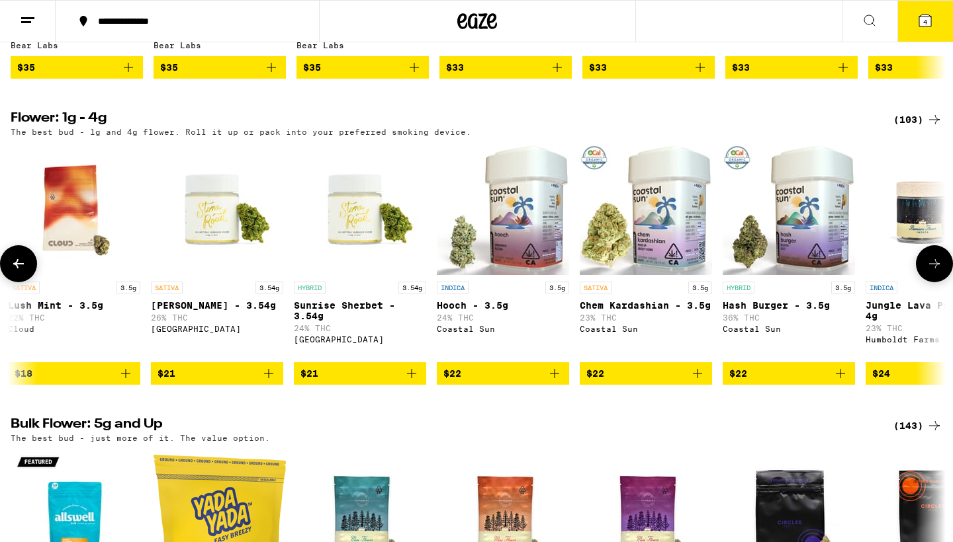
scroll to position [0, 1574]
click at [845, 382] on icon "Add to bag" at bounding box center [841, 374] width 16 height 16
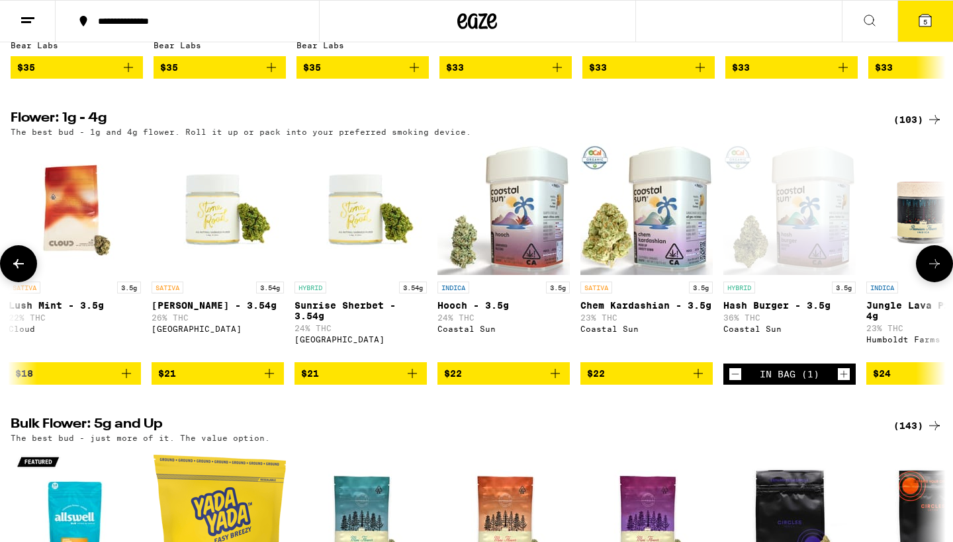
click at [933, 272] on icon at bounding box center [934, 264] width 16 height 16
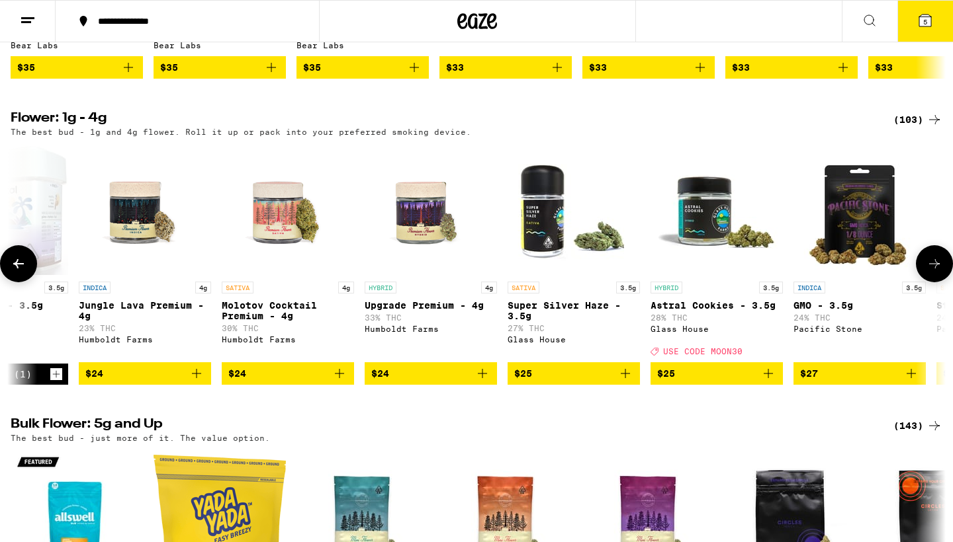
click at [627, 382] on icon "Add to bag" at bounding box center [625, 374] width 16 height 16
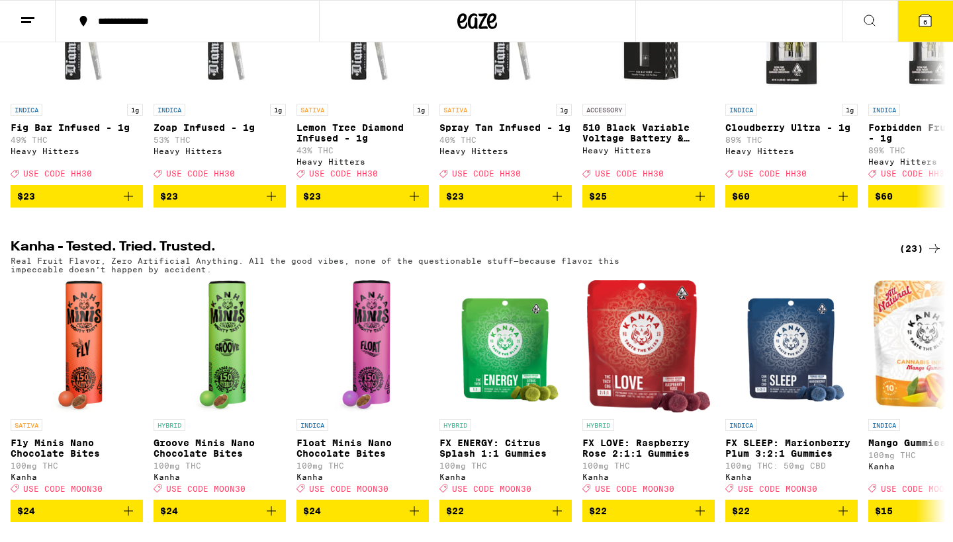
scroll to position [405, 0]
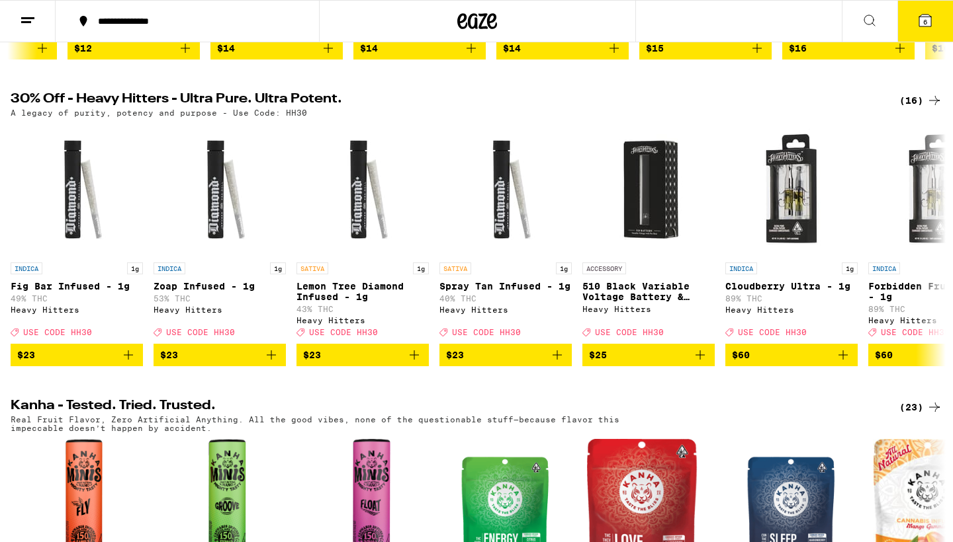
click at [923, 24] on span "6" at bounding box center [925, 22] width 4 height 8
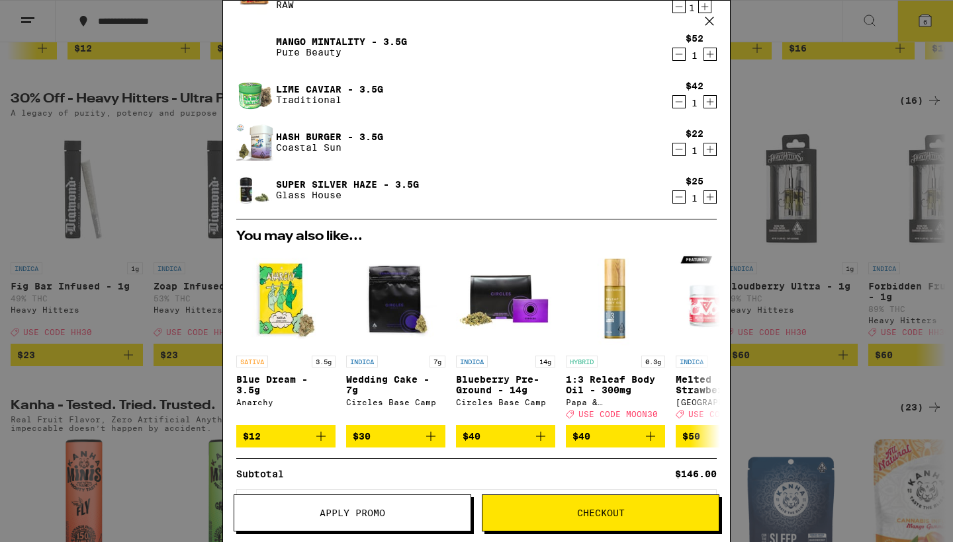
scroll to position [113, 0]
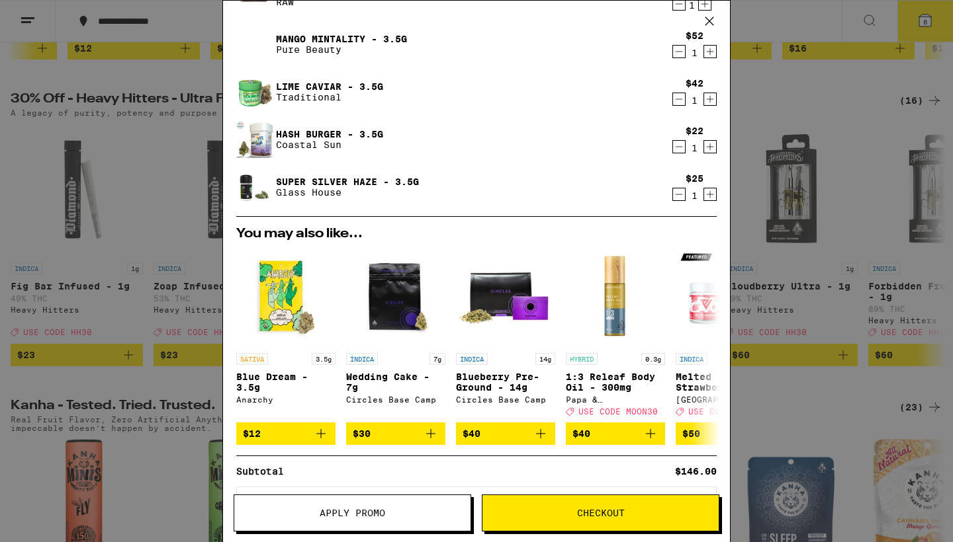
click at [712, 53] on icon "Increment" at bounding box center [709, 51] width 7 height 7
click at [677, 52] on icon "Decrement" at bounding box center [679, 52] width 12 height 16
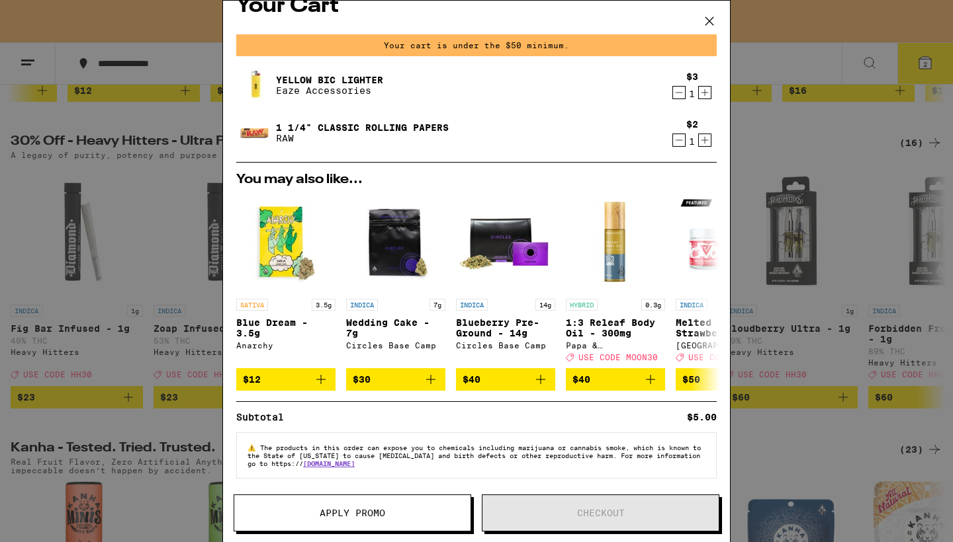
scroll to position [0, 0]
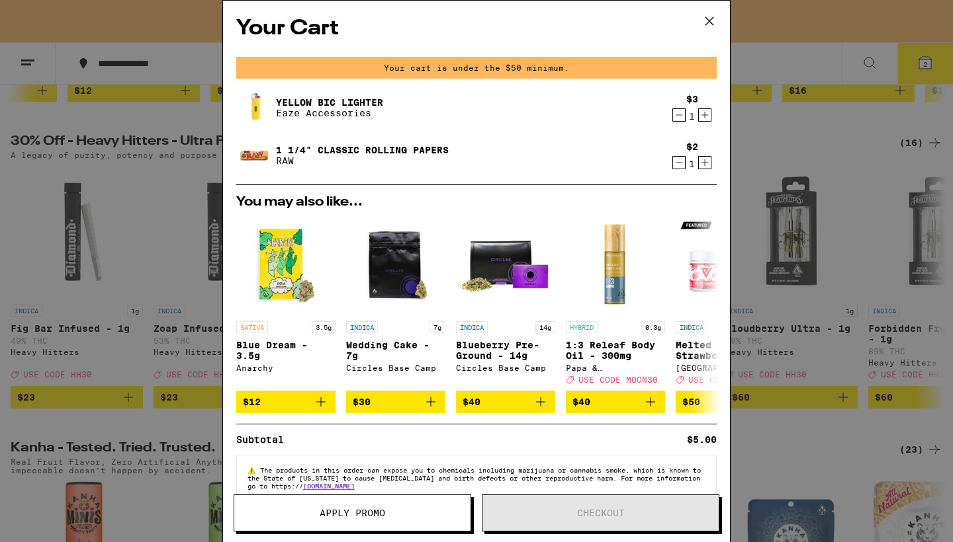
click at [712, 21] on icon at bounding box center [709, 21] width 20 height 20
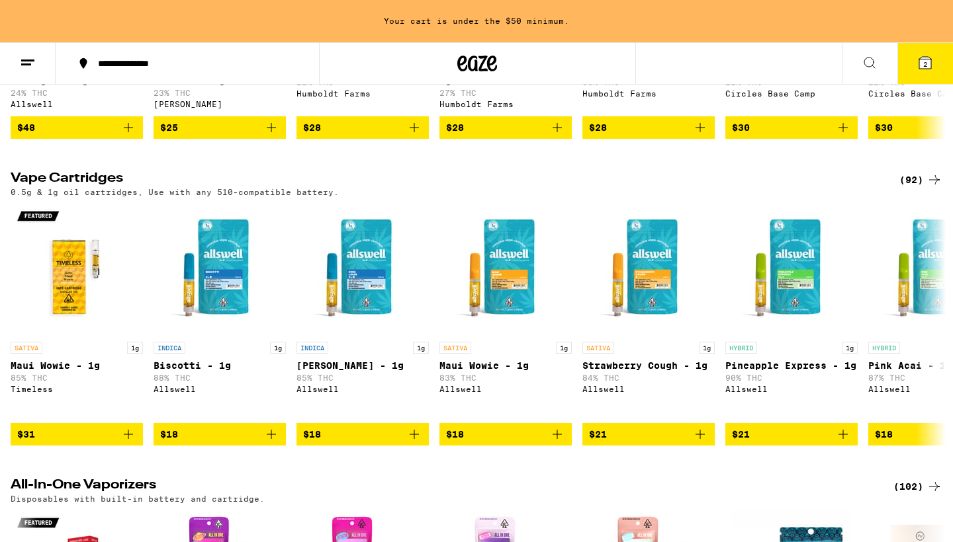
scroll to position [1689, 0]
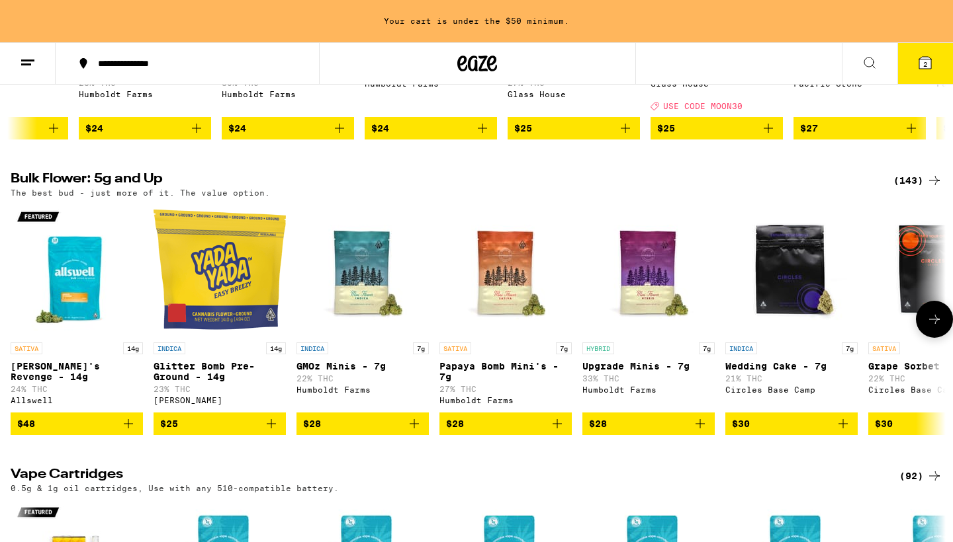
click at [931, 327] on icon at bounding box center [934, 320] width 16 height 16
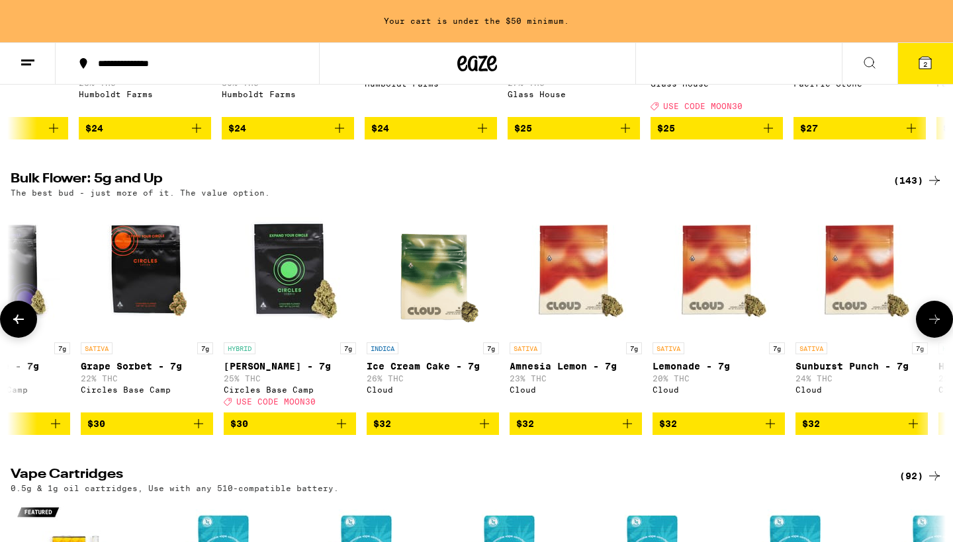
click at [933, 327] on icon at bounding box center [934, 320] width 16 height 16
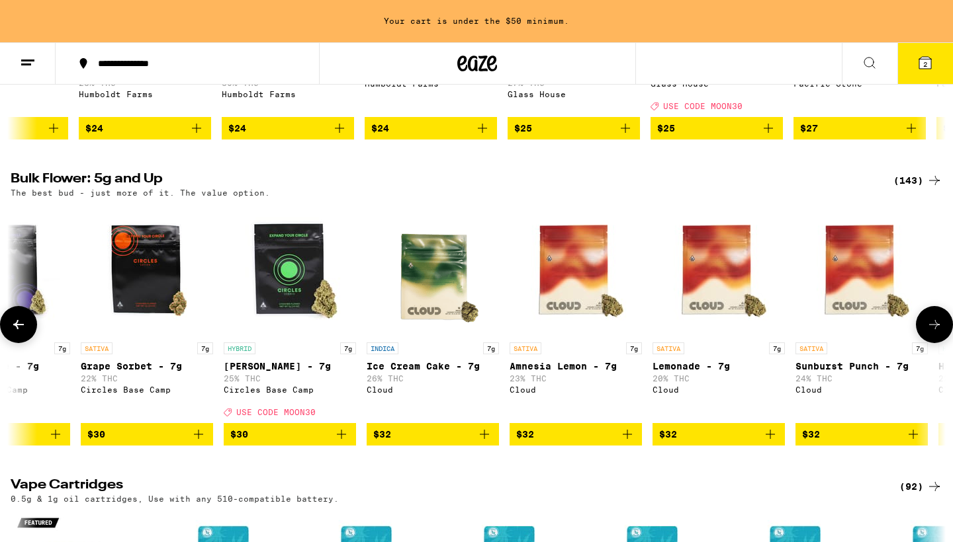
scroll to position [0, 1574]
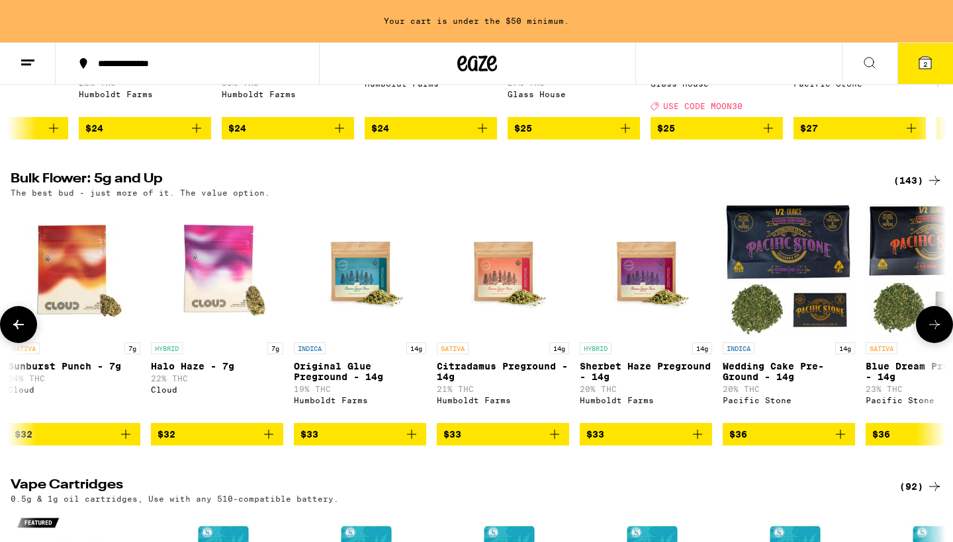
click at [940, 333] on icon at bounding box center [934, 325] width 16 height 16
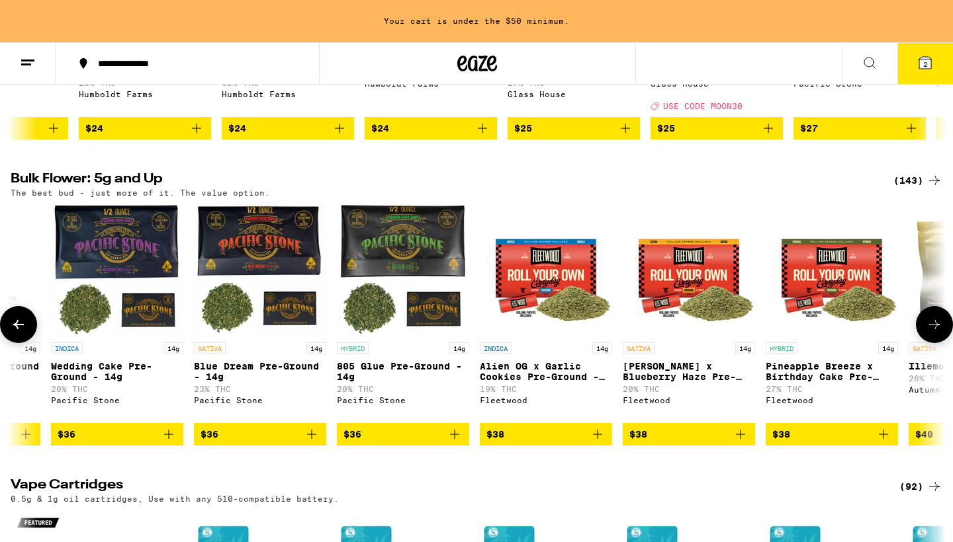
scroll to position [0, 2361]
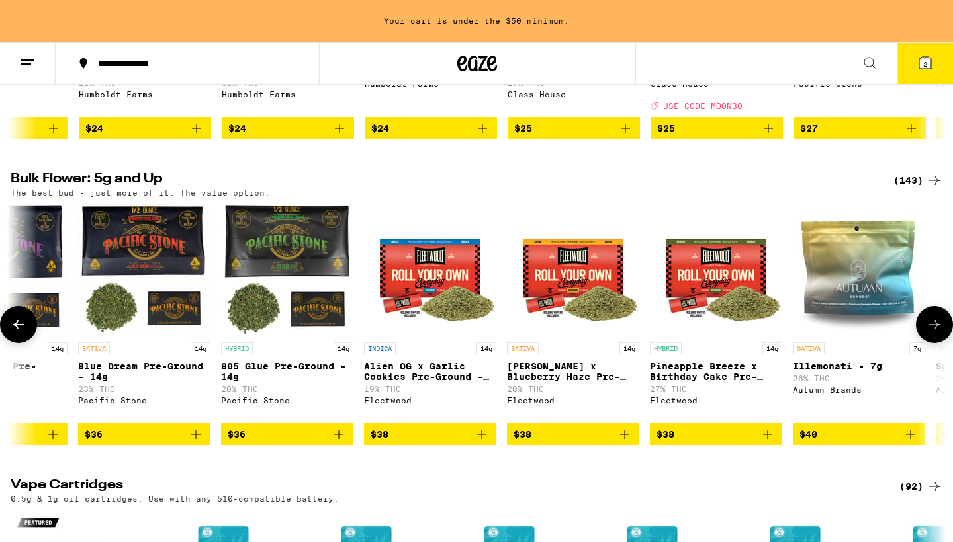
click at [935, 329] on icon at bounding box center [934, 324] width 11 height 9
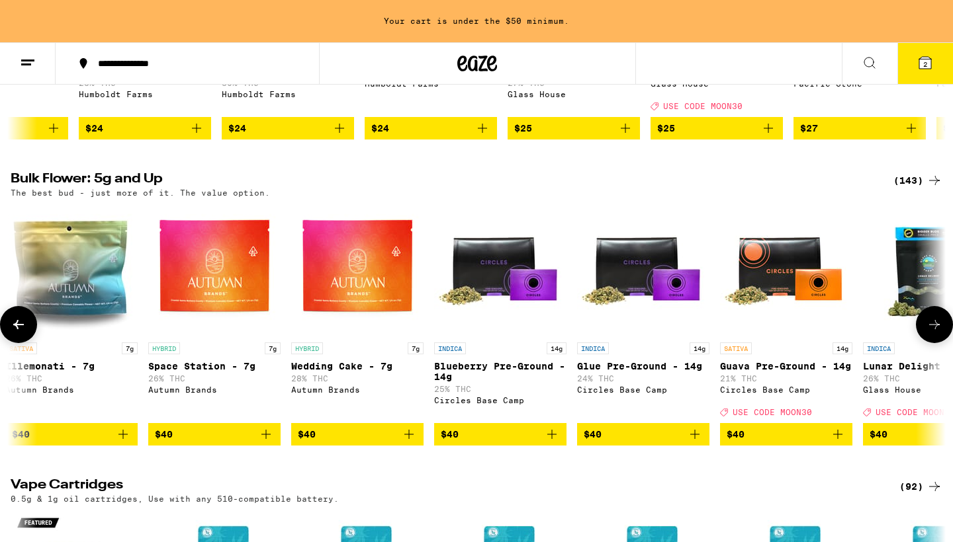
click at [935, 333] on icon at bounding box center [934, 325] width 16 height 16
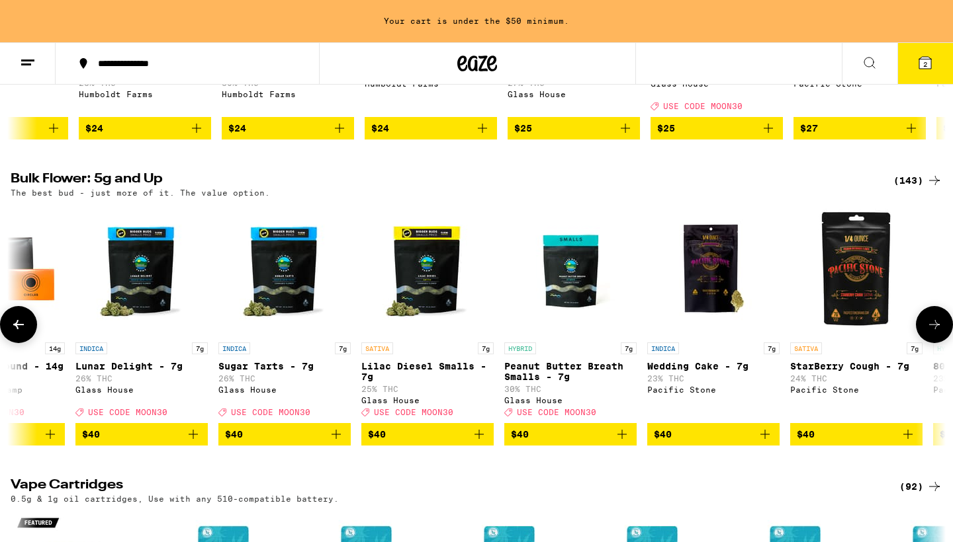
click at [935, 333] on icon at bounding box center [934, 325] width 16 height 16
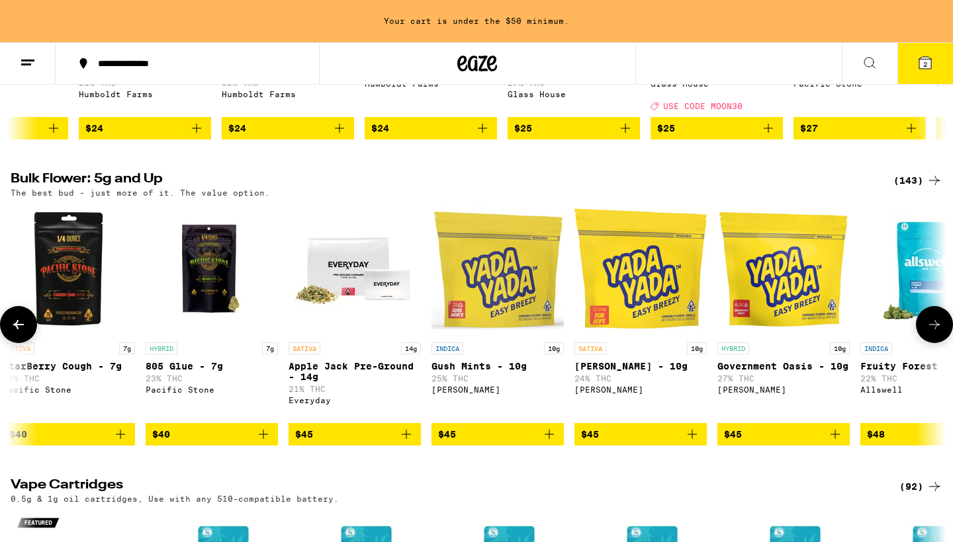
click at [935, 333] on icon at bounding box center [934, 325] width 16 height 16
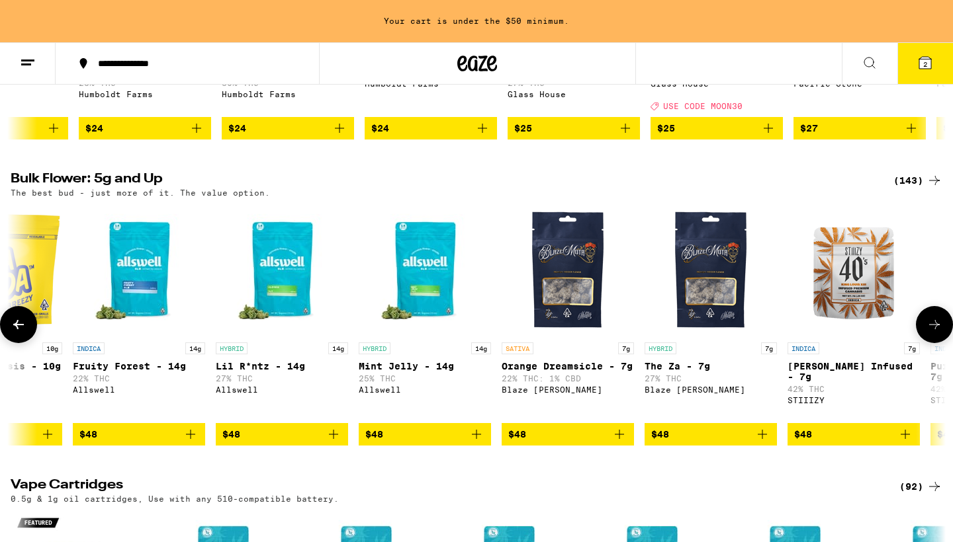
click at [935, 333] on icon at bounding box center [934, 325] width 16 height 16
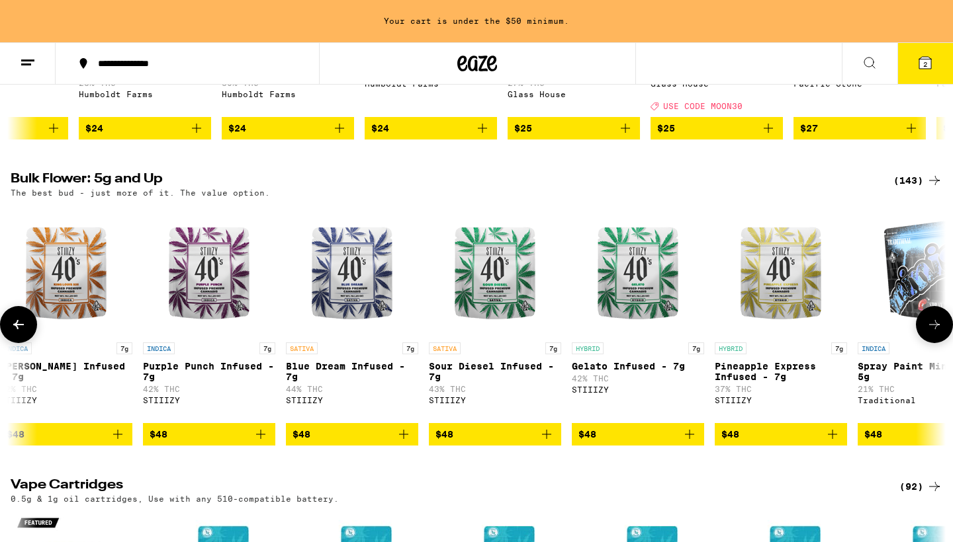
click at [935, 333] on icon at bounding box center [934, 325] width 16 height 16
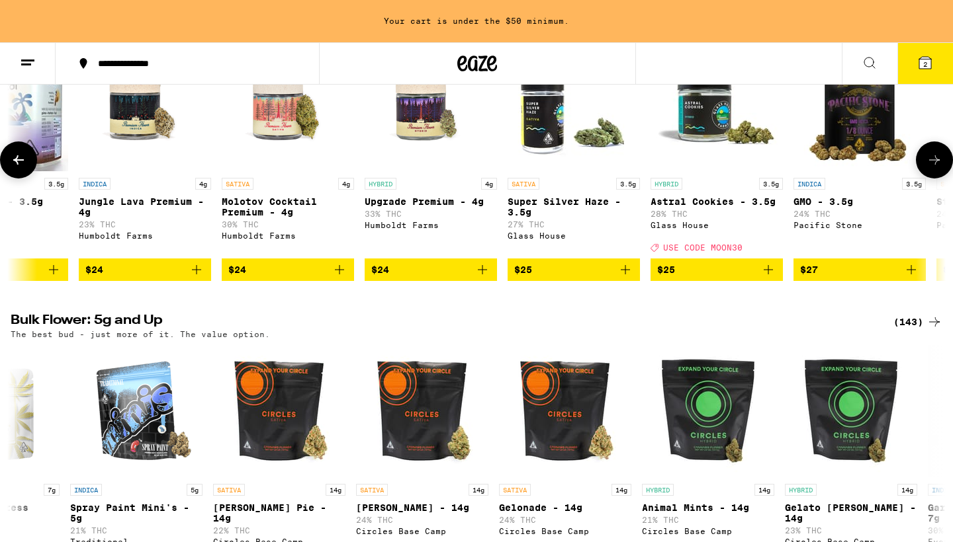
scroll to position [1550, 0]
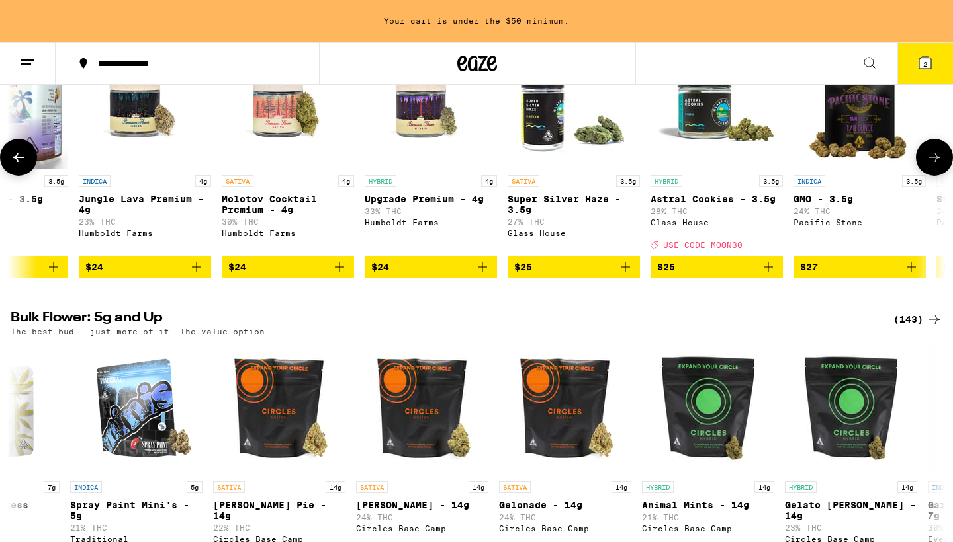
click at [626, 275] on icon "Add to bag" at bounding box center [625, 267] width 16 height 16
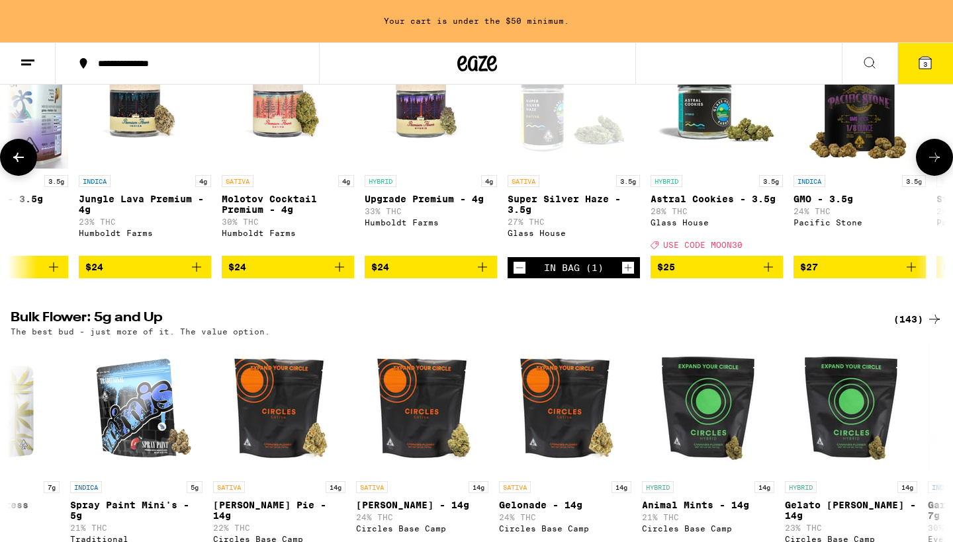
click at [339, 275] on icon "Add to bag" at bounding box center [339, 267] width 16 height 16
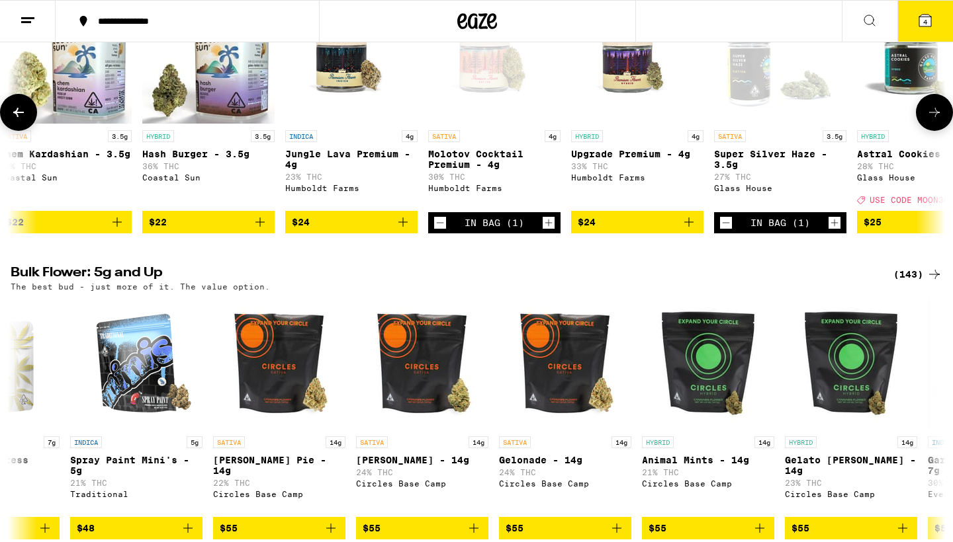
scroll to position [0, 2156]
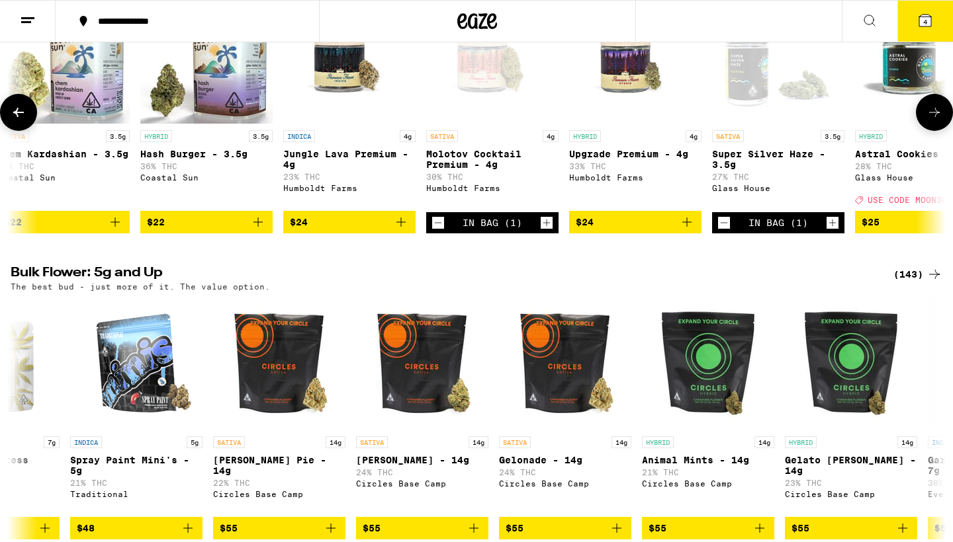
click at [257, 230] on icon "Add to bag" at bounding box center [258, 222] width 16 height 16
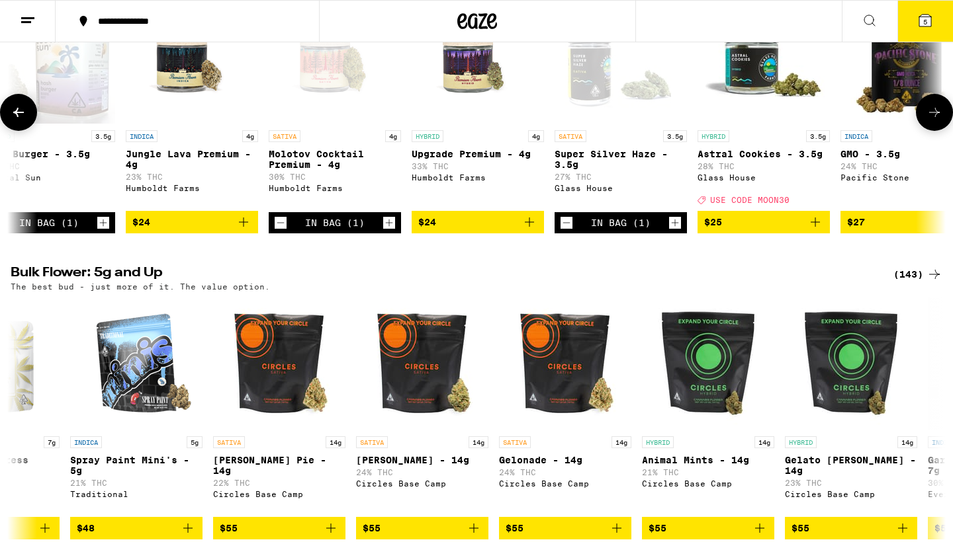
scroll to position [0, 2315]
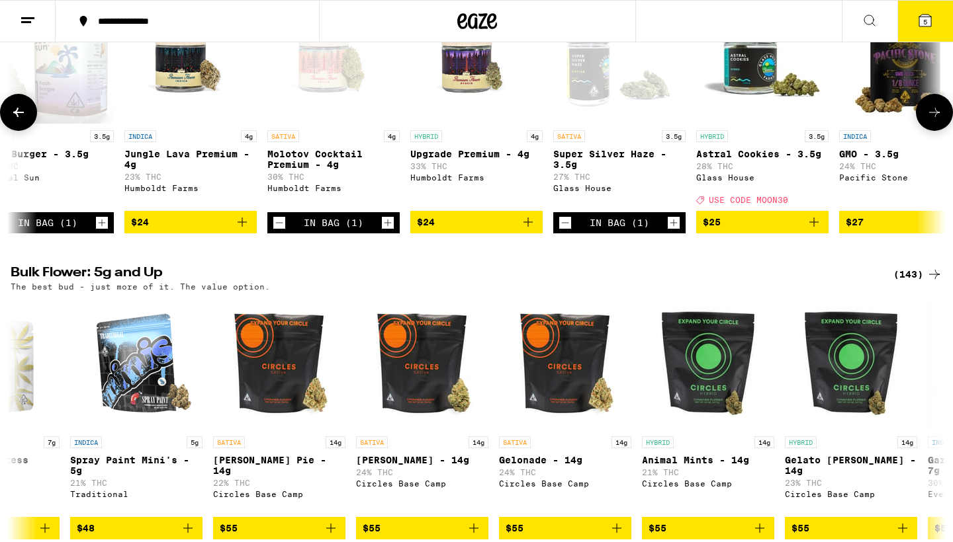
click at [673, 231] on icon "Increment" at bounding box center [673, 223] width 12 height 16
click at [562, 231] on icon "Decrement" at bounding box center [565, 223] width 12 height 16
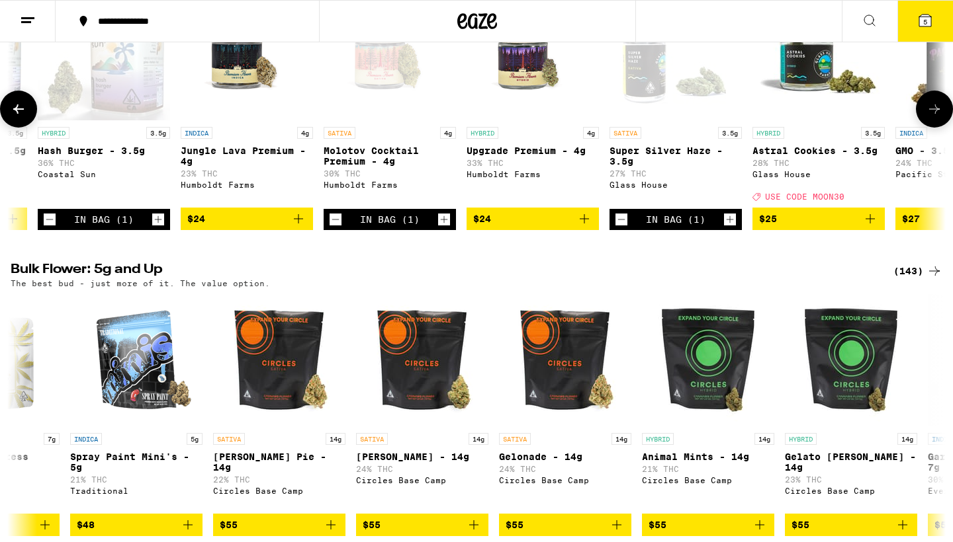
scroll to position [0, 2262]
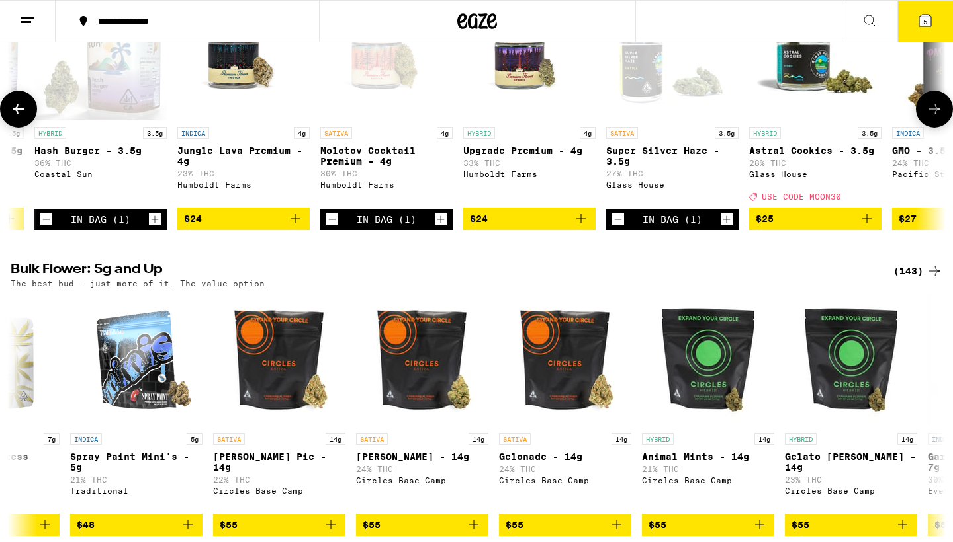
click at [580, 227] on icon "Add to bag" at bounding box center [581, 219] width 16 height 16
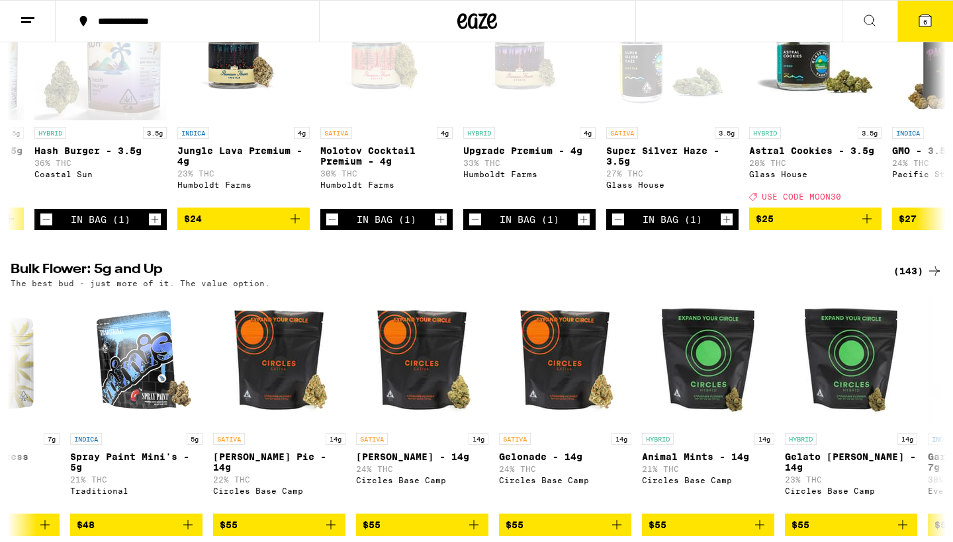
click at [923, 19] on span "6" at bounding box center [925, 22] width 4 height 8
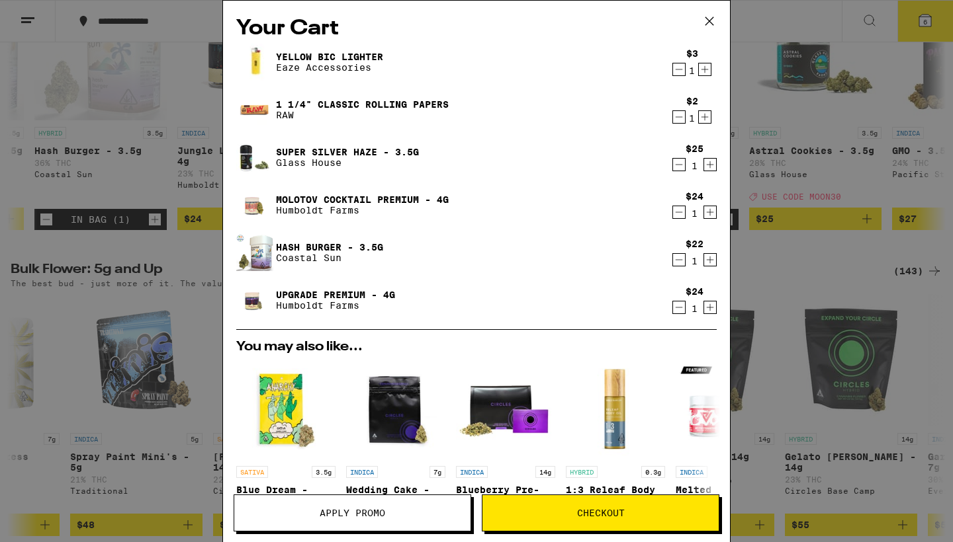
click at [378, 503] on button "Apply Promo" at bounding box center [352, 513] width 237 height 37
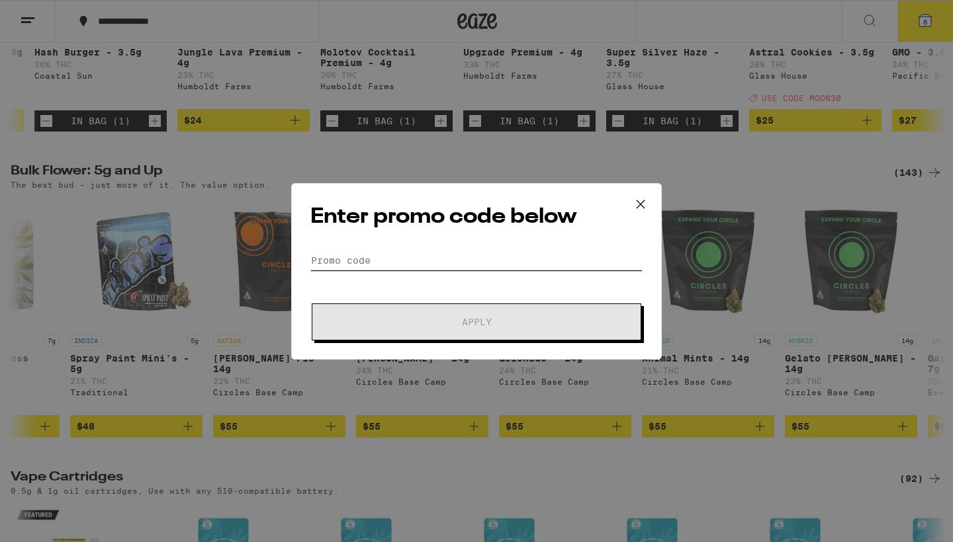
click at [334, 255] on input "Promo Code" at bounding box center [476, 261] width 332 height 20
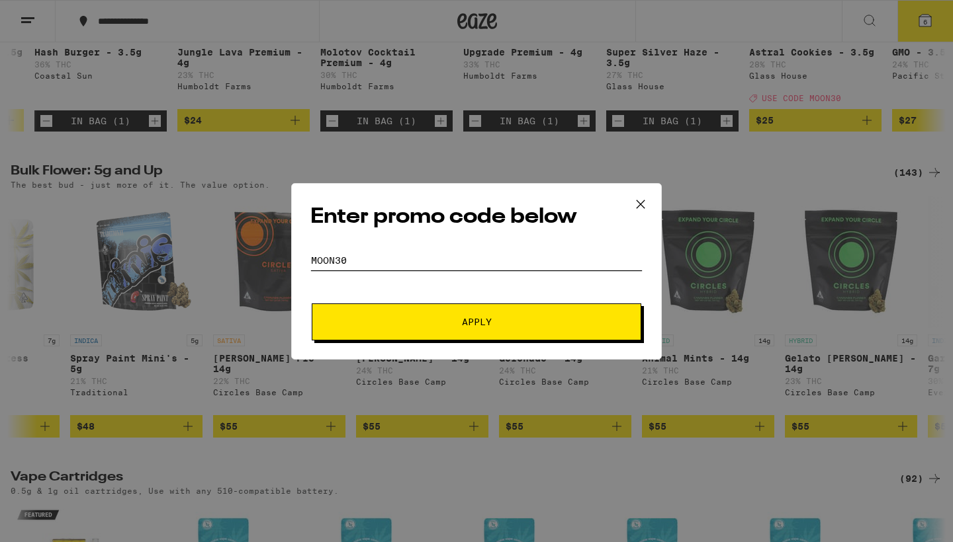
type input "MooN30"
click at [459, 320] on span "Apply" at bounding box center [476, 322] width 238 height 9
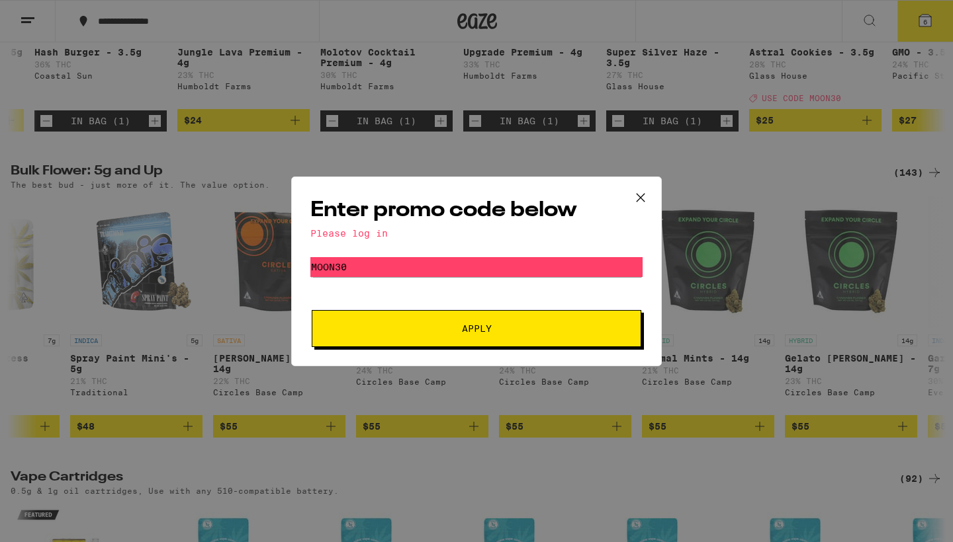
click at [499, 336] on button "Apply" at bounding box center [476, 328] width 329 height 37
click at [478, 327] on span "Apply" at bounding box center [477, 328] width 30 height 9
click at [640, 198] on icon at bounding box center [640, 198] width 20 height 20
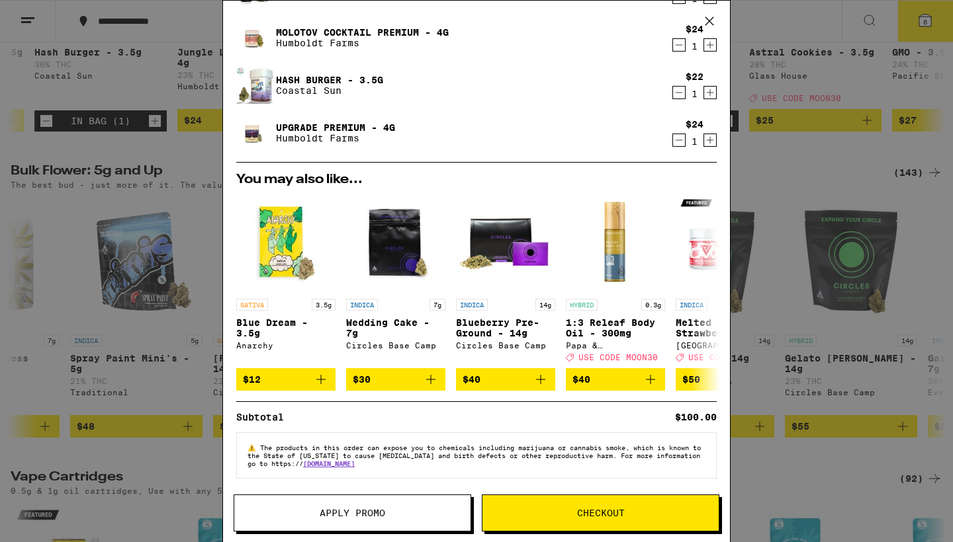
scroll to position [176, 0]
click at [866, 23] on div "Your Cart Yellow BIC Lighter Eaze Accessories $3 1 1 1/4" Classic Rolling Paper…" at bounding box center [476, 271] width 953 height 542
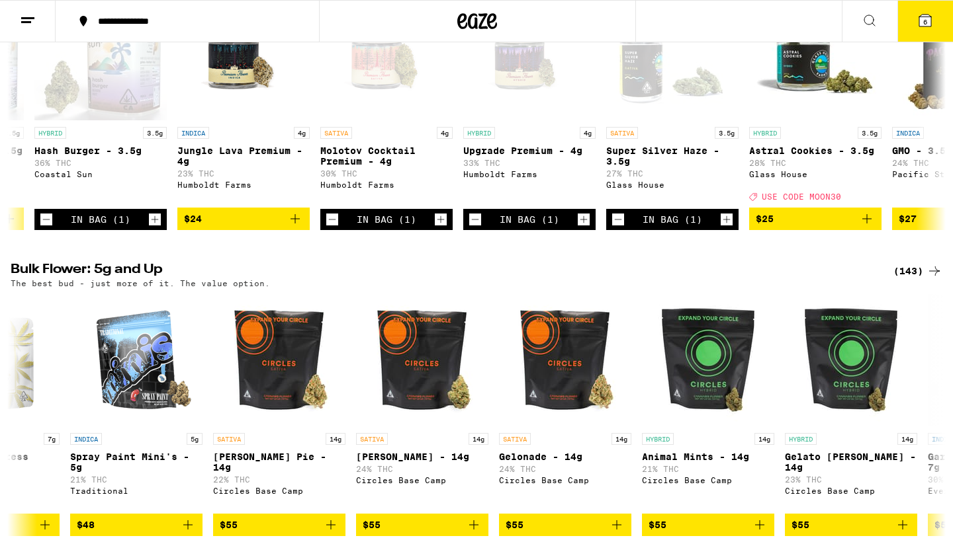
click at [921, 16] on icon at bounding box center [925, 21] width 12 height 12
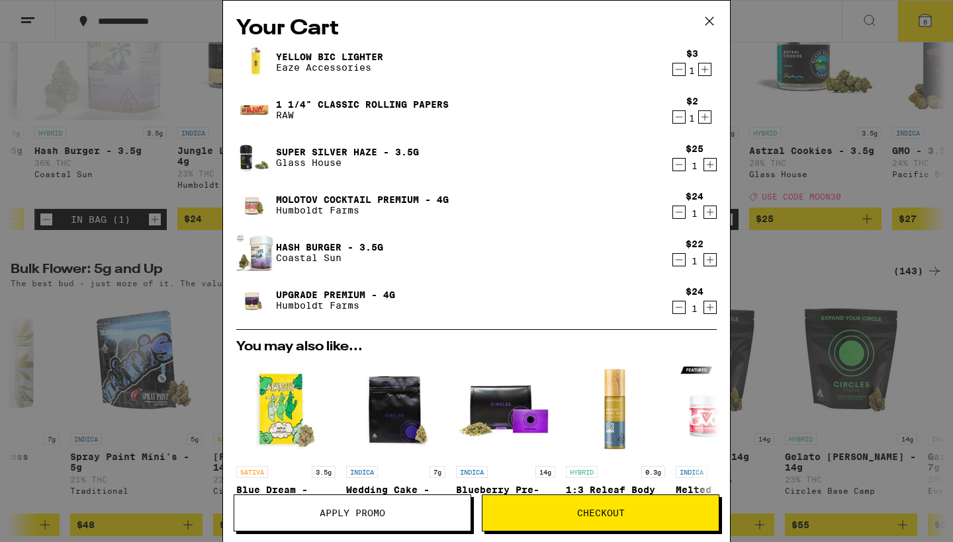
click at [705, 15] on icon at bounding box center [709, 21] width 20 height 20
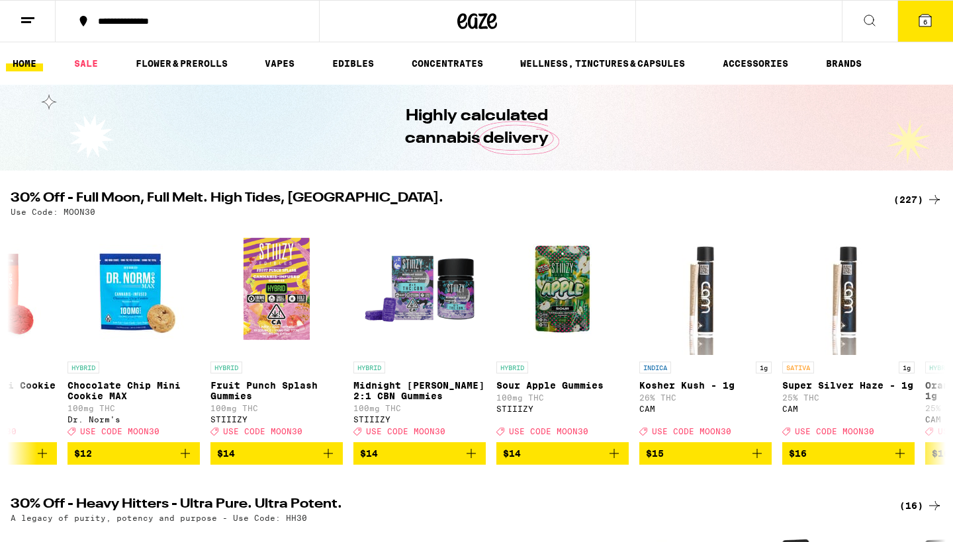
click at [32, 18] on line at bounding box center [27, 18] width 13 height 0
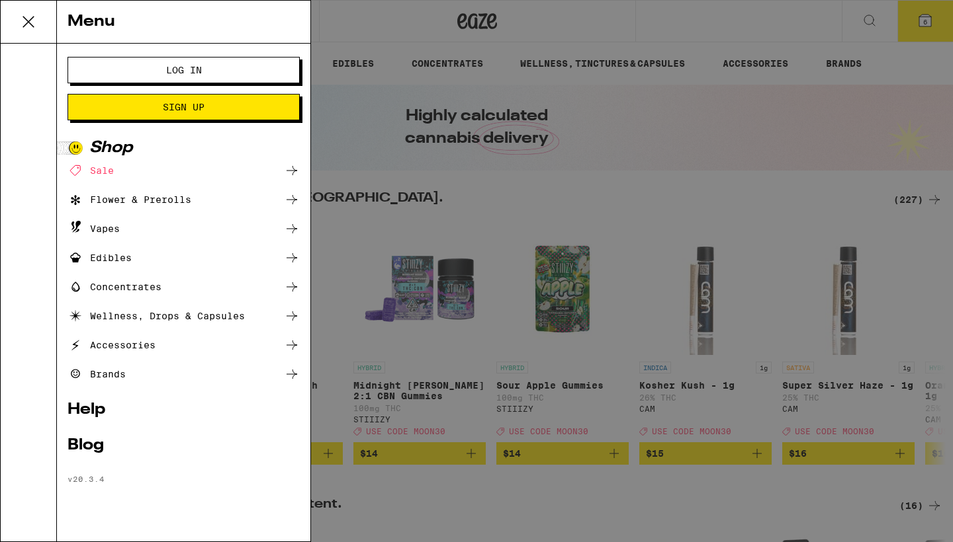
click at [193, 69] on span "Log In" at bounding box center [184, 69] width 36 height 9
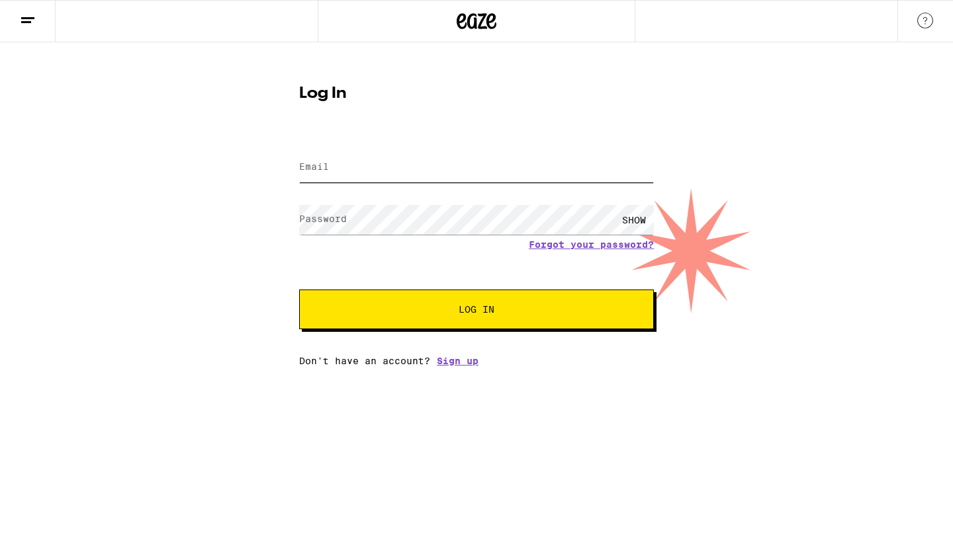
type input "fun4shafis@gmail.com"
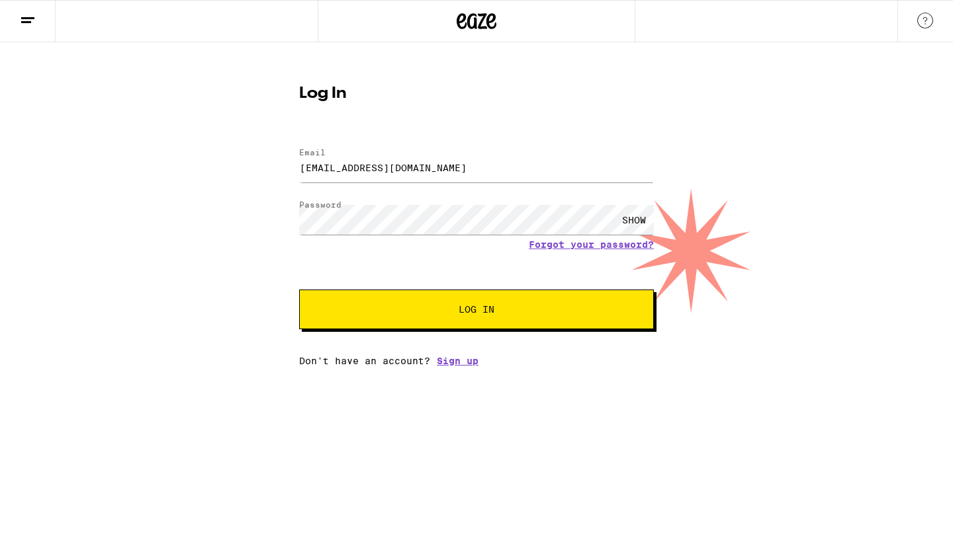
click at [450, 312] on span "Log In" at bounding box center [476, 309] width 247 height 9
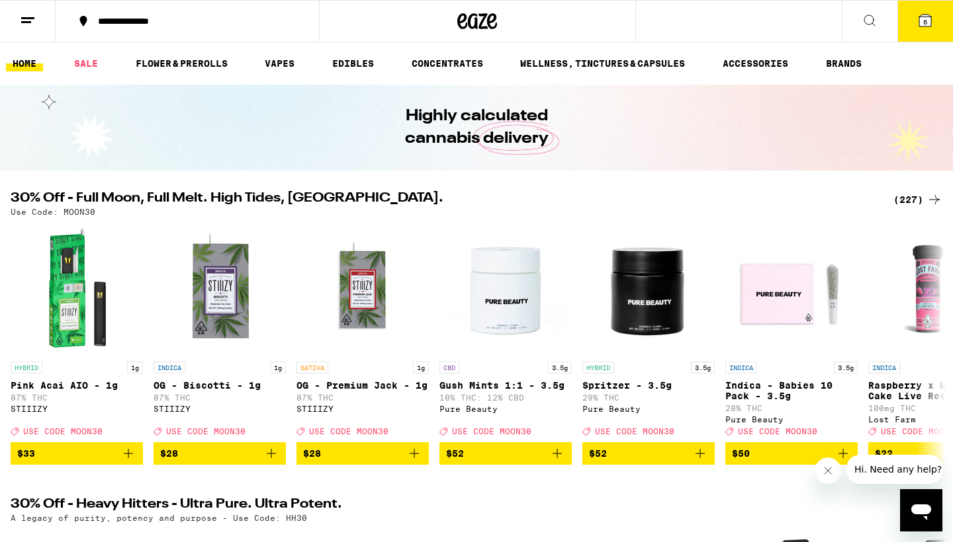
click at [925, 18] on span "6" at bounding box center [925, 22] width 4 height 8
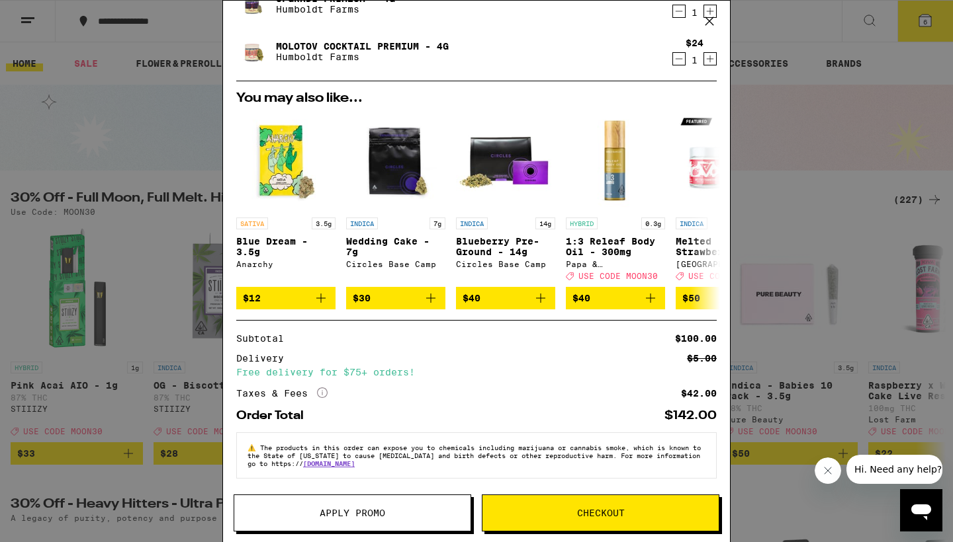
scroll to position [259, 0]
click at [371, 511] on span "Apply Promo" at bounding box center [351, 513] width 65 height 9
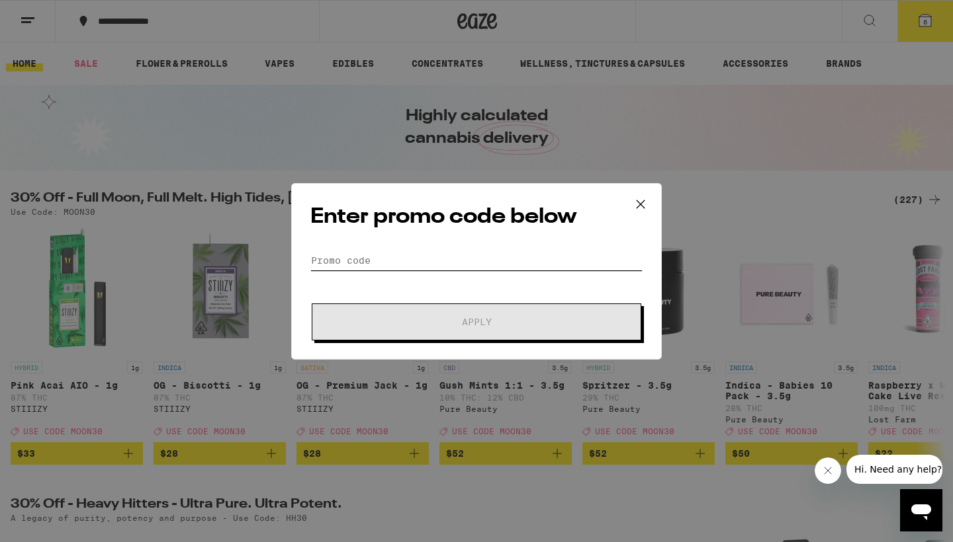
click at [340, 269] on input "Promo Code" at bounding box center [476, 261] width 332 height 20
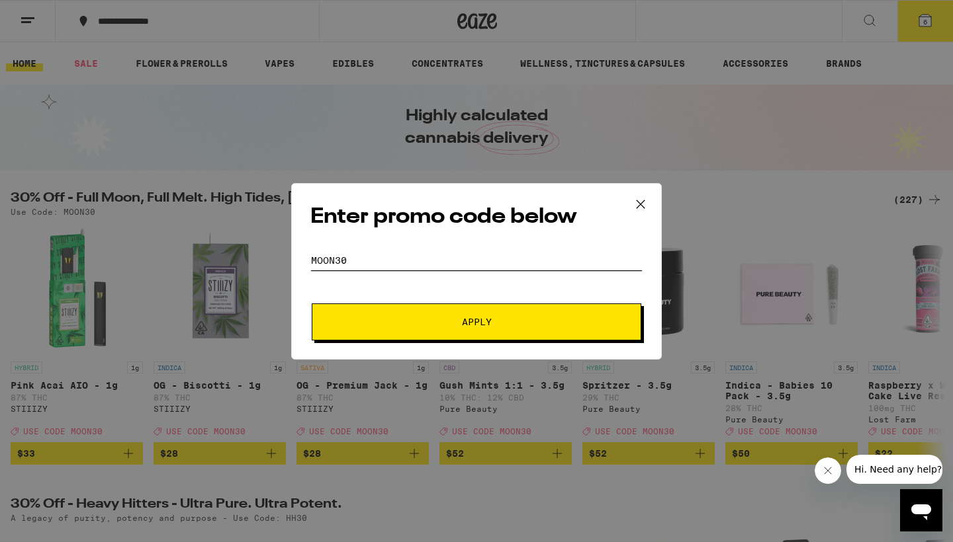
type input "MOON30"
click at [480, 318] on span "Apply" at bounding box center [477, 322] width 30 height 9
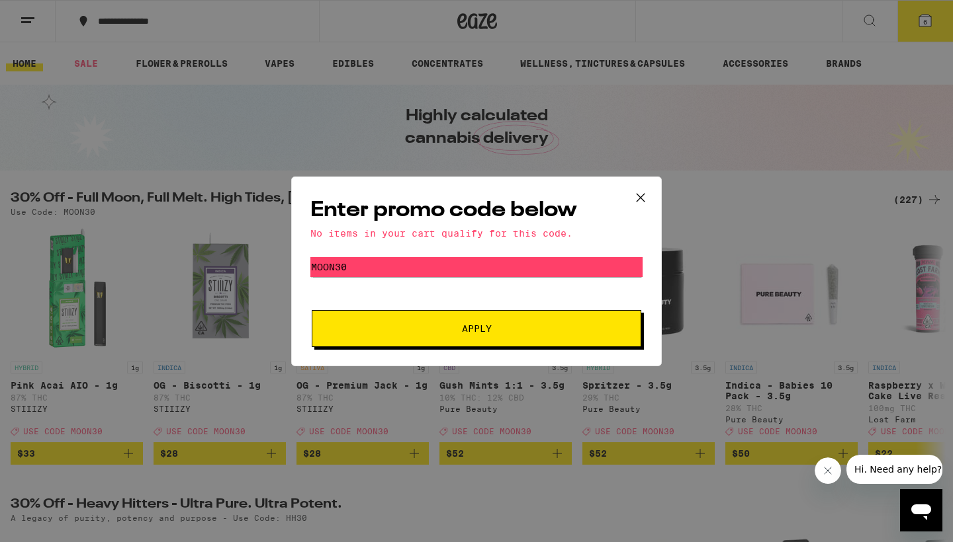
click at [641, 194] on icon at bounding box center [640, 198] width 20 height 20
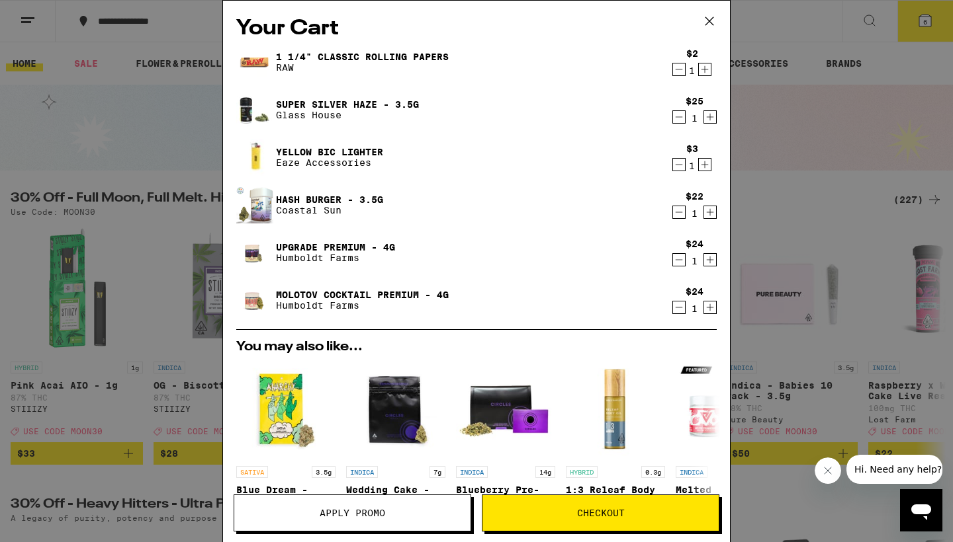
click at [707, 20] on icon at bounding box center [709, 21] width 20 height 20
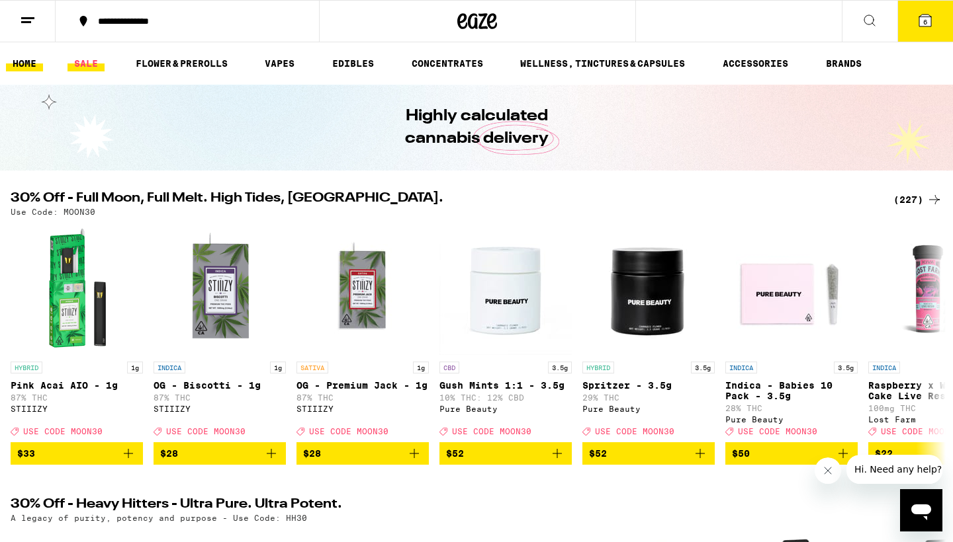
click at [81, 62] on link "SALE" at bounding box center [85, 64] width 37 height 16
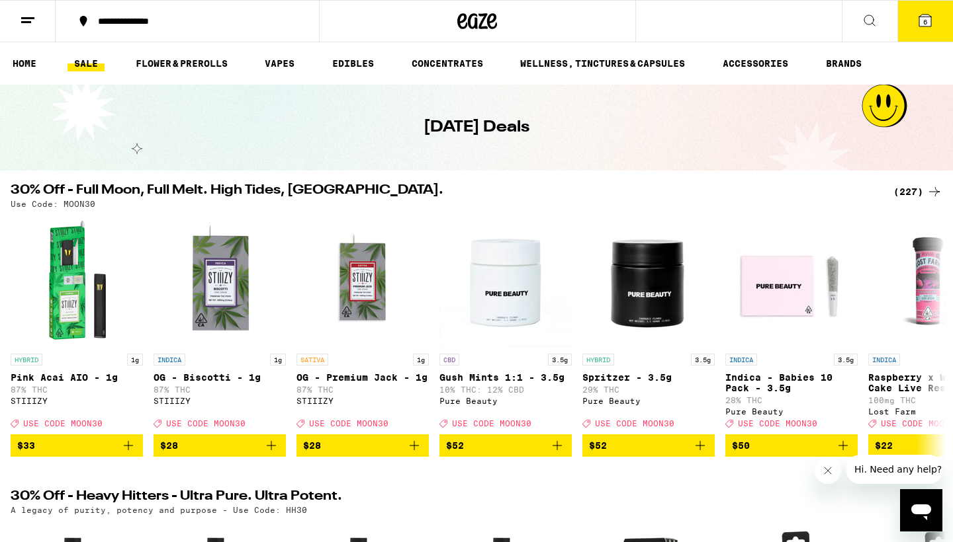
click at [921, 22] on icon at bounding box center [925, 21] width 12 height 12
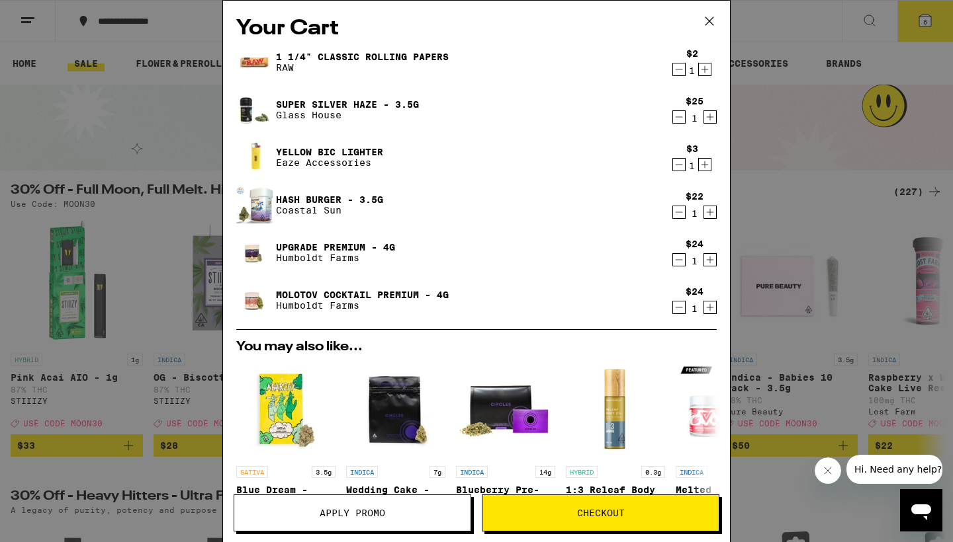
click at [679, 308] on icon "Decrement" at bounding box center [678, 308] width 7 height 0
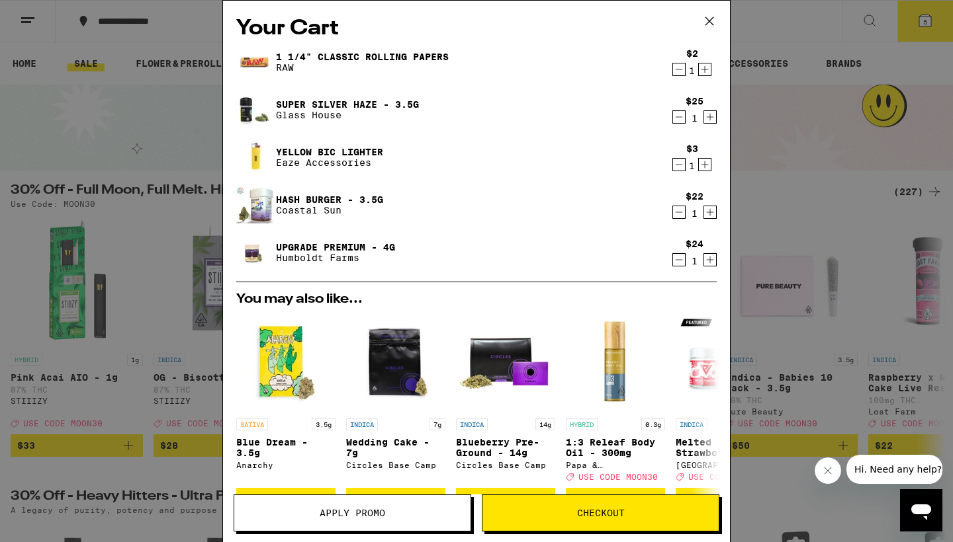
click at [676, 262] on icon "Decrement" at bounding box center [679, 260] width 12 height 16
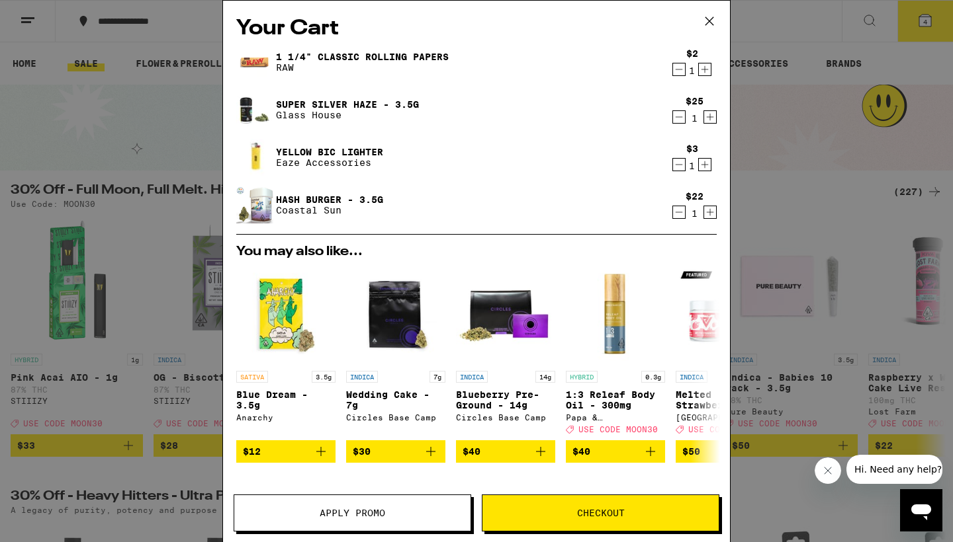
click at [675, 210] on icon "Decrement" at bounding box center [679, 212] width 12 height 16
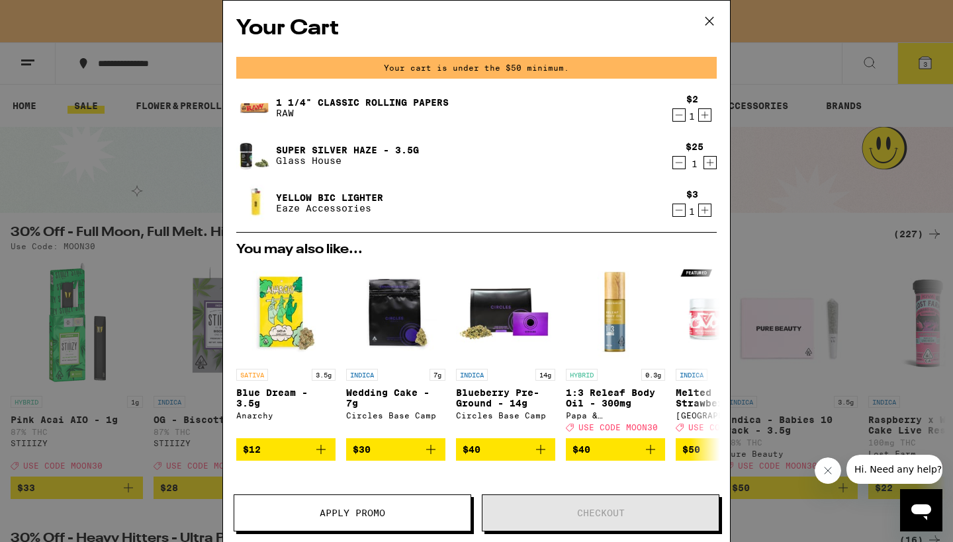
click at [678, 173] on div "Super Silver Haze - 3.5g Glass House $25 1" at bounding box center [476, 155] width 480 height 37
click at [679, 158] on icon "Decrement" at bounding box center [679, 163] width 12 height 16
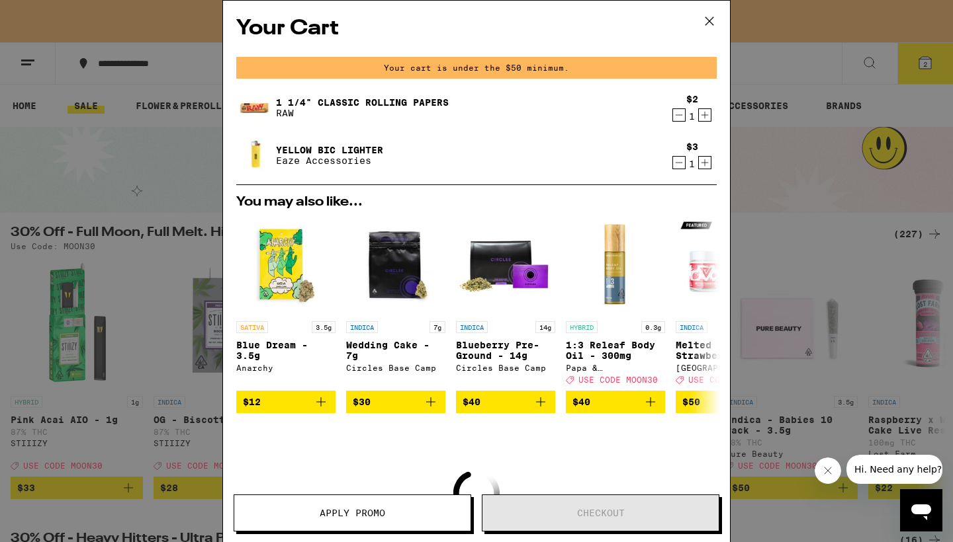
click at [679, 117] on icon "Decrement" at bounding box center [679, 115] width 12 height 16
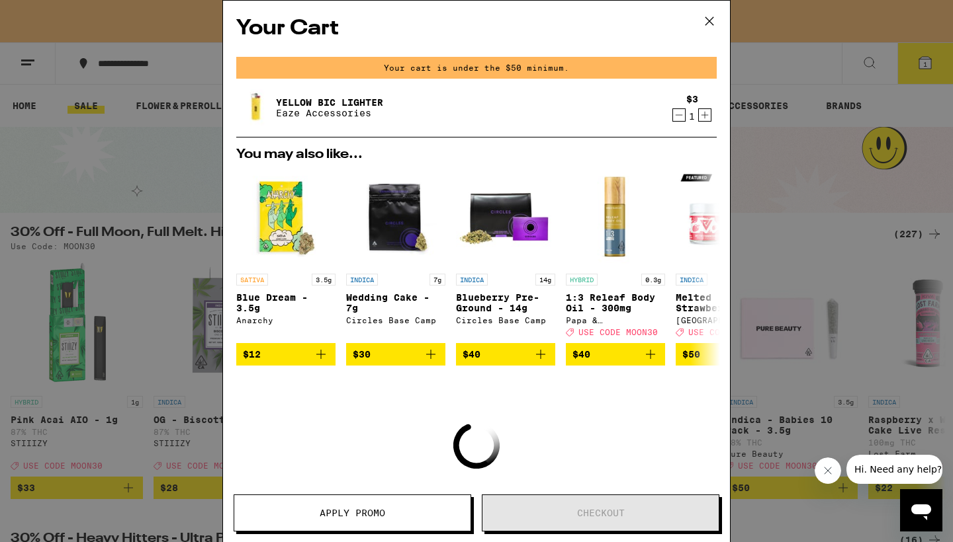
click at [679, 117] on icon "Decrement" at bounding box center [679, 115] width 12 height 16
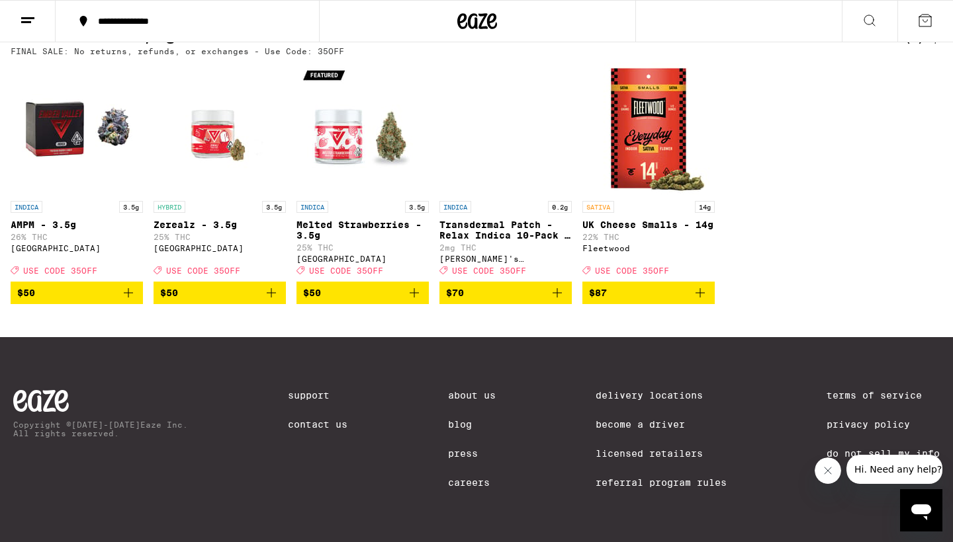
scroll to position [767, 0]
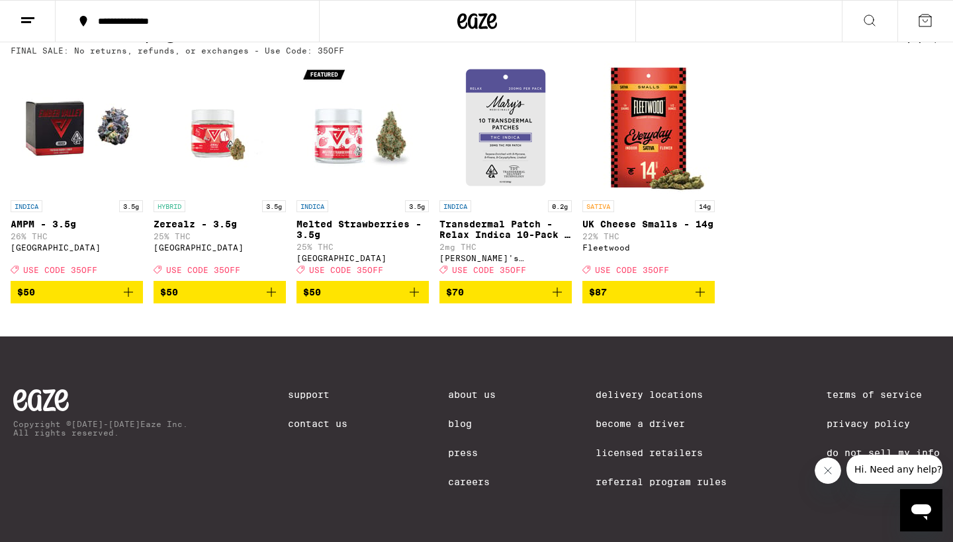
click at [128, 300] on icon "Add to bag" at bounding box center [128, 292] width 16 height 16
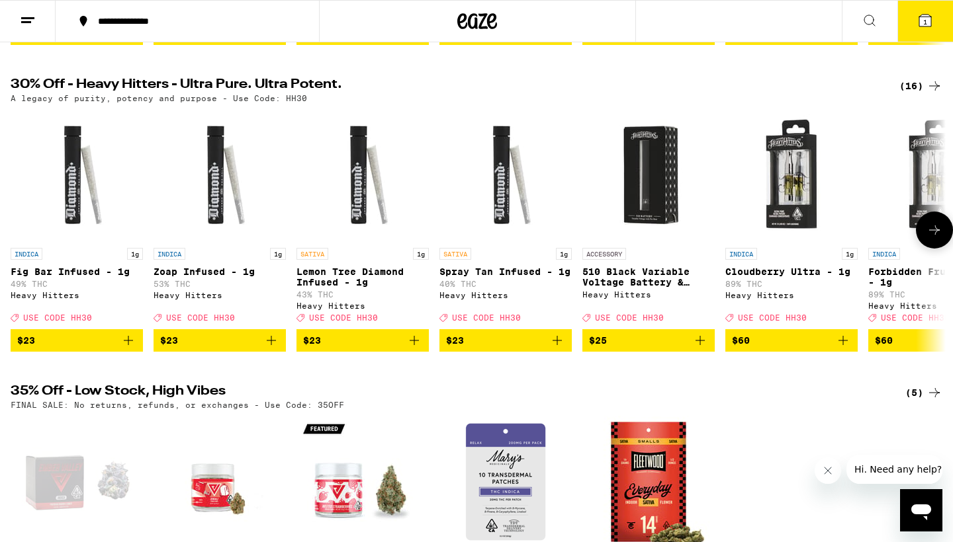
scroll to position [0, 11]
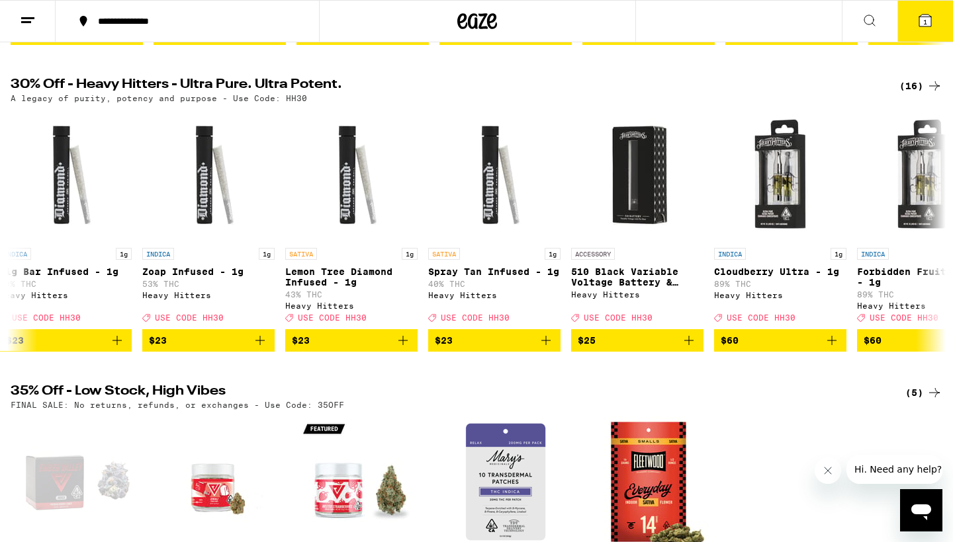
click at [937, 401] on icon at bounding box center [934, 393] width 16 height 16
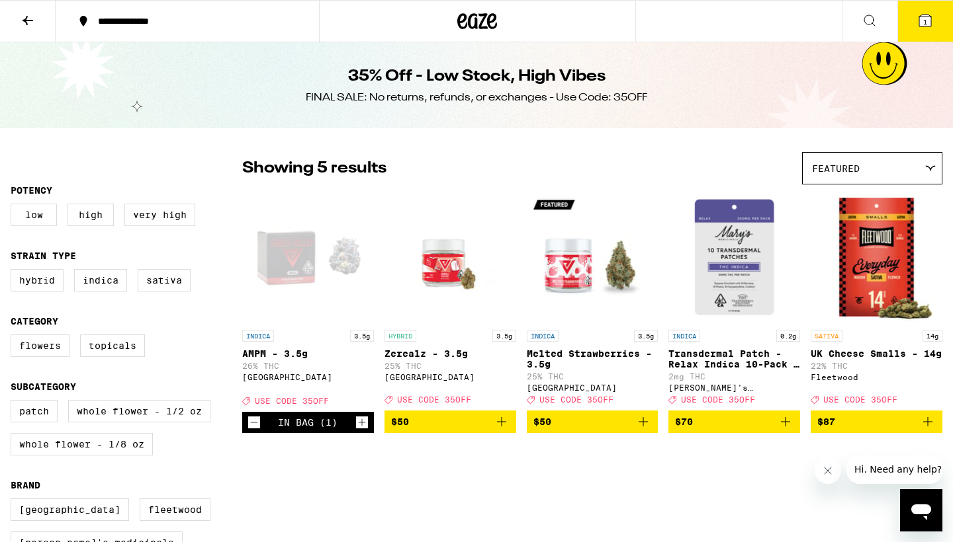
click at [26, 15] on icon at bounding box center [28, 21] width 16 height 16
click at [22, 13] on icon at bounding box center [28, 21] width 16 height 16
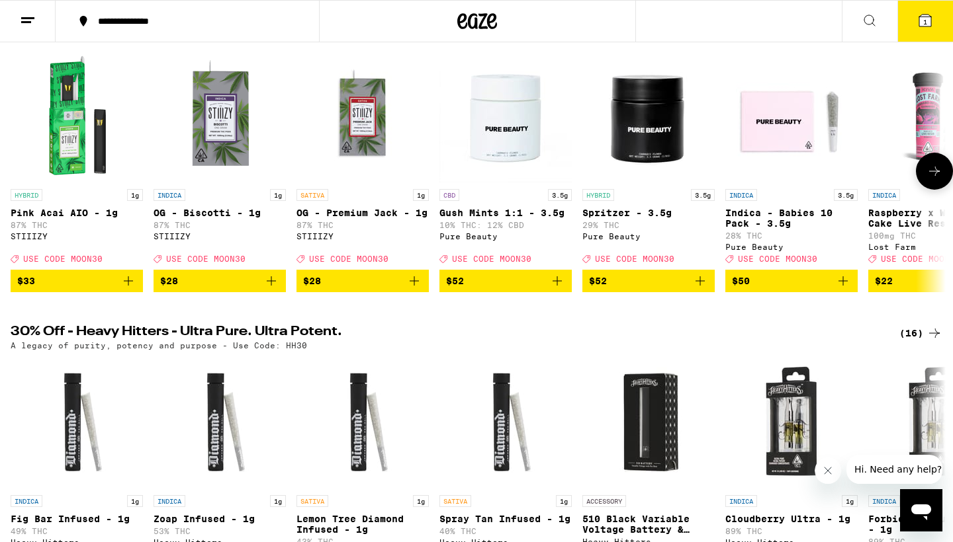
scroll to position [166, 0]
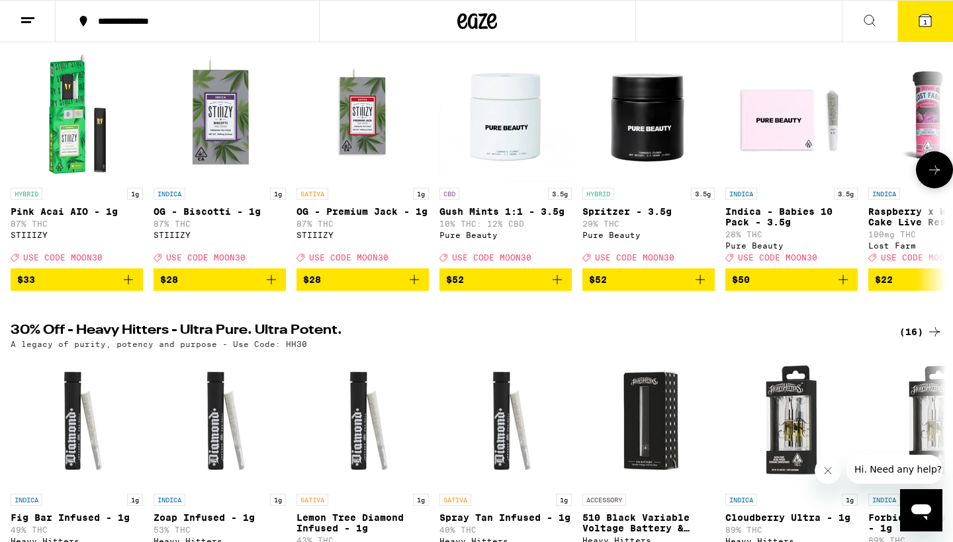
click at [935, 168] on icon at bounding box center [934, 170] width 16 height 16
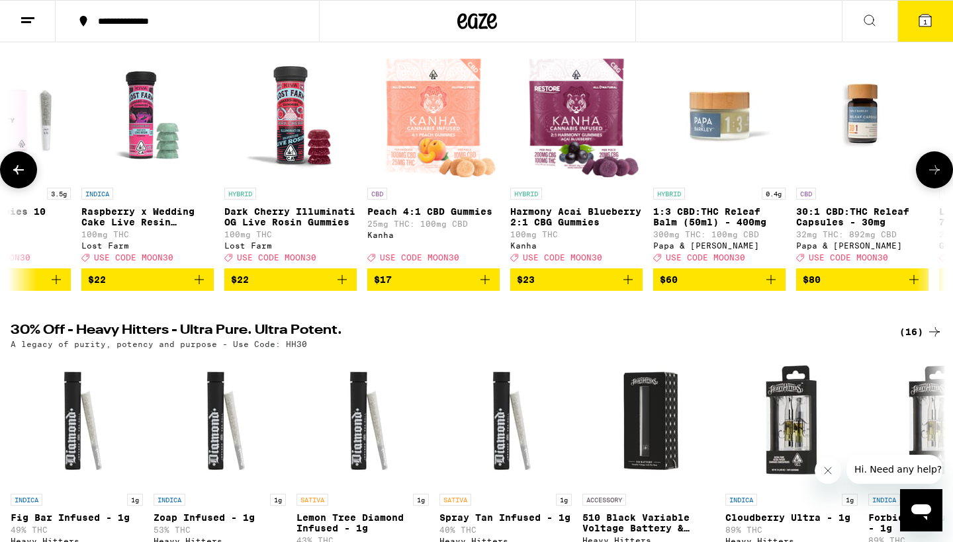
scroll to position [0, 787]
click at [935, 171] on icon at bounding box center [934, 170] width 16 height 16
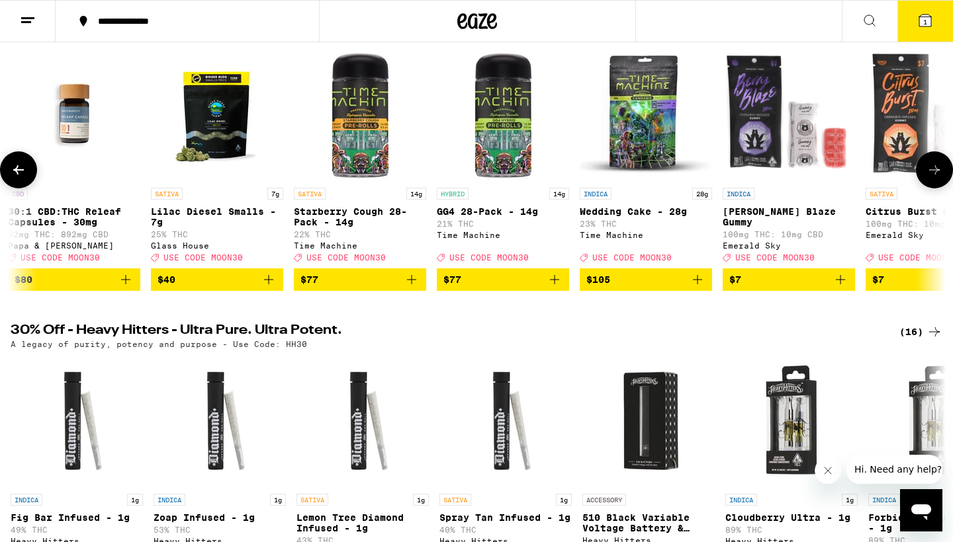
click at [934, 171] on icon at bounding box center [934, 170] width 16 height 16
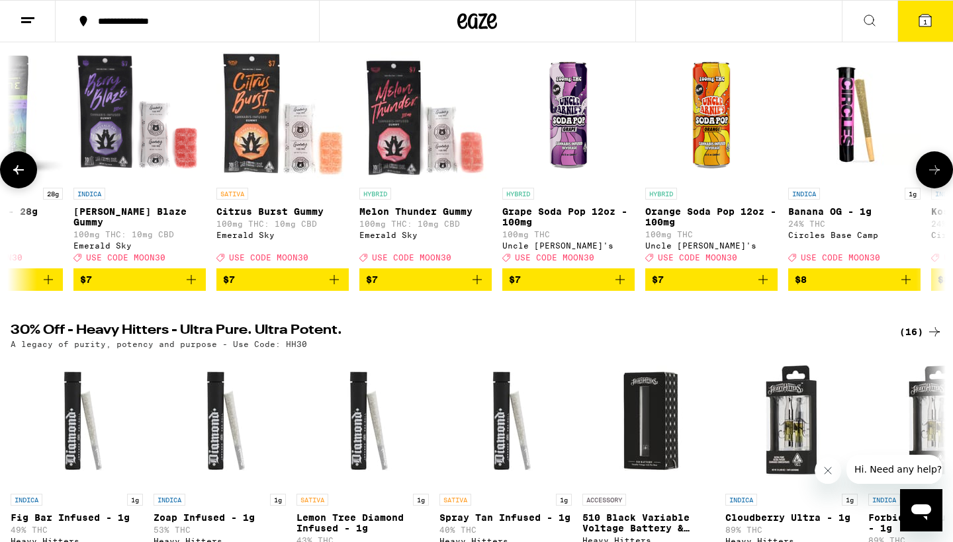
scroll to position [0, 2361]
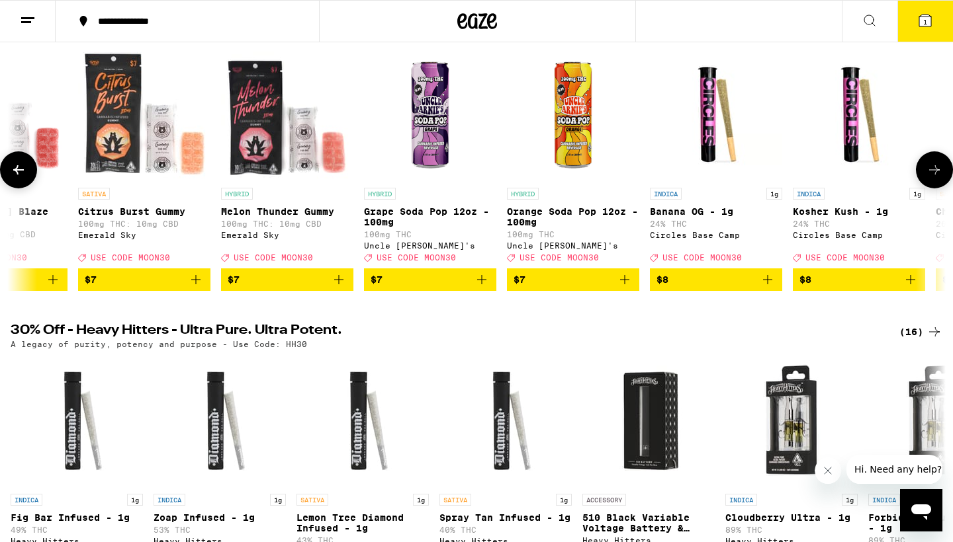
click at [935, 172] on icon at bounding box center [934, 170] width 16 height 16
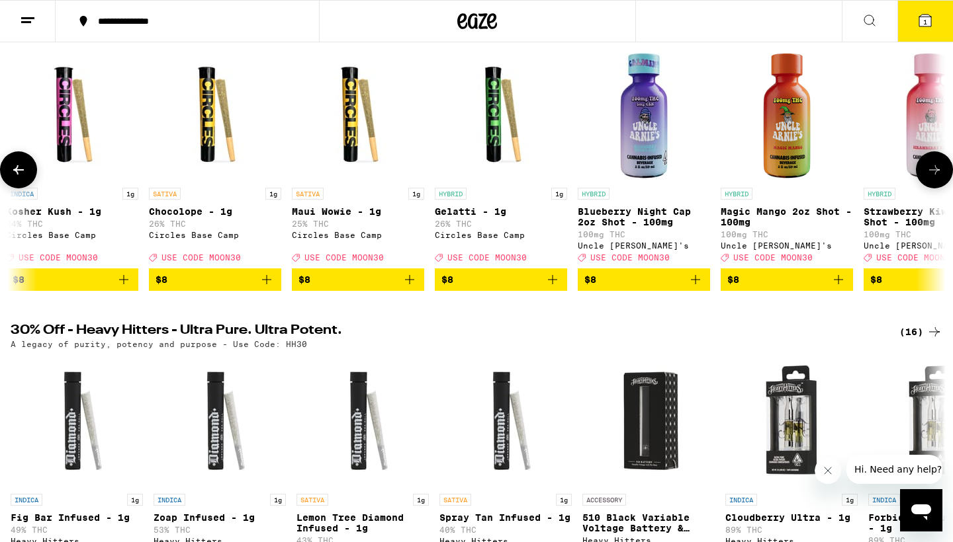
scroll to position [0, 3149]
click at [934, 177] on icon at bounding box center [934, 170] width 16 height 16
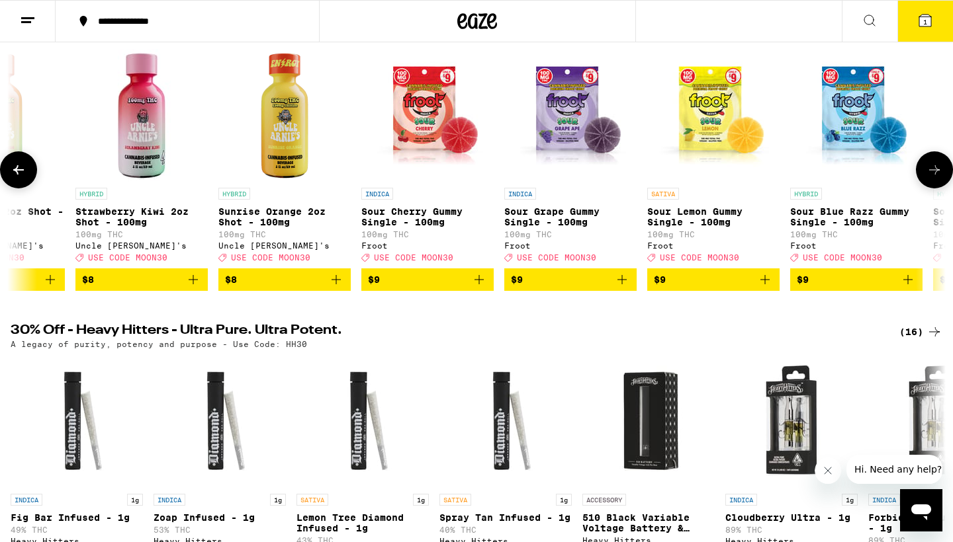
click at [935, 172] on icon at bounding box center [934, 170] width 16 height 16
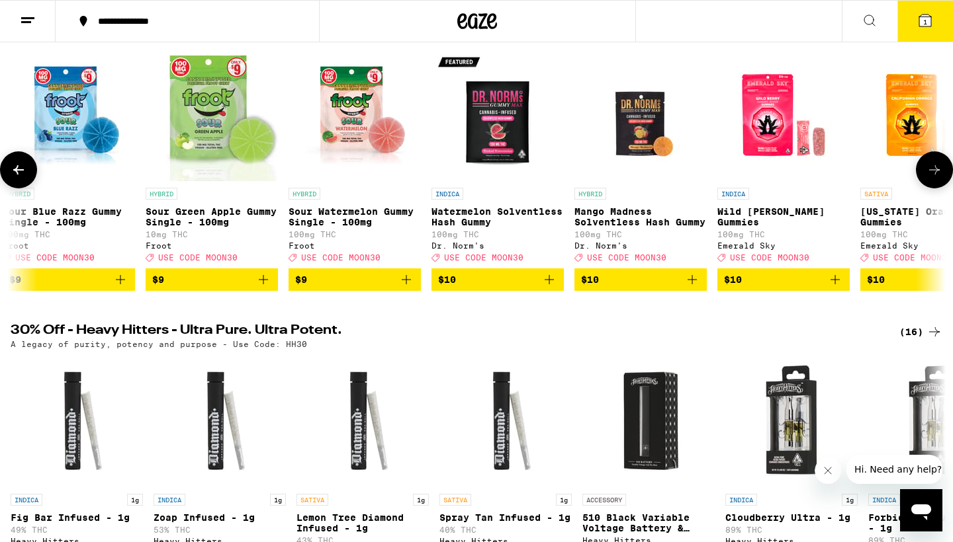
click at [941, 177] on icon at bounding box center [934, 170] width 16 height 16
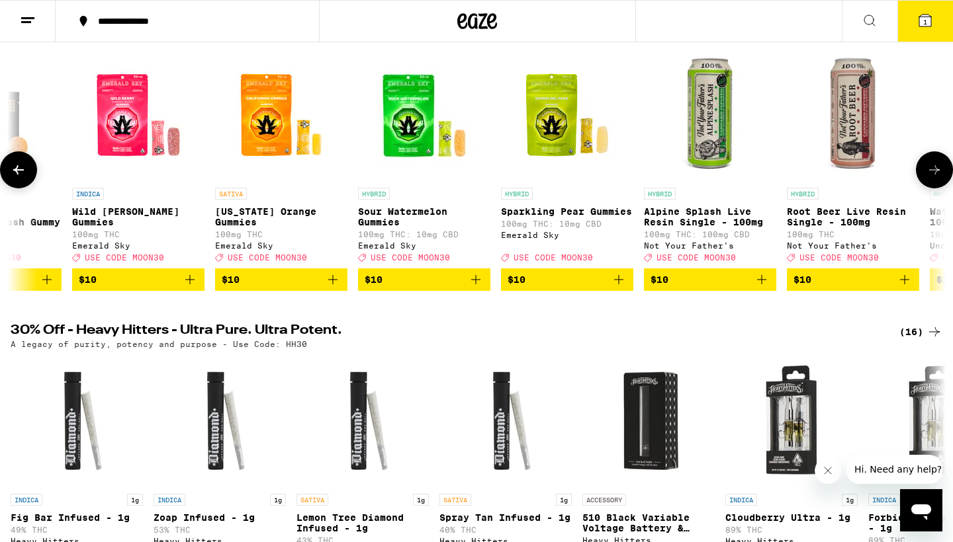
scroll to position [0, 5510]
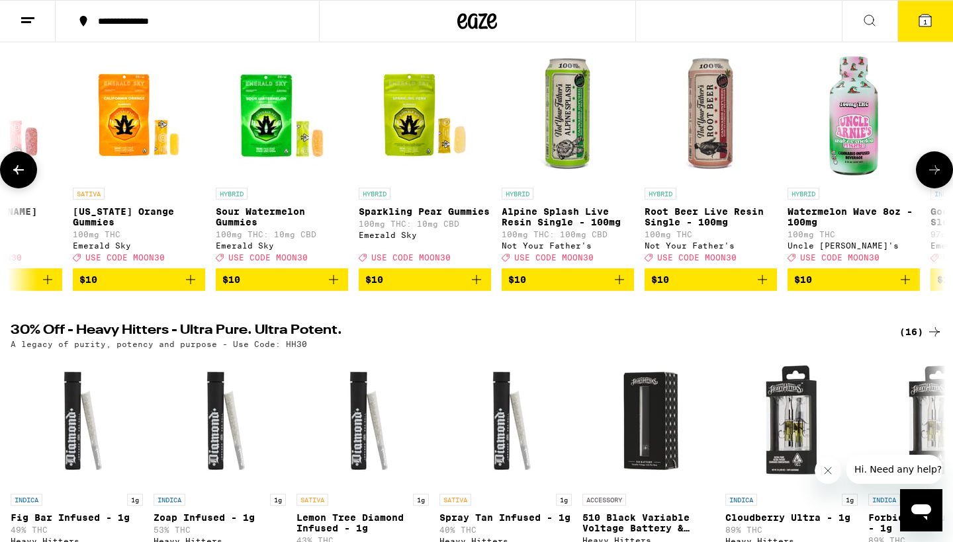
click at [935, 175] on icon at bounding box center [934, 169] width 11 height 9
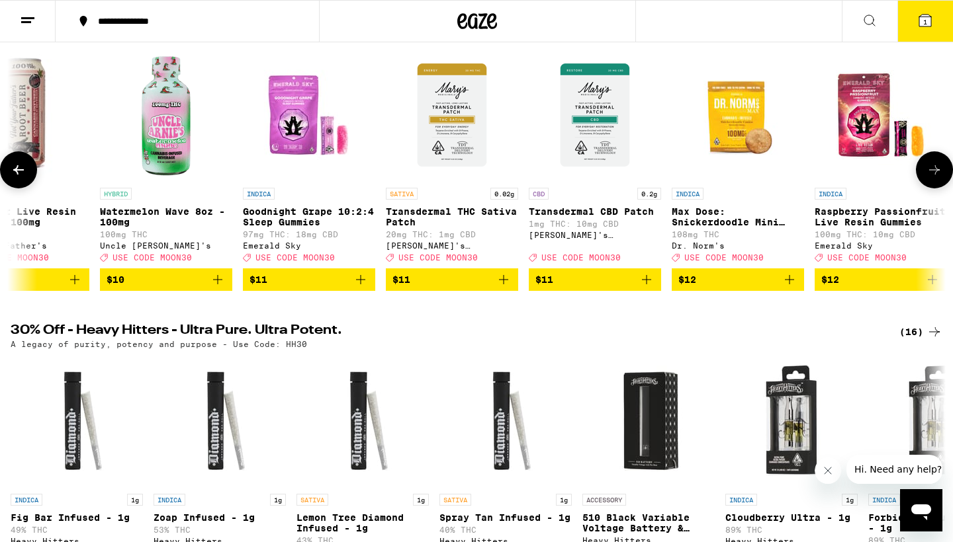
scroll to position [0, 6297]
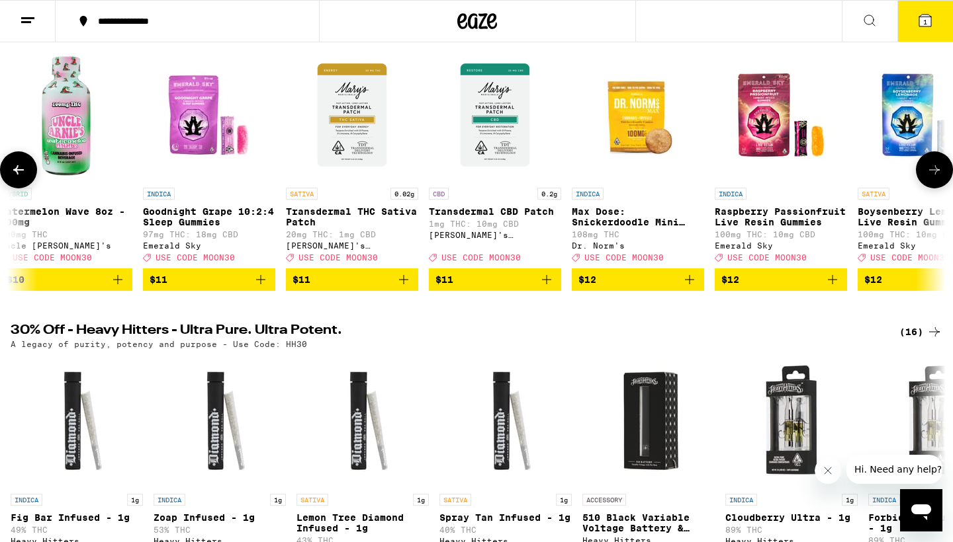
click at [927, 178] on icon at bounding box center [934, 170] width 16 height 16
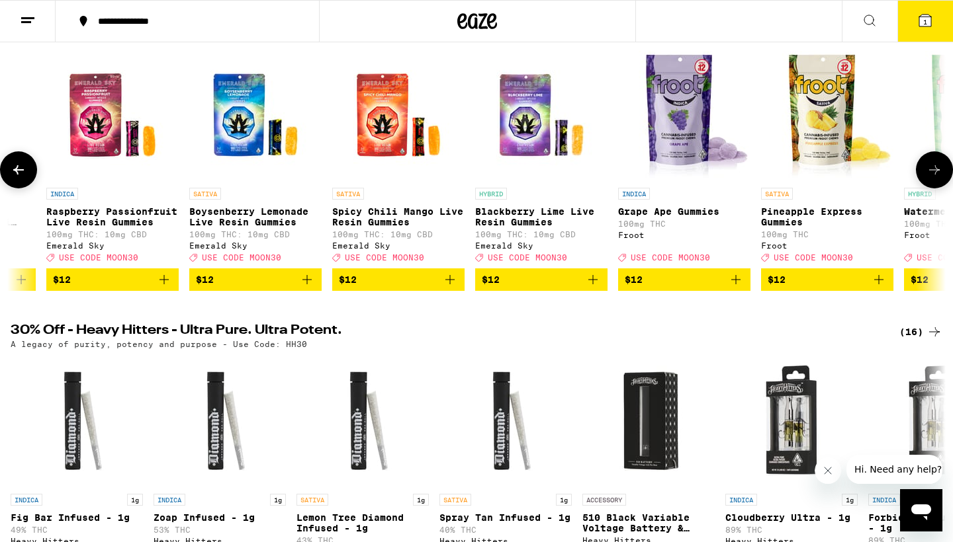
scroll to position [0, 7084]
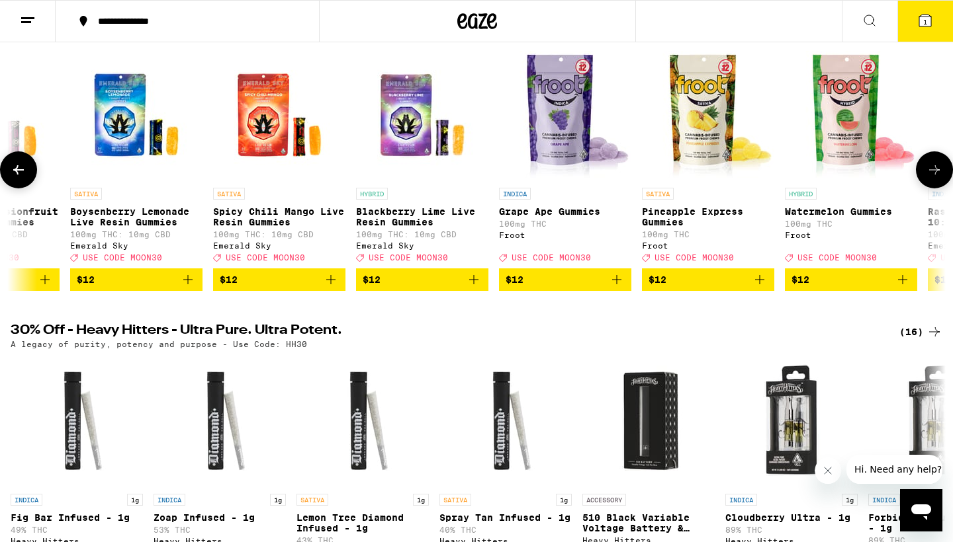
click at [940, 171] on icon at bounding box center [934, 170] width 16 height 16
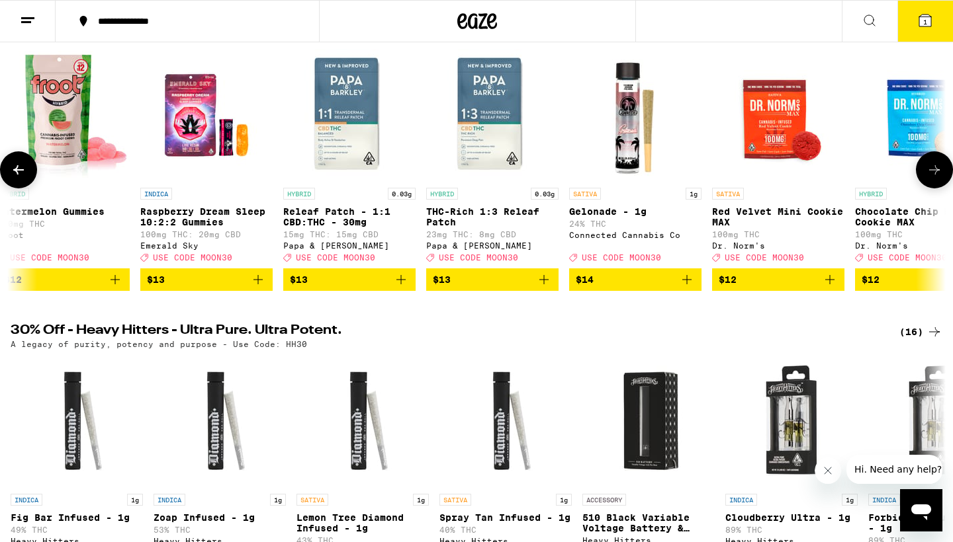
click at [939, 175] on icon at bounding box center [934, 170] width 16 height 16
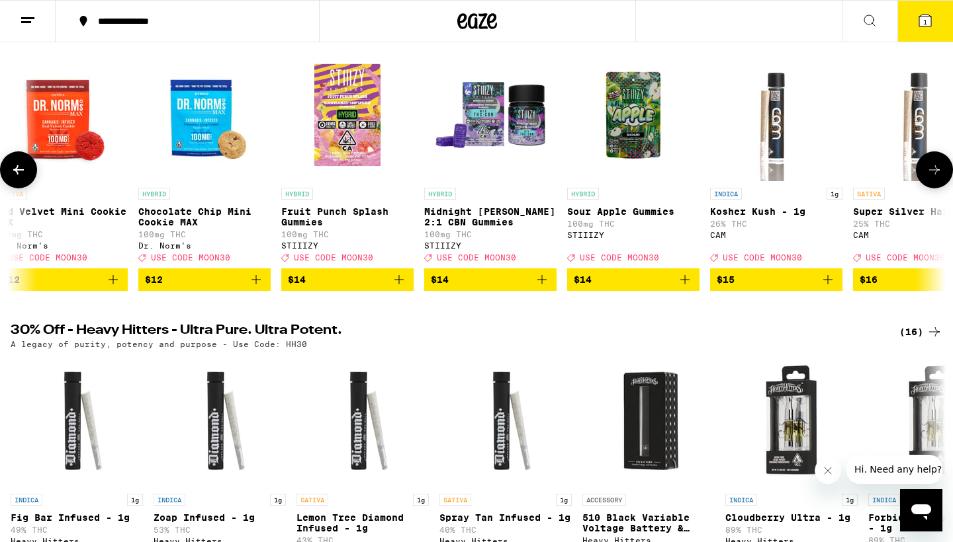
scroll to position [0, 8659]
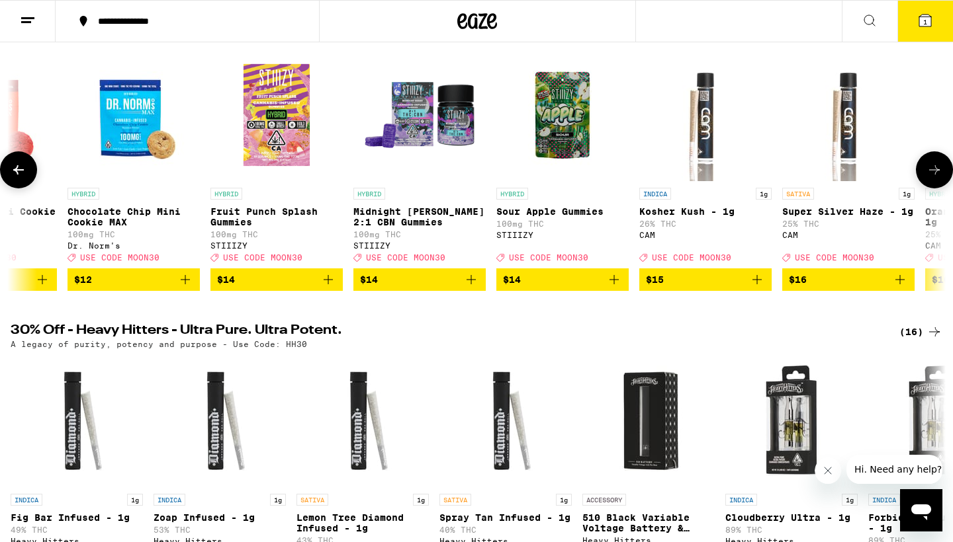
click at [935, 175] on icon at bounding box center [934, 170] width 16 height 16
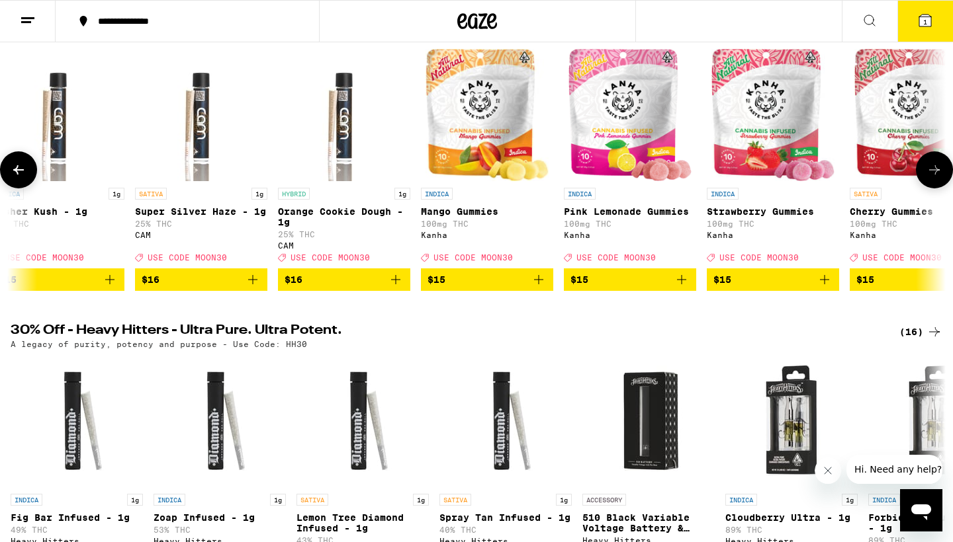
scroll to position [0, 9446]
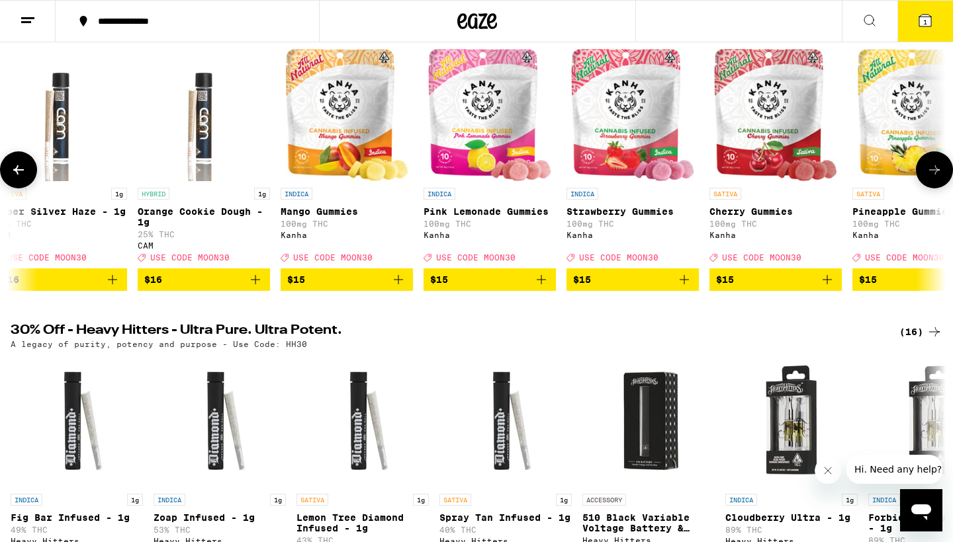
click at [934, 177] on icon at bounding box center [934, 170] width 16 height 16
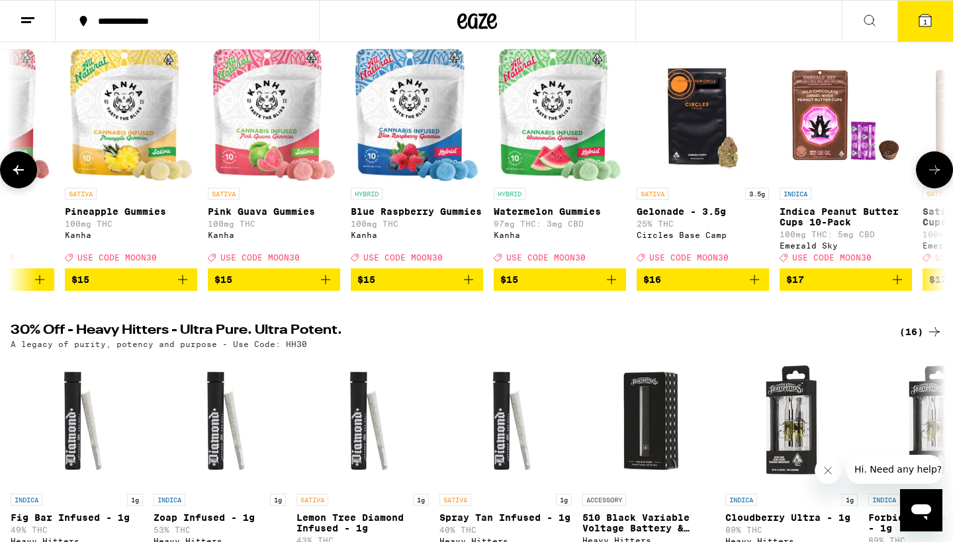
click at [934, 177] on icon at bounding box center [934, 170] width 16 height 16
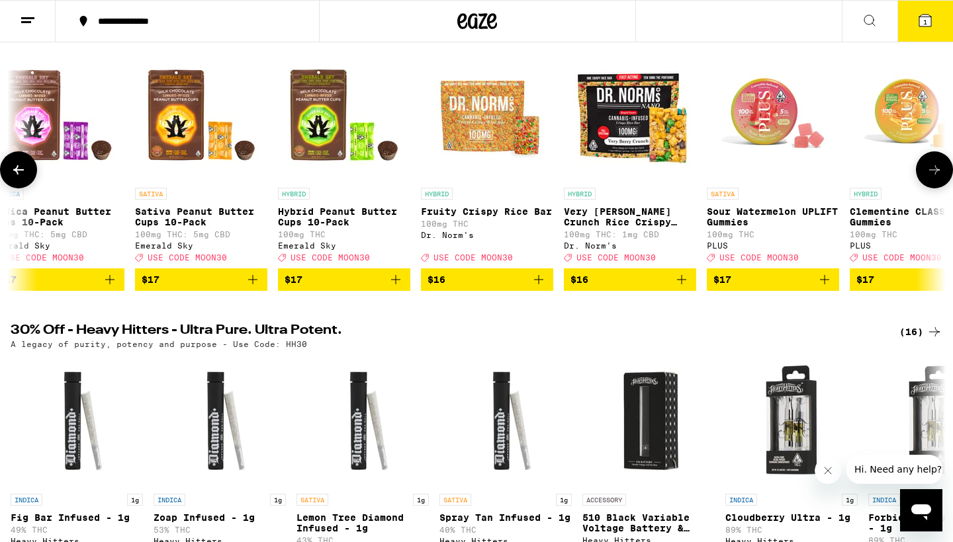
click at [19, 175] on icon at bounding box center [18, 169] width 11 height 9
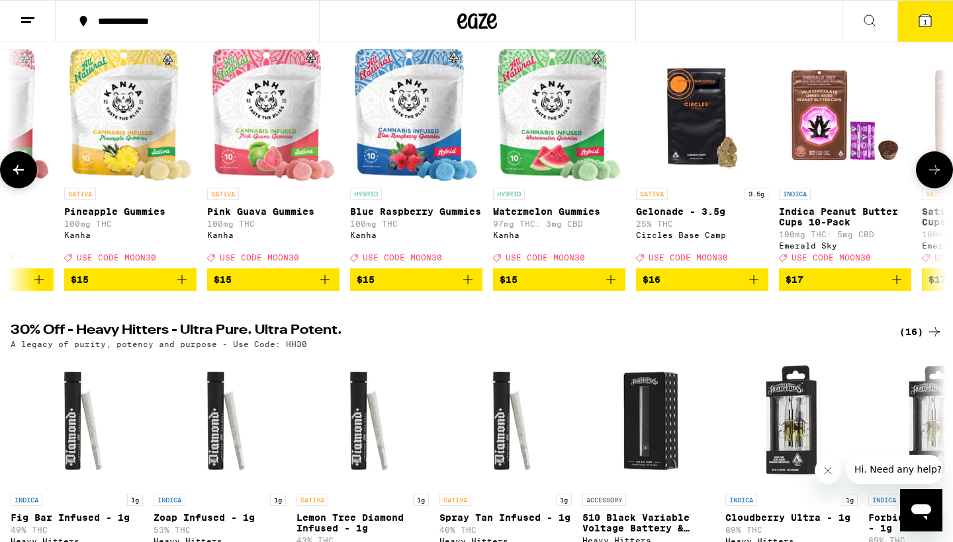
scroll to position [0, 10233]
click at [937, 178] on icon at bounding box center [934, 170] width 16 height 16
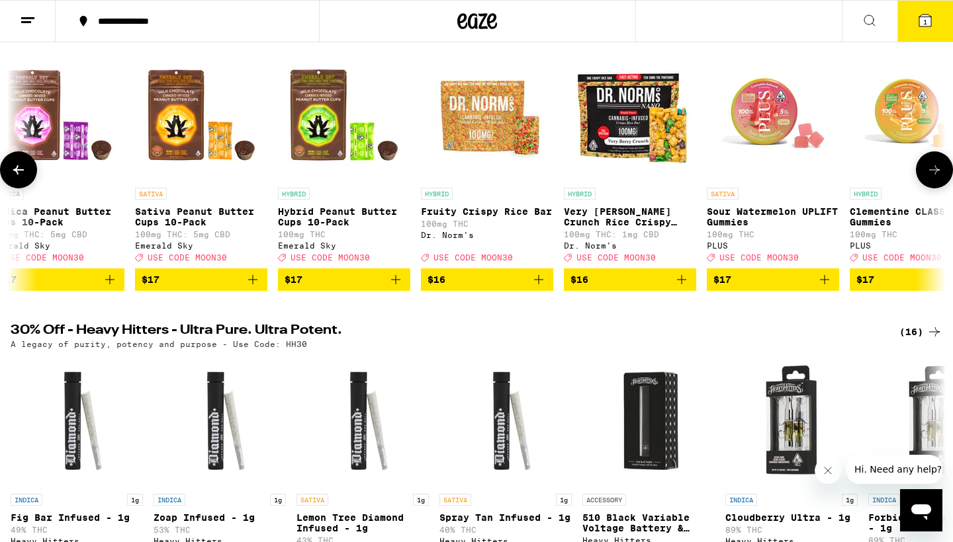
click at [936, 175] on icon at bounding box center [934, 170] width 16 height 16
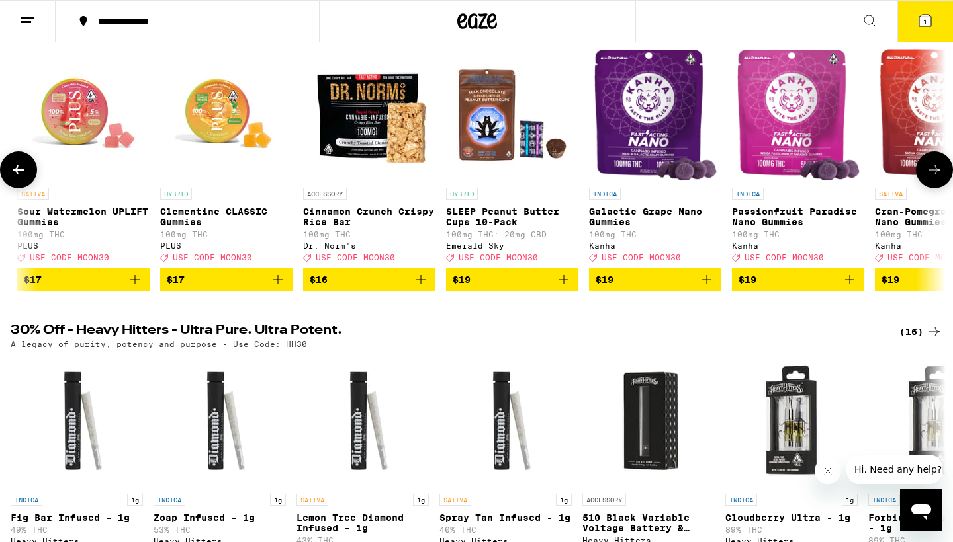
scroll to position [0, 11807]
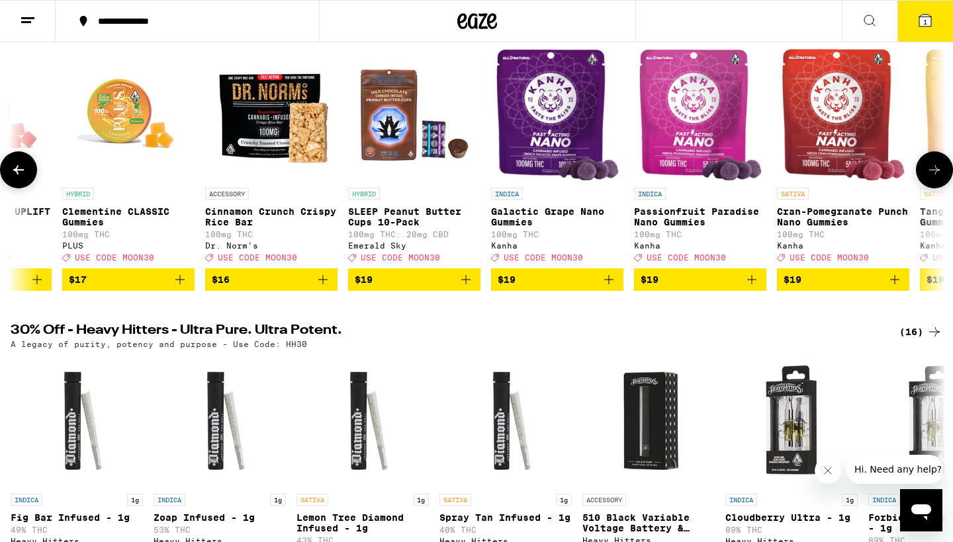
click at [936, 178] on icon at bounding box center [934, 170] width 16 height 16
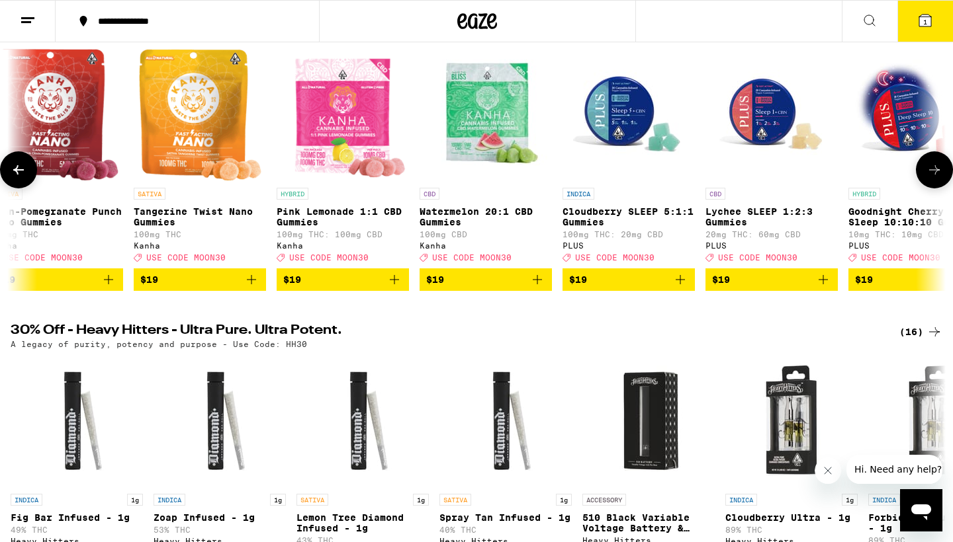
scroll to position [0, 12595]
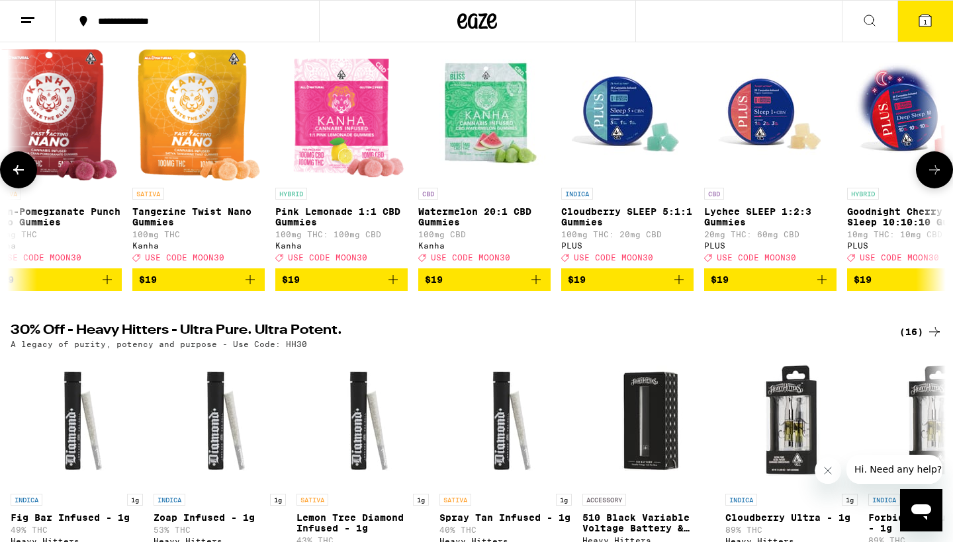
click at [935, 178] on icon at bounding box center [934, 170] width 16 height 16
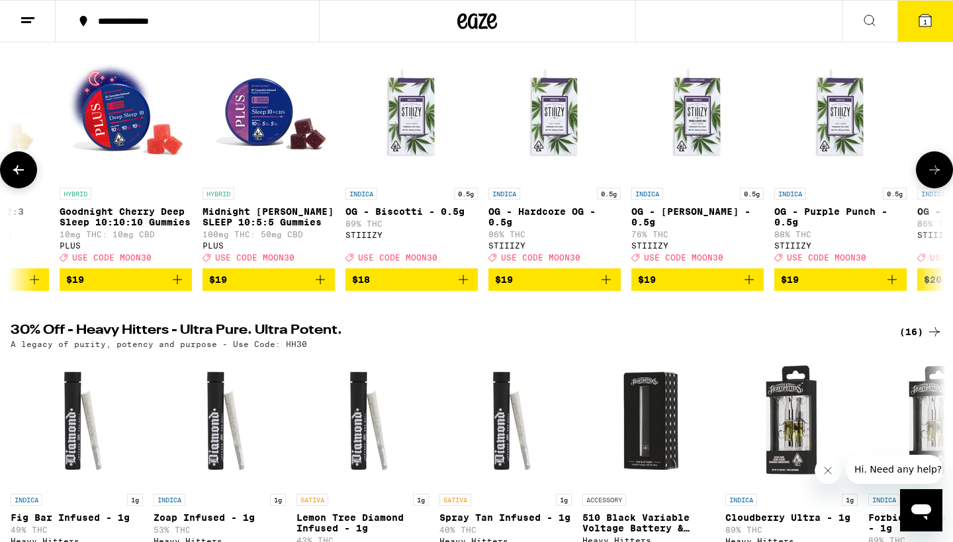
click at [935, 178] on icon at bounding box center [934, 170] width 16 height 16
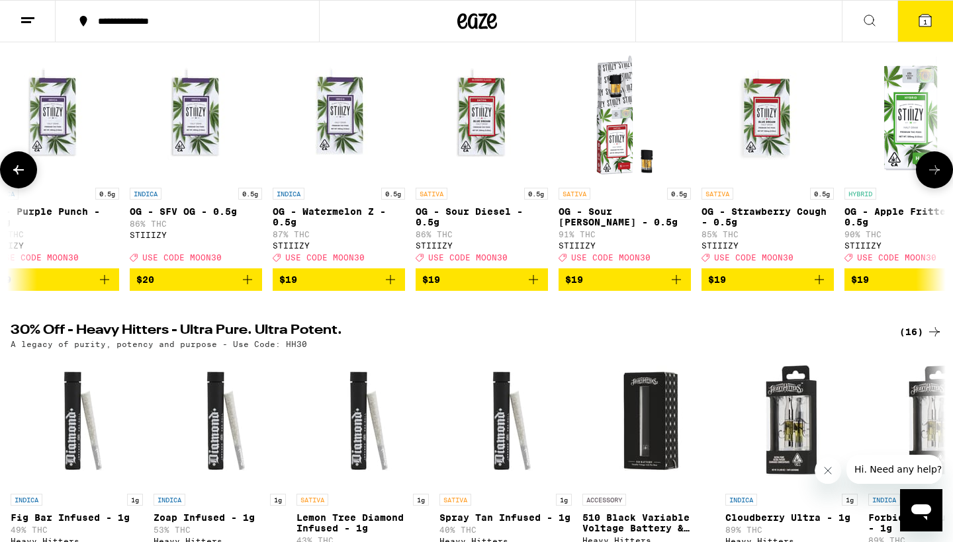
click at [935, 178] on icon at bounding box center [934, 170] width 16 height 16
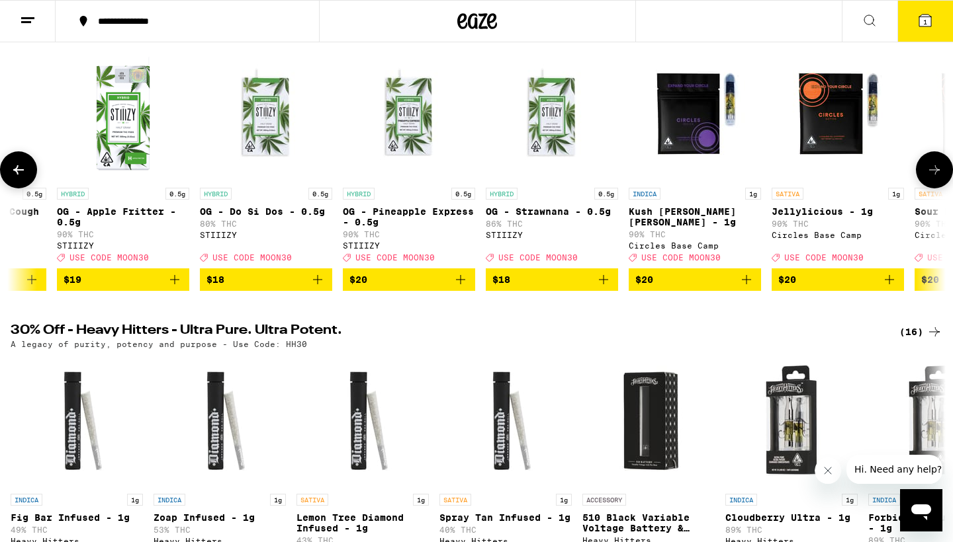
click at [935, 178] on icon at bounding box center [934, 170] width 16 height 16
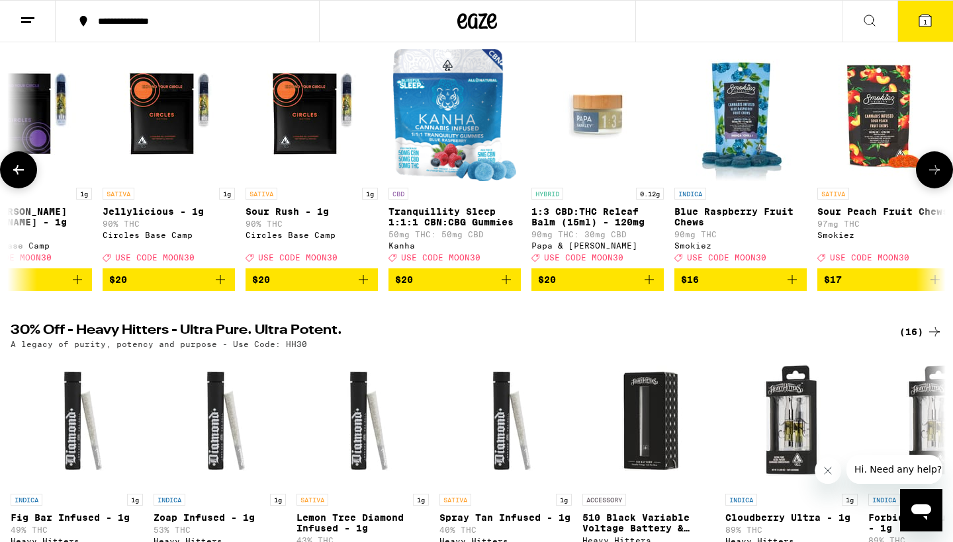
scroll to position [0, 15743]
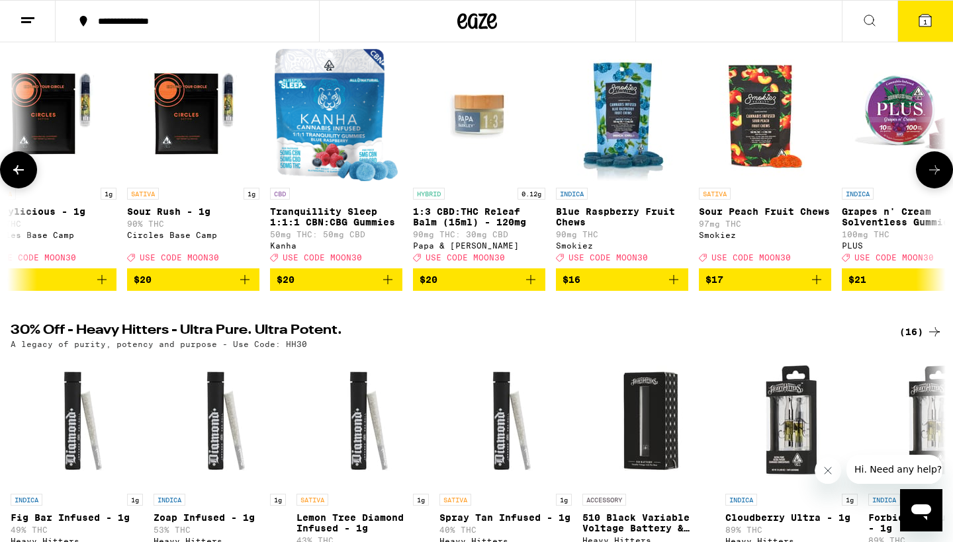
click at [935, 178] on icon at bounding box center [934, 170] width 16 height 16
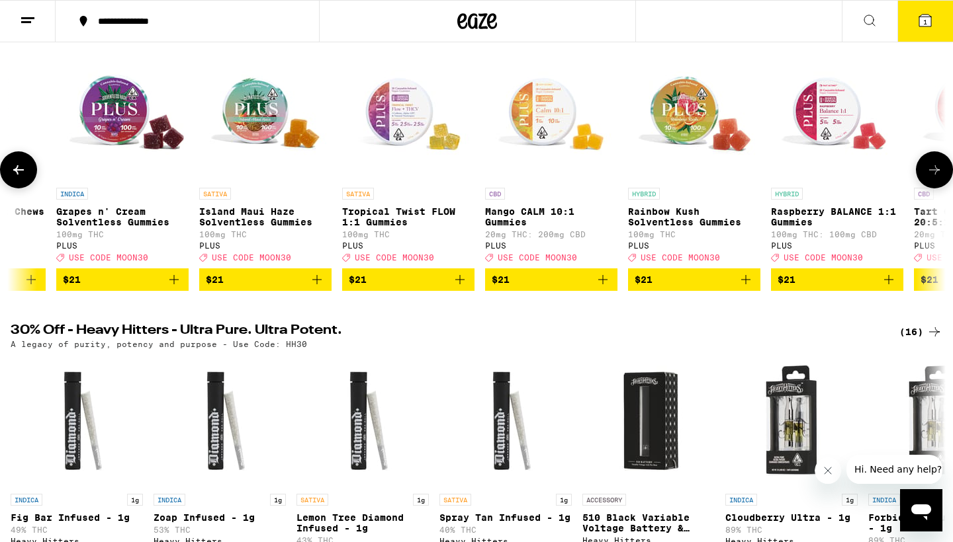
scroll to position [0, 16530]
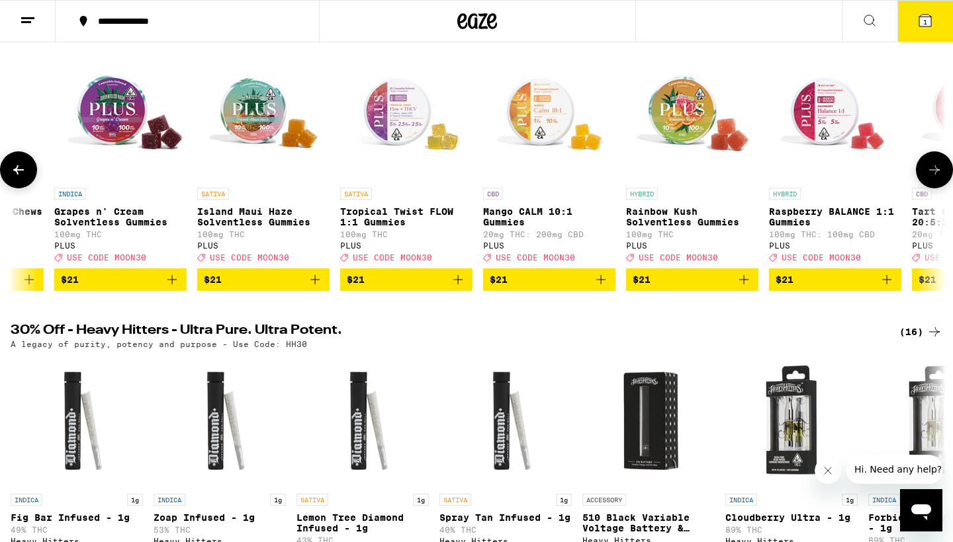
click at [933, 173] on icon at bounding box center [934, 170] width 16 height 16
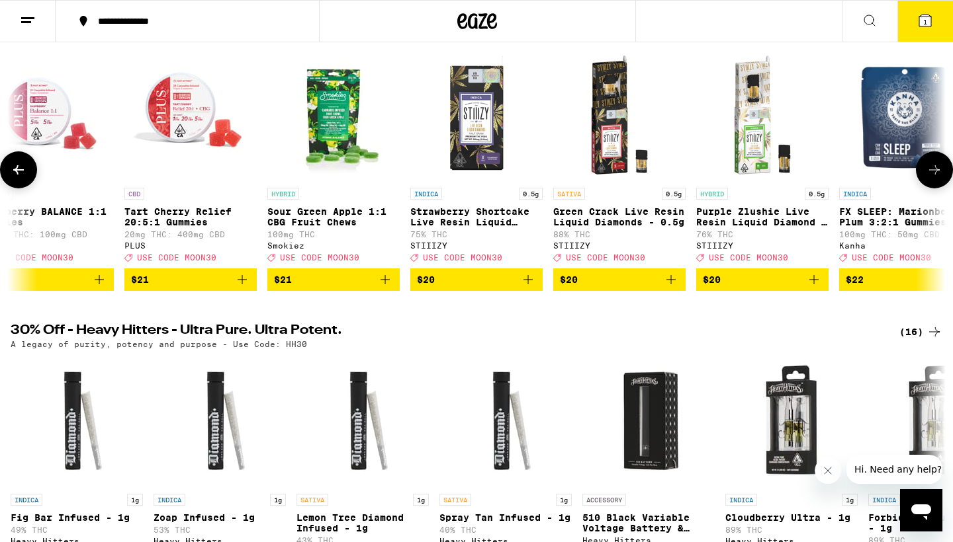
click at [931, 168] on icon at bounding box center [934, 170] width 16 height 16
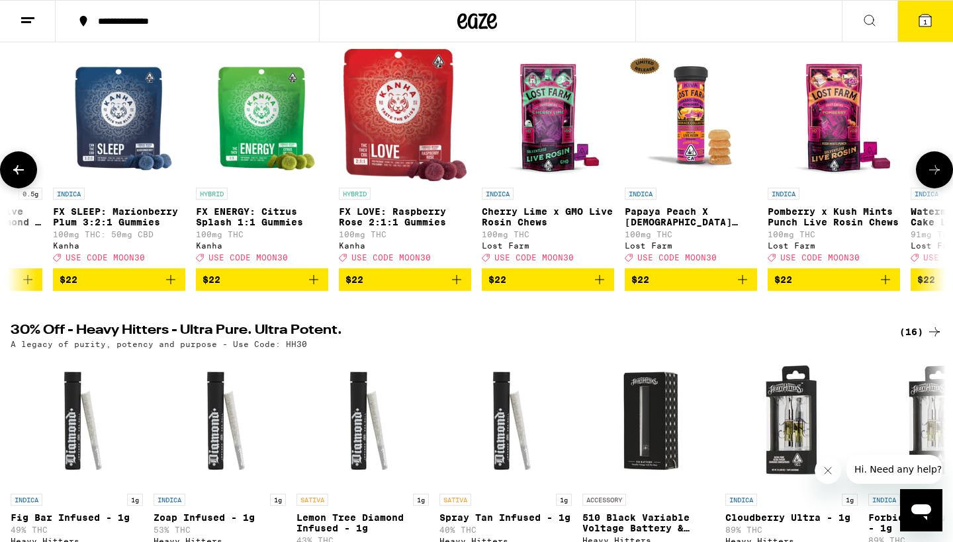
scroll to position [0, 18105]
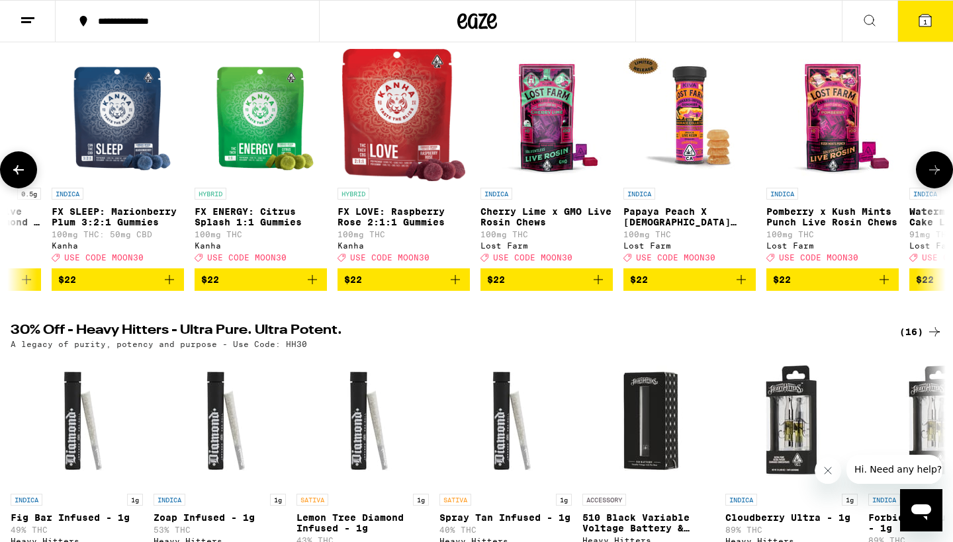
click at [935, 177] on icon at bounding box center [934, 170] width 16 height 16
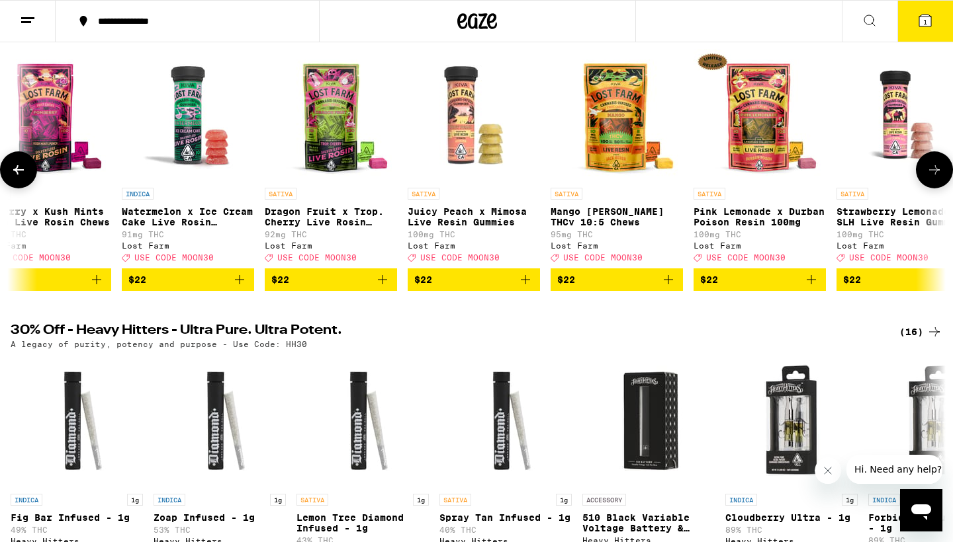
click at [935, 178] on icon at bounding box center [934, 170] width 16 height 16
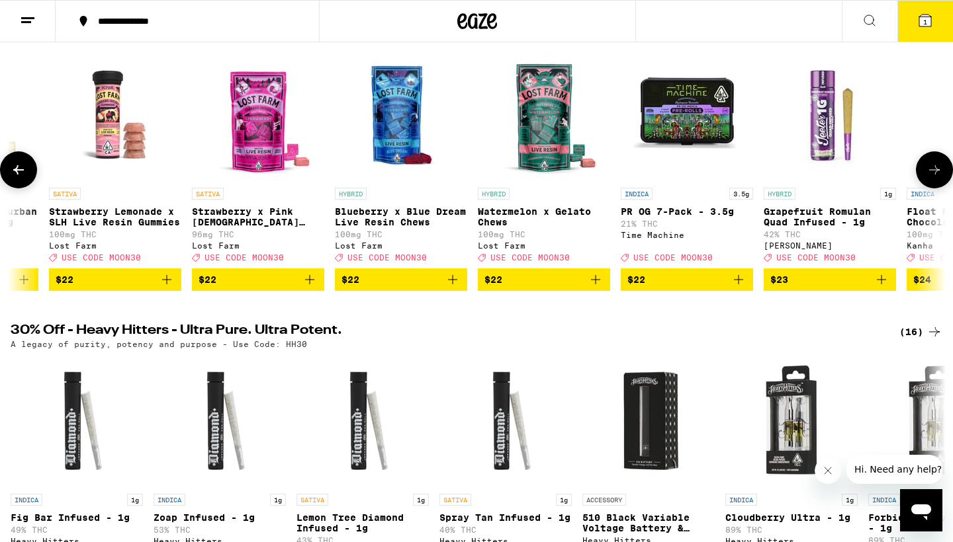
click at [934, 175] on icon at bounding box center [934, 170] width 16 height 16
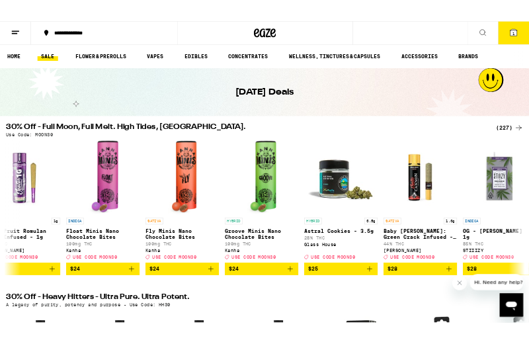
scroll to position [0, 0]
